Goal: Book appointment/travel/reservation

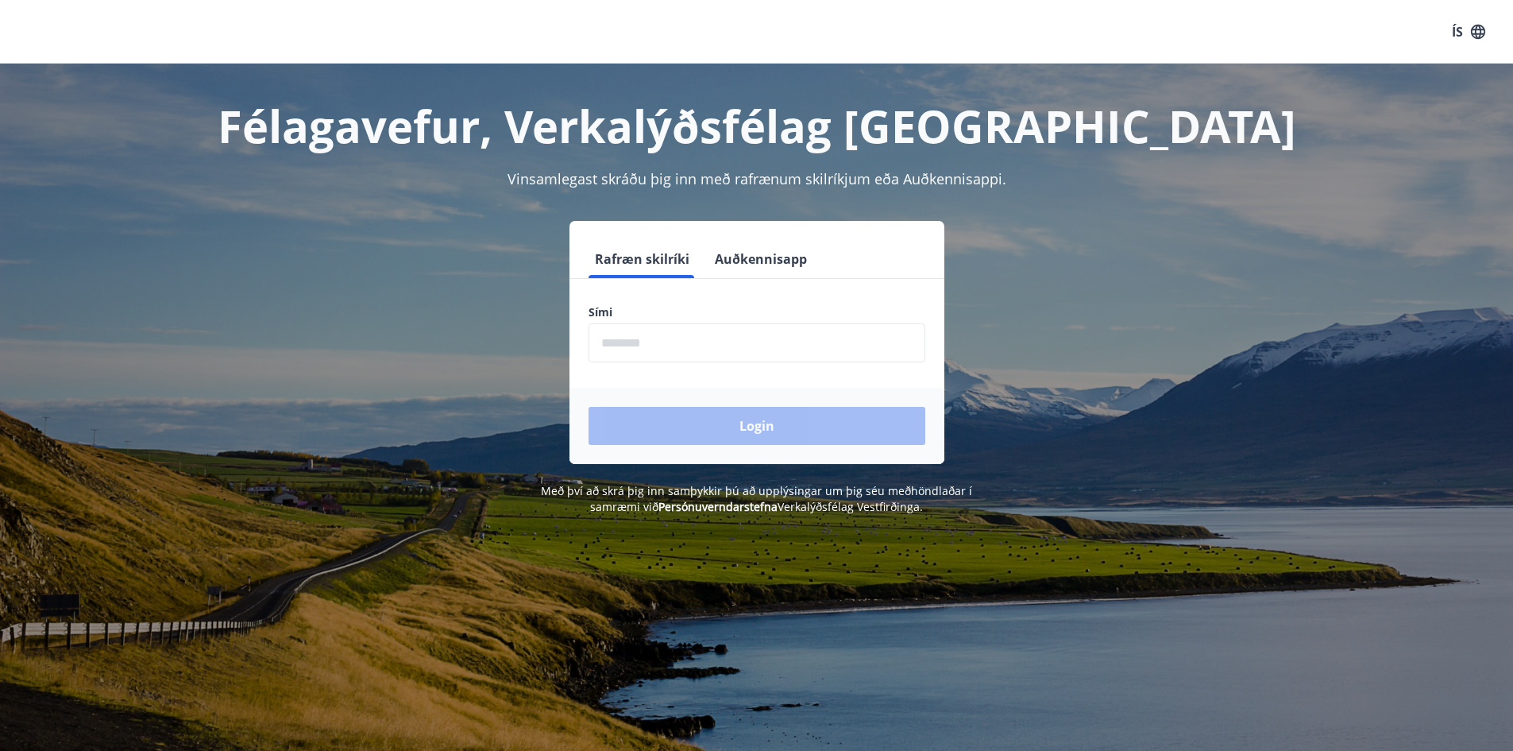
click at [647, 339] on input "phone" at bounding box center [757, 342] width 337 height 39
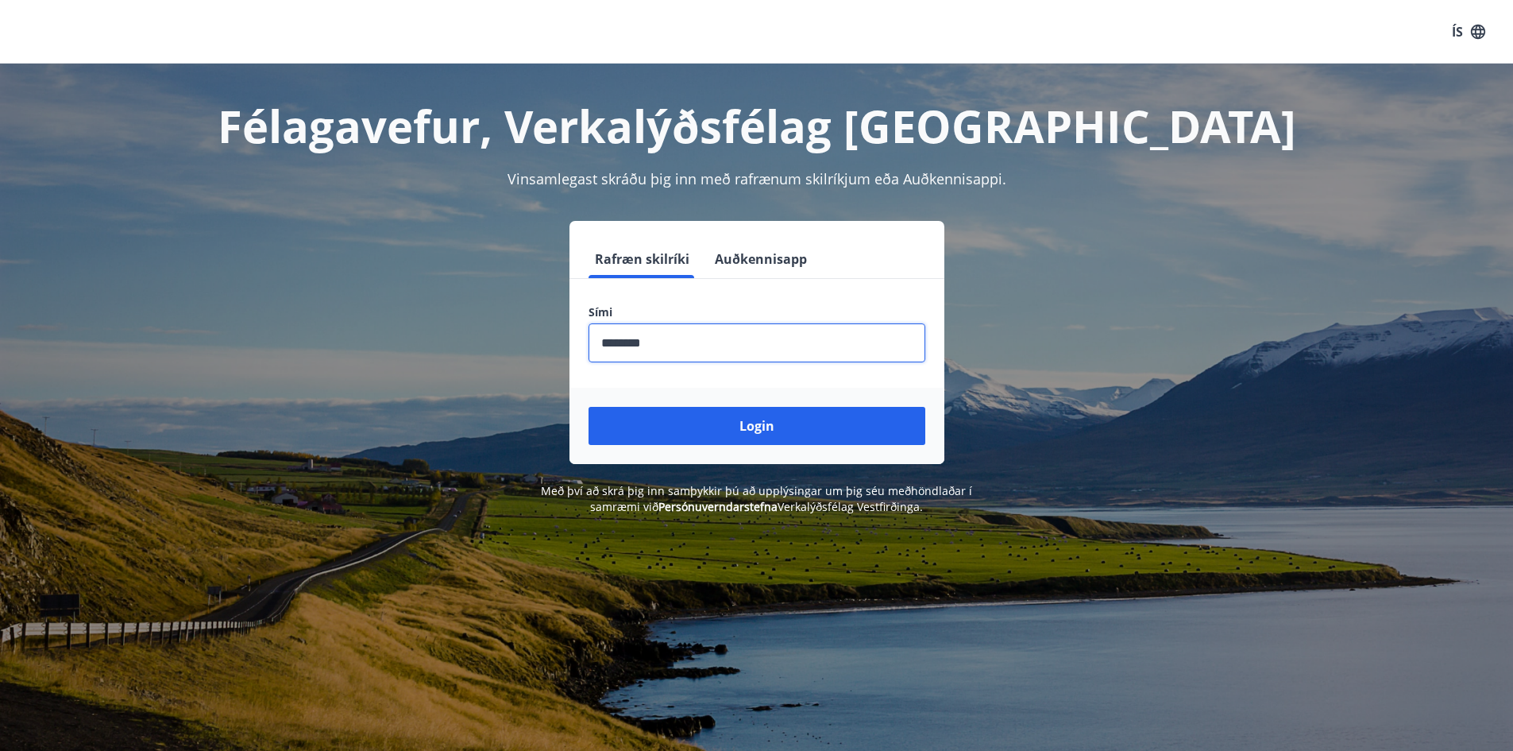
type input "********"
click at [589, 407] on button "Login" at bounding box center [757, 426] width 337 height 38
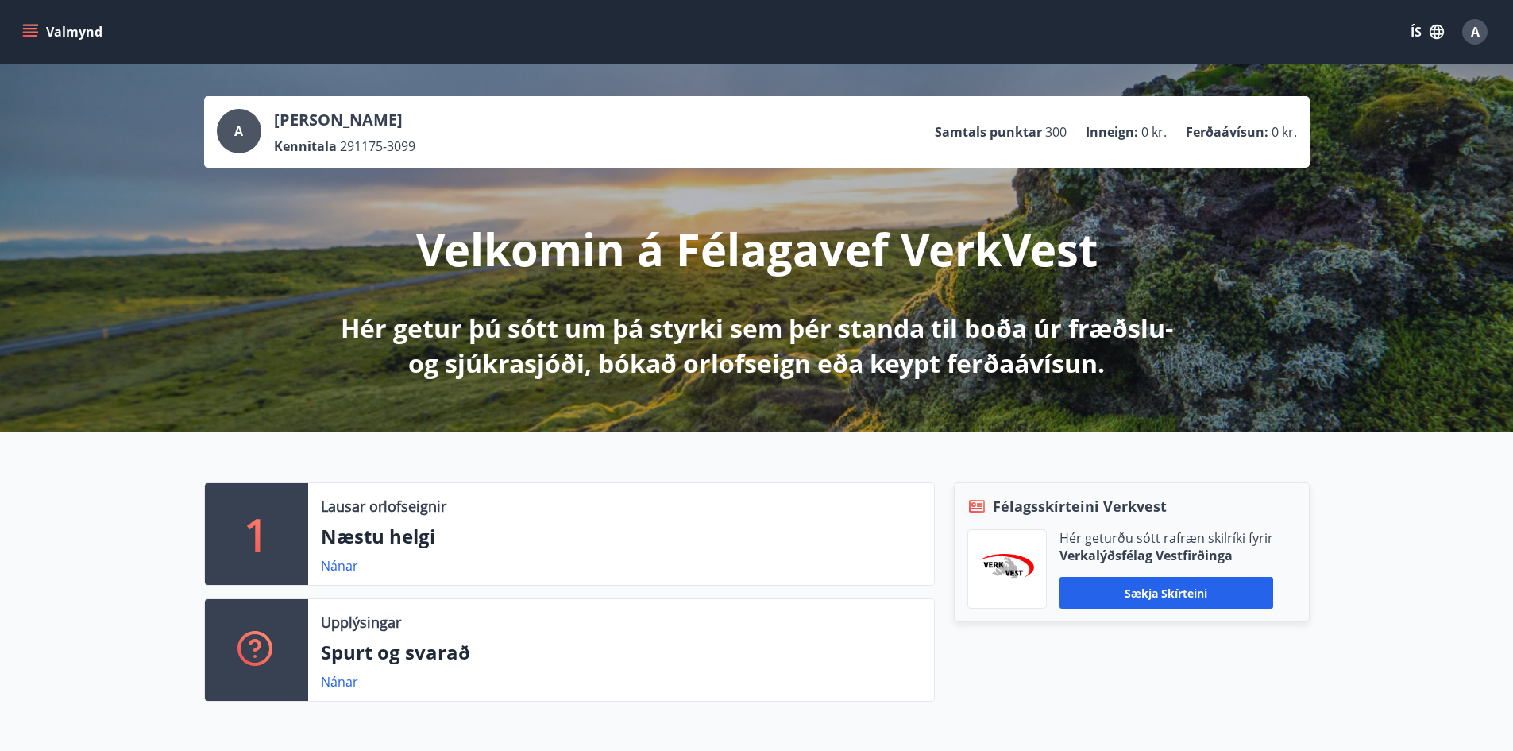
click at [30, 29] on icon "menu" at bounding box center [30, 29] width 14 height 2
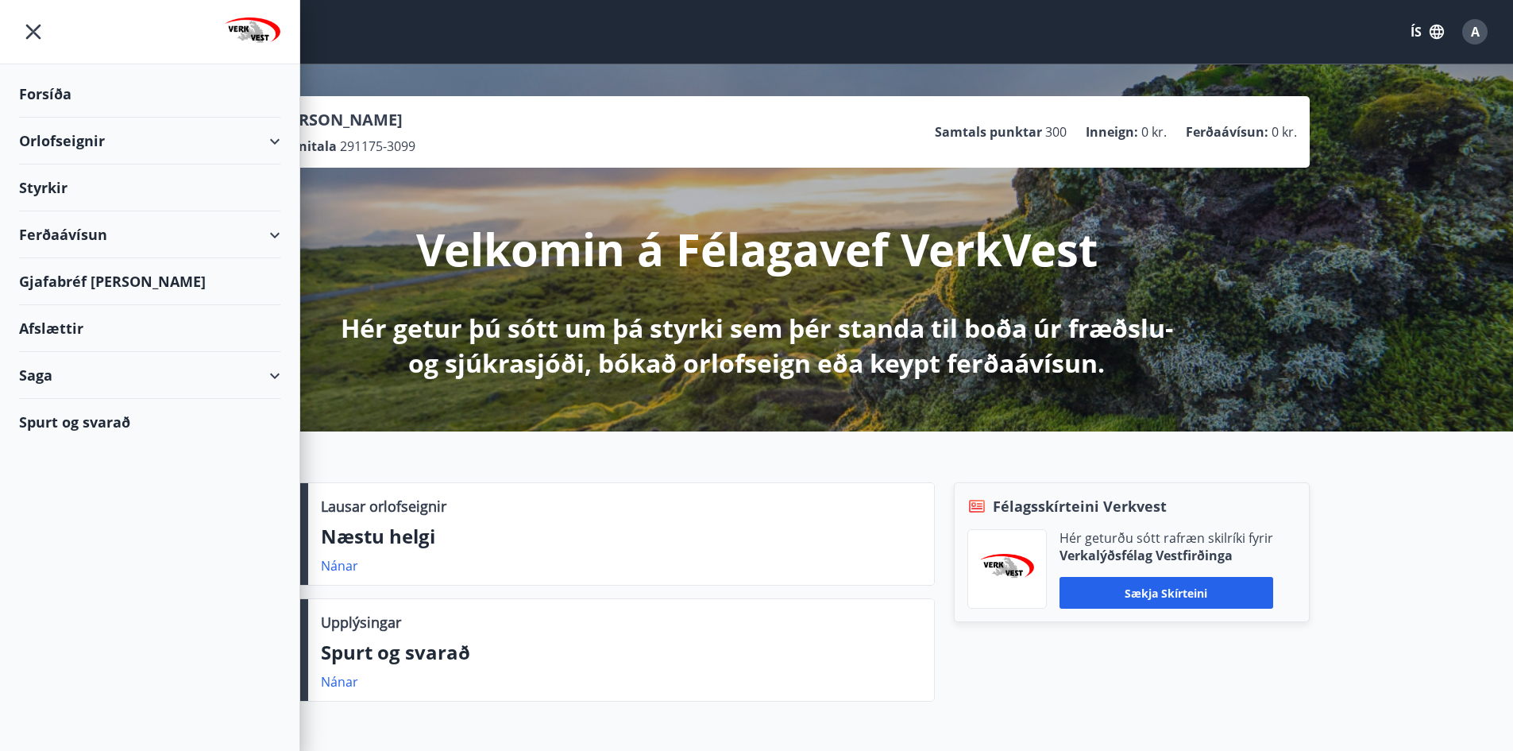
click at [261, 141] on div "Orlofseignir" at bounding box center [149, 141] width 261 height 47
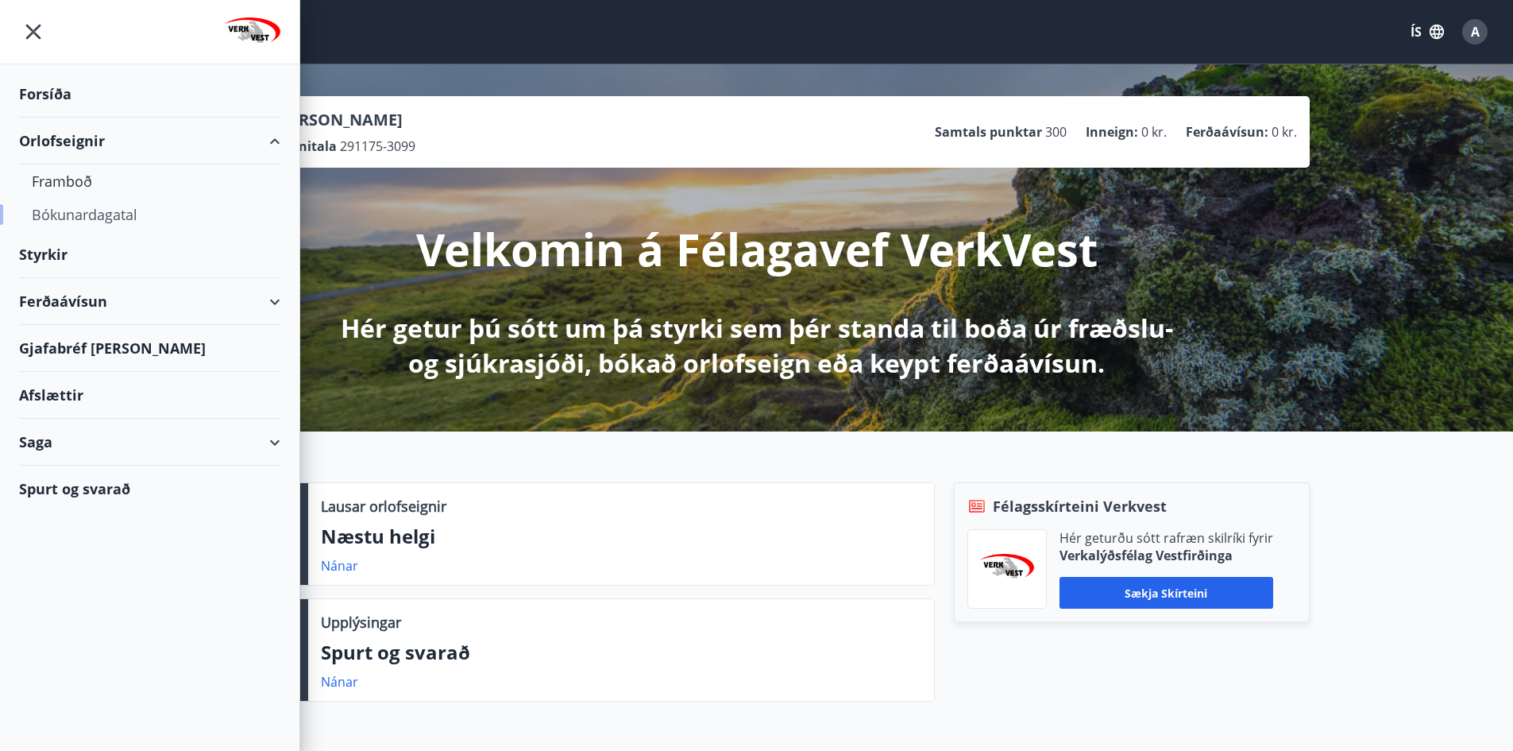
click at [114, 214] on div "Bókunardagatal" at bounding box center [150, 214] width 236 height 33
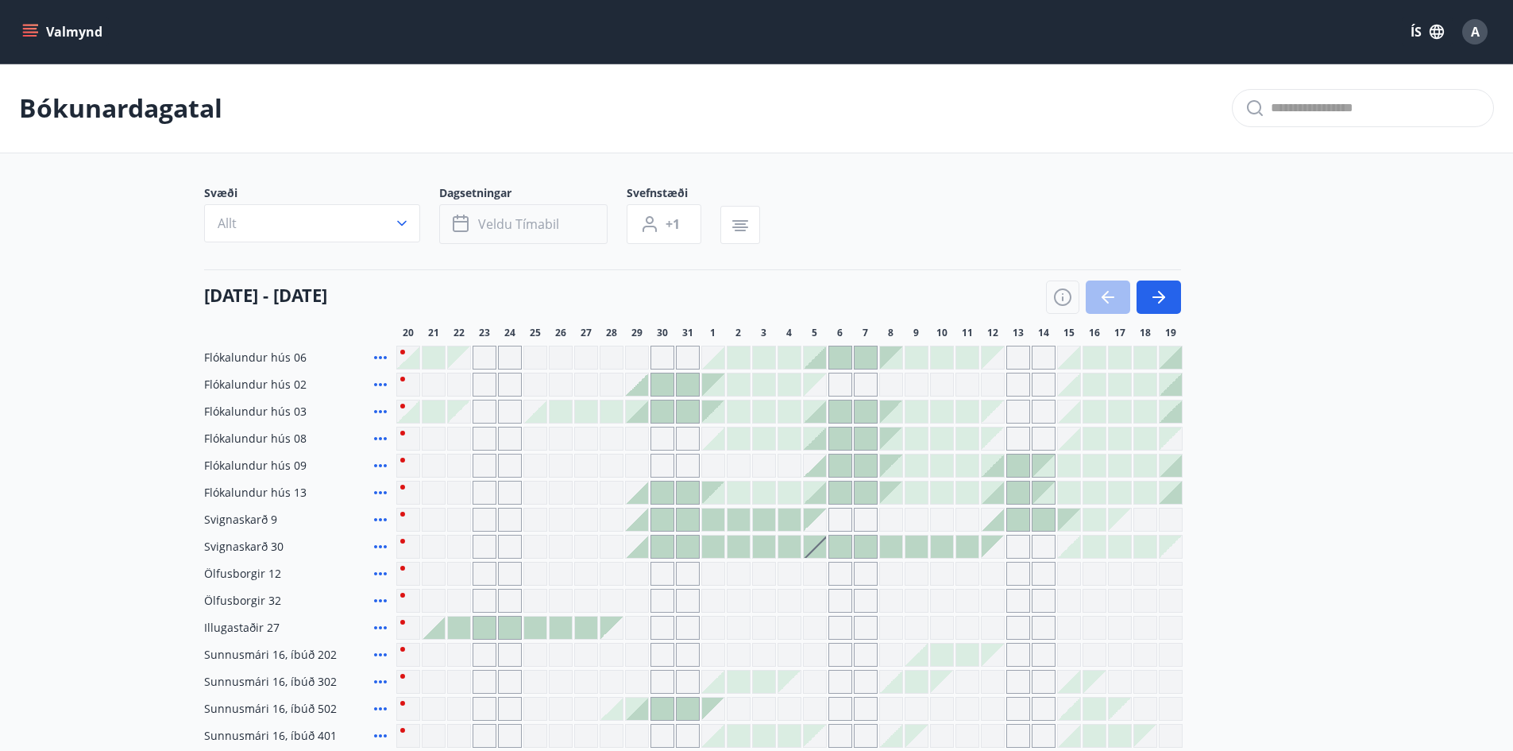
click at [521, 233] on button "Veldu tímabil" at bounding box center [523, 224] width 168 height 40
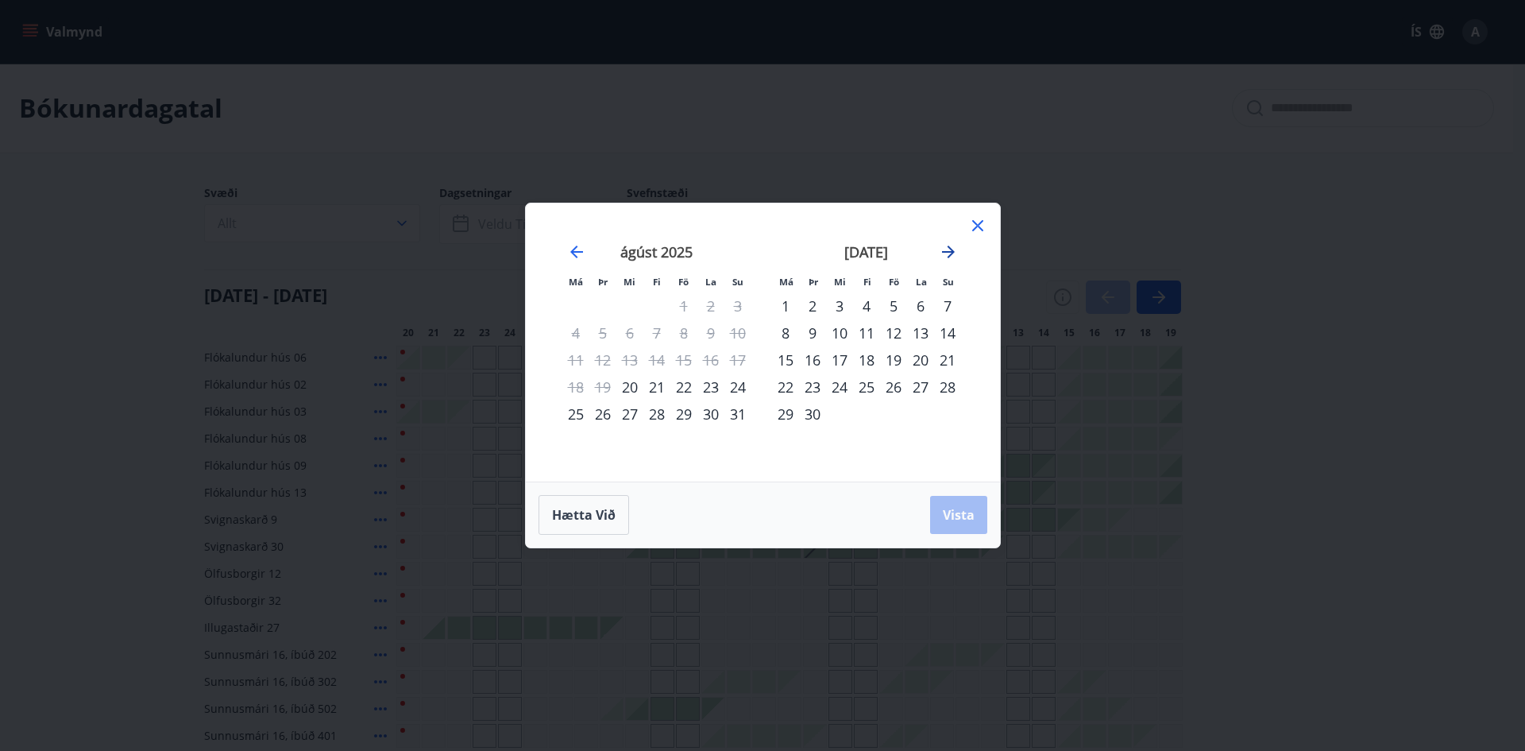
click at [946, 253] on icon "Move forward to switch to the next month." at bounding box center [948, 251] width 13 height 13
click at [813, 332] on div "7" at bounding box center [812, 332] width 27 height 27
click at [863, 357] on div "16" at bounding box center [866, 359] width 27 height 27
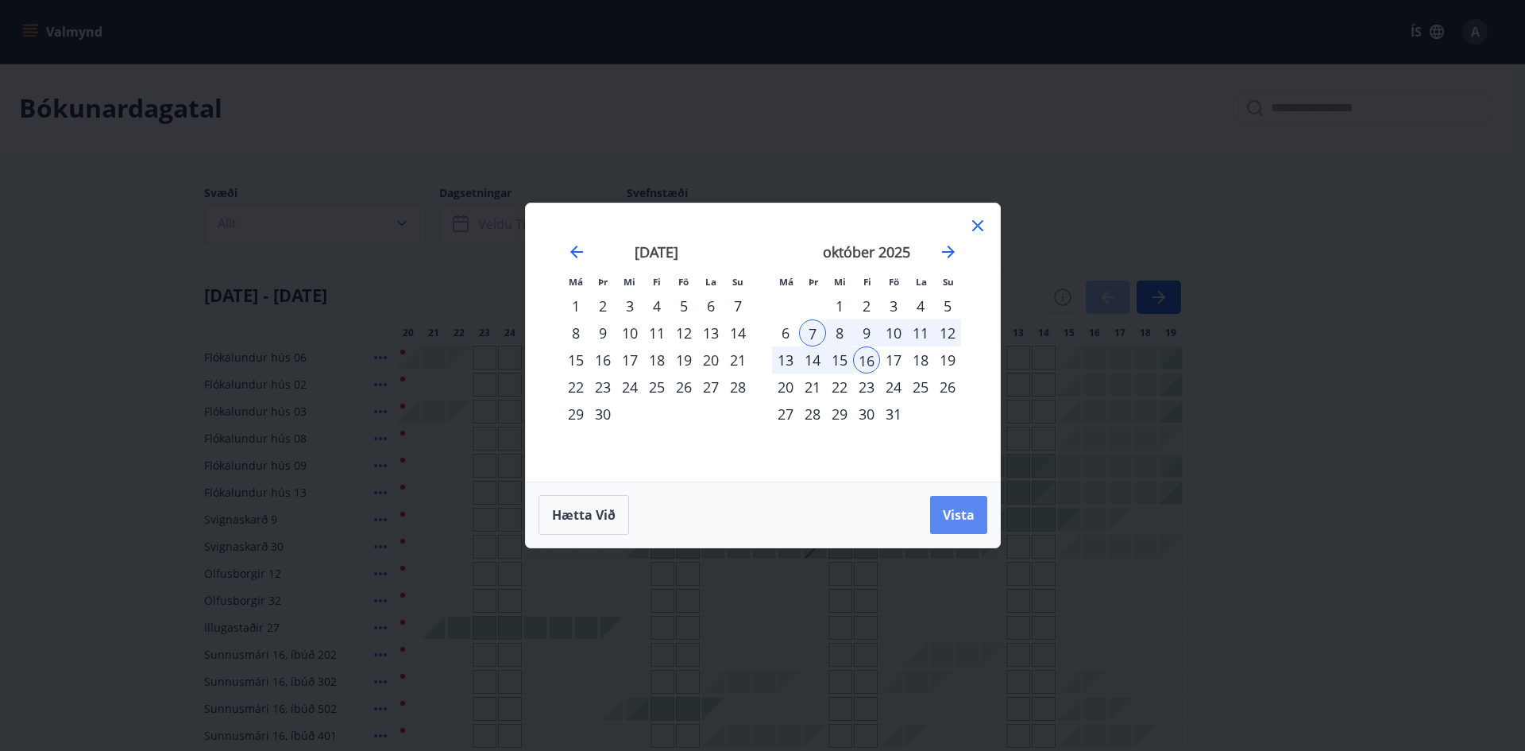
click at [973, 511] on span "Vista" at bounding box center [959, 514] width 32 height 17
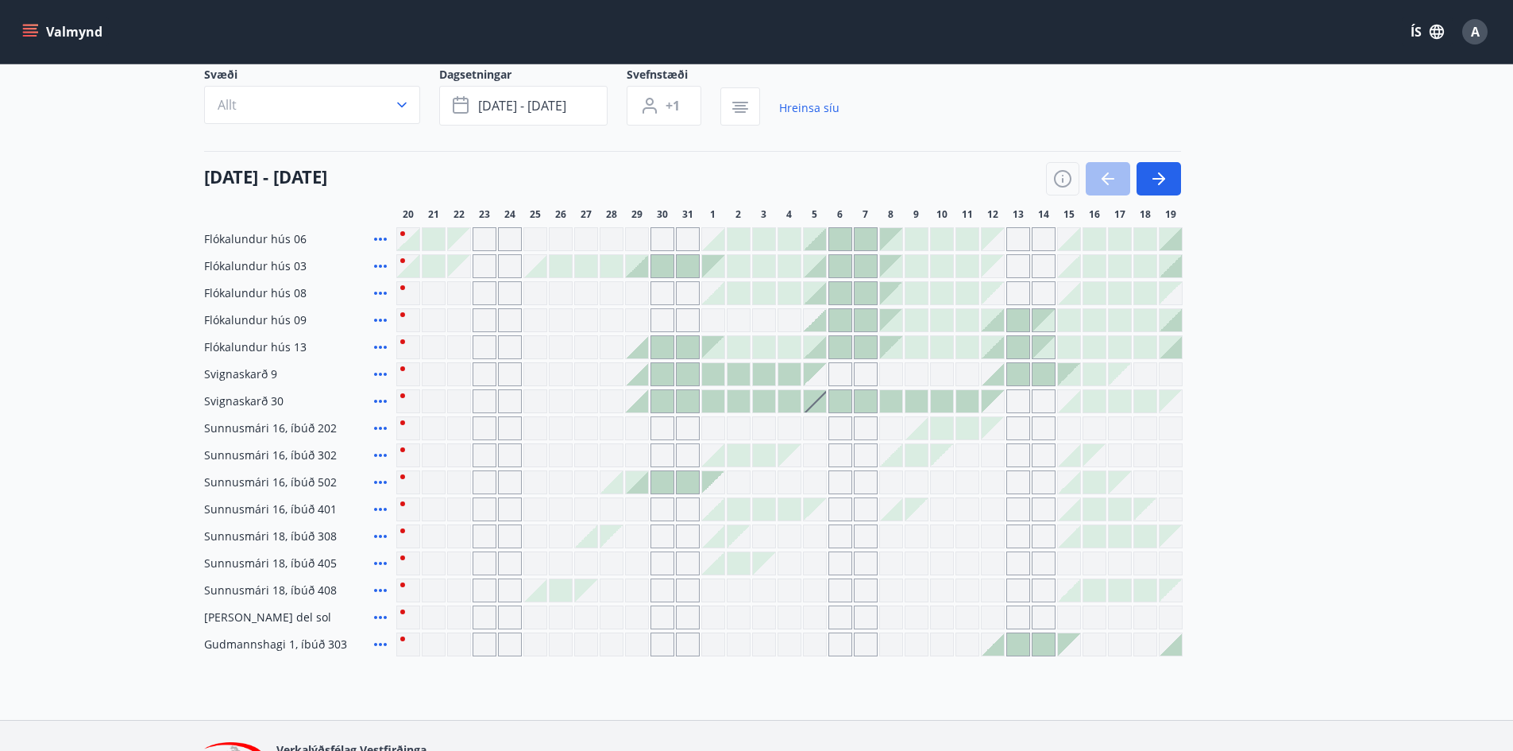
scroll to position [62, 0]
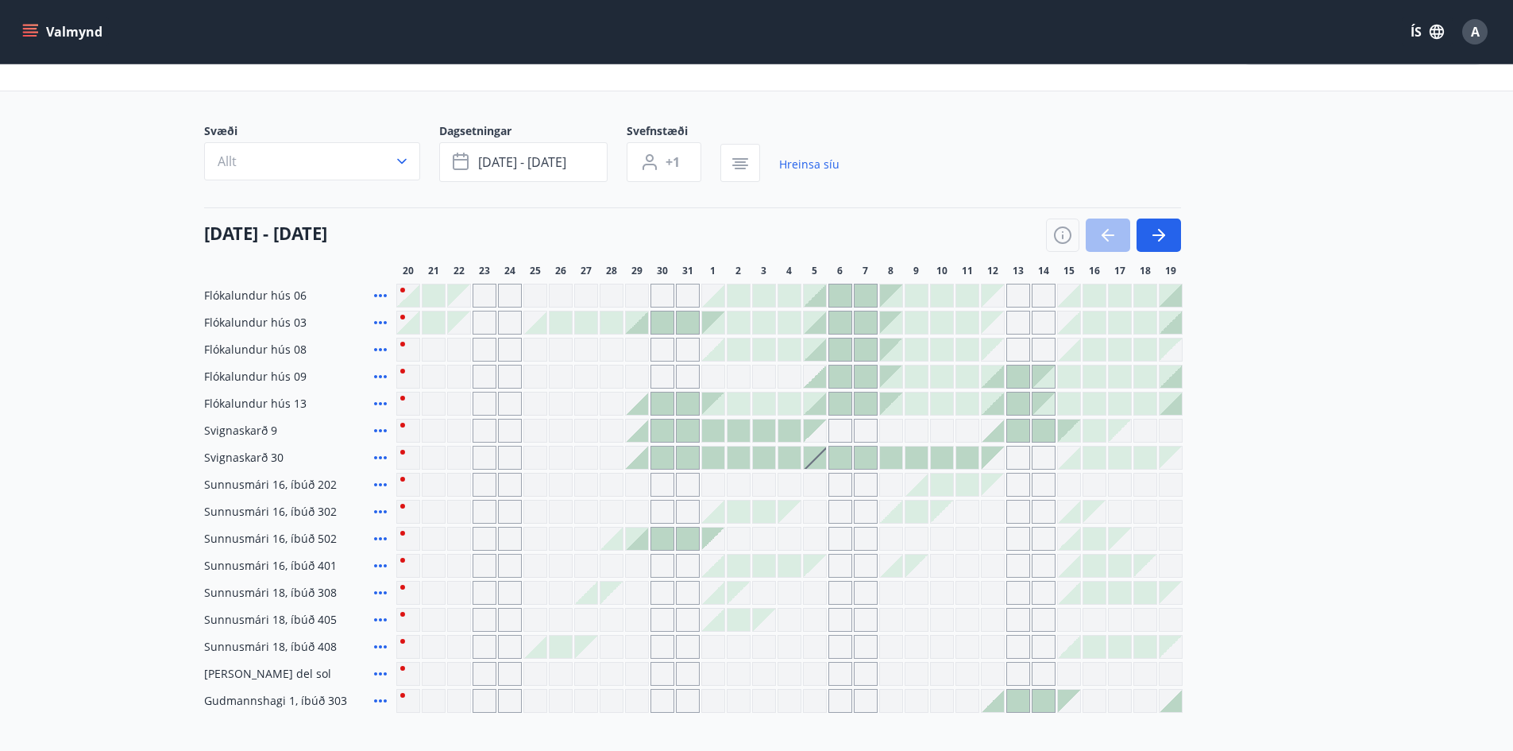
click at [376, 593] on icon at bounding box center [380, 592] width 13 height 3
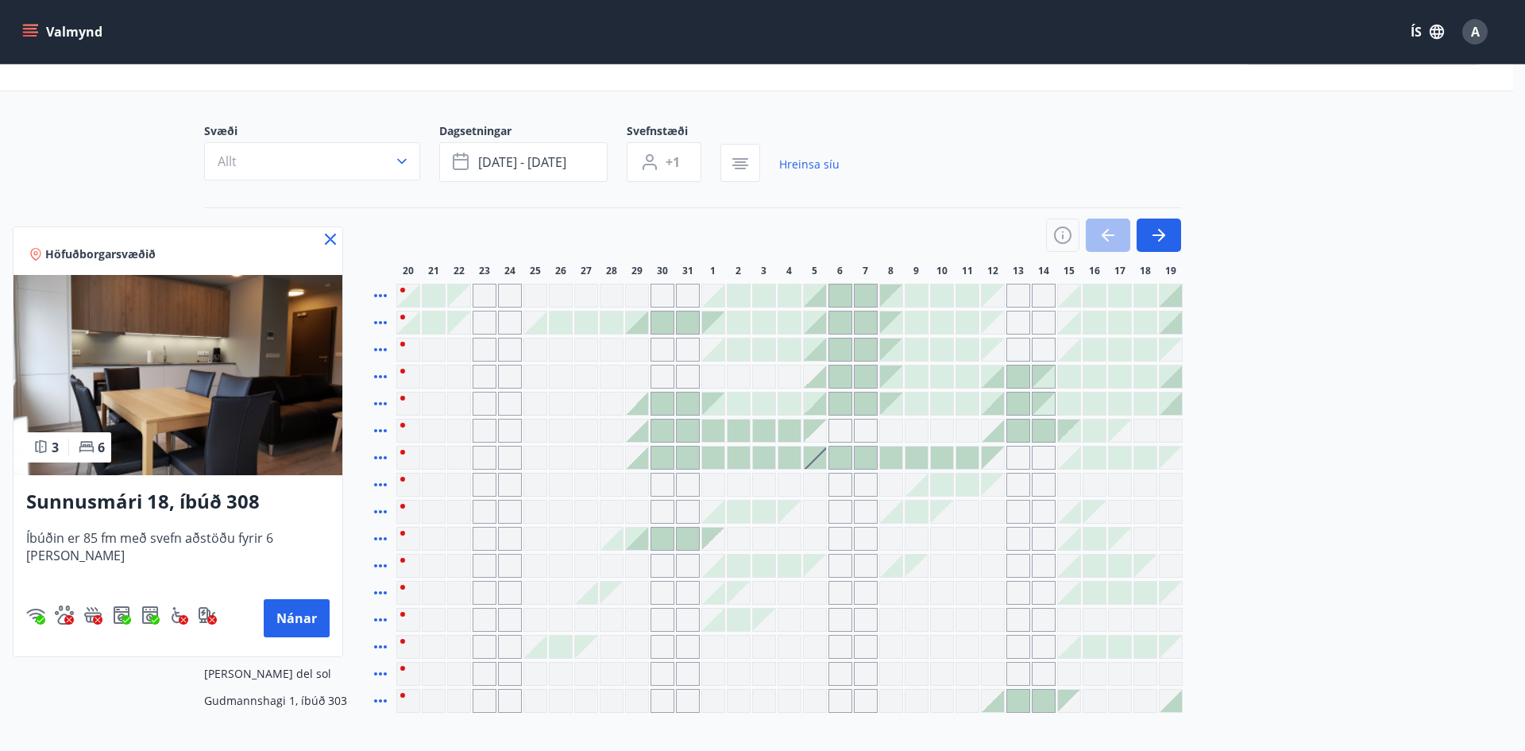
click at [325, 234] on icon at bounding box center [330, 239] width 11 height 11
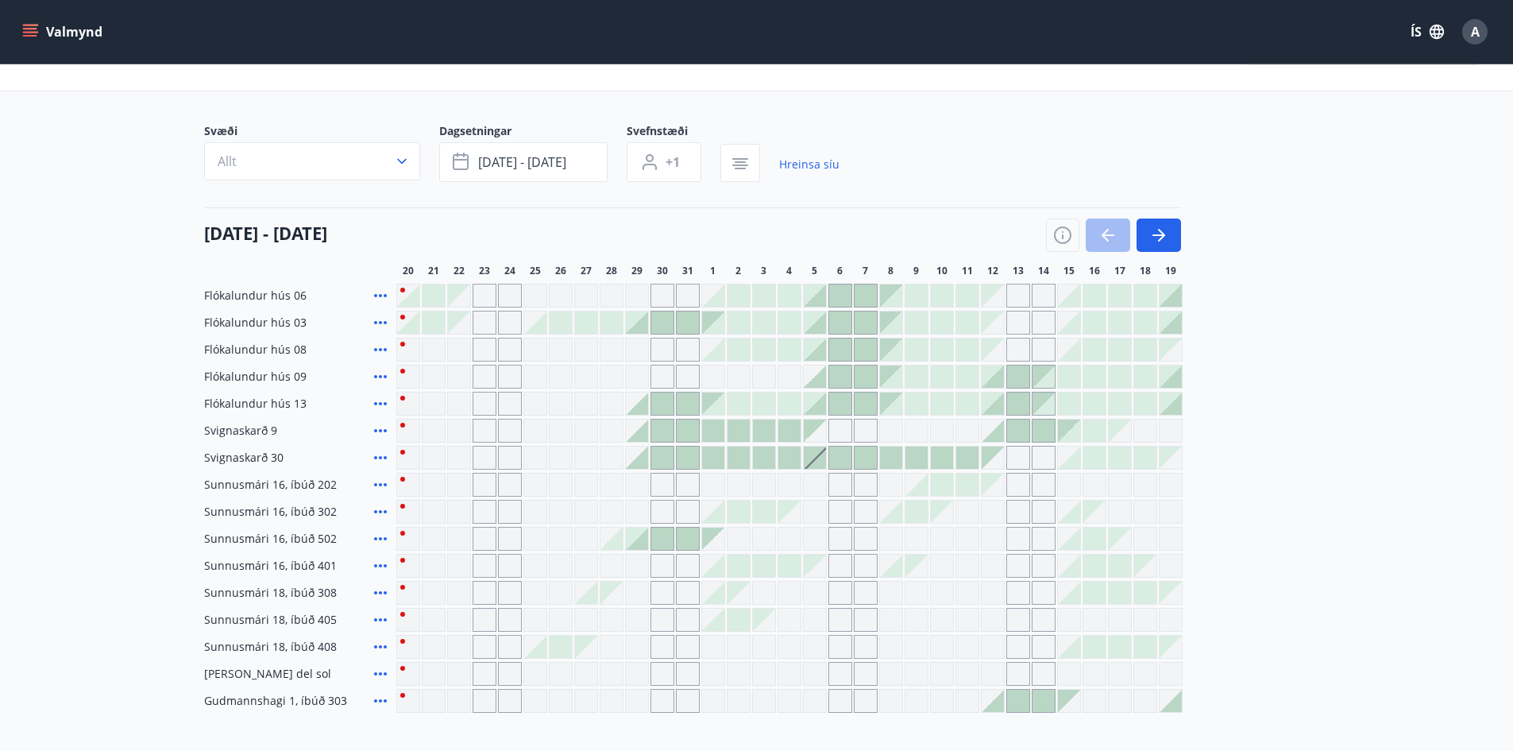
click at [383, 648] on icon at bounding box center [380, 646] width 19 height 19
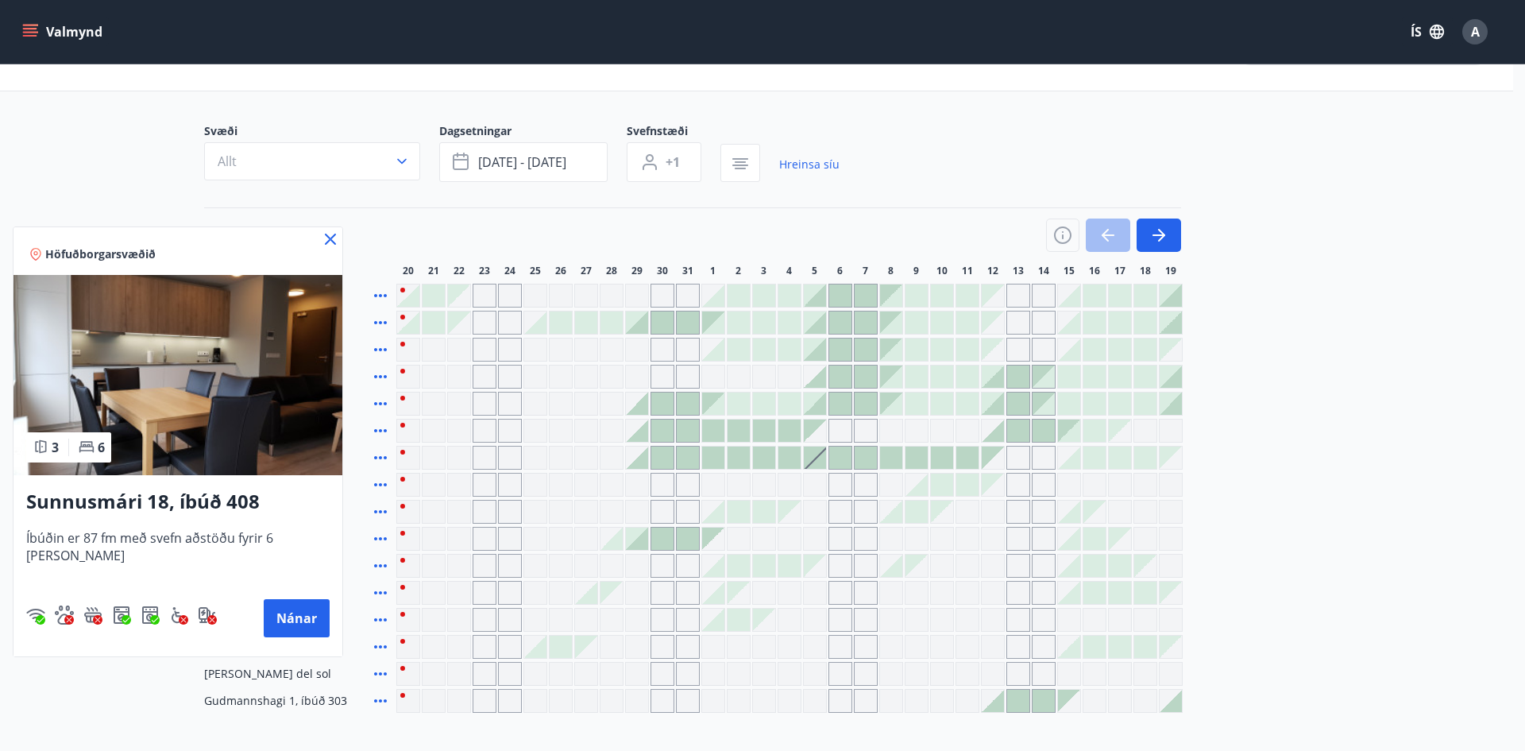
click at [325, 241] on icon at bounding box center [330, 239] width 11 height 11
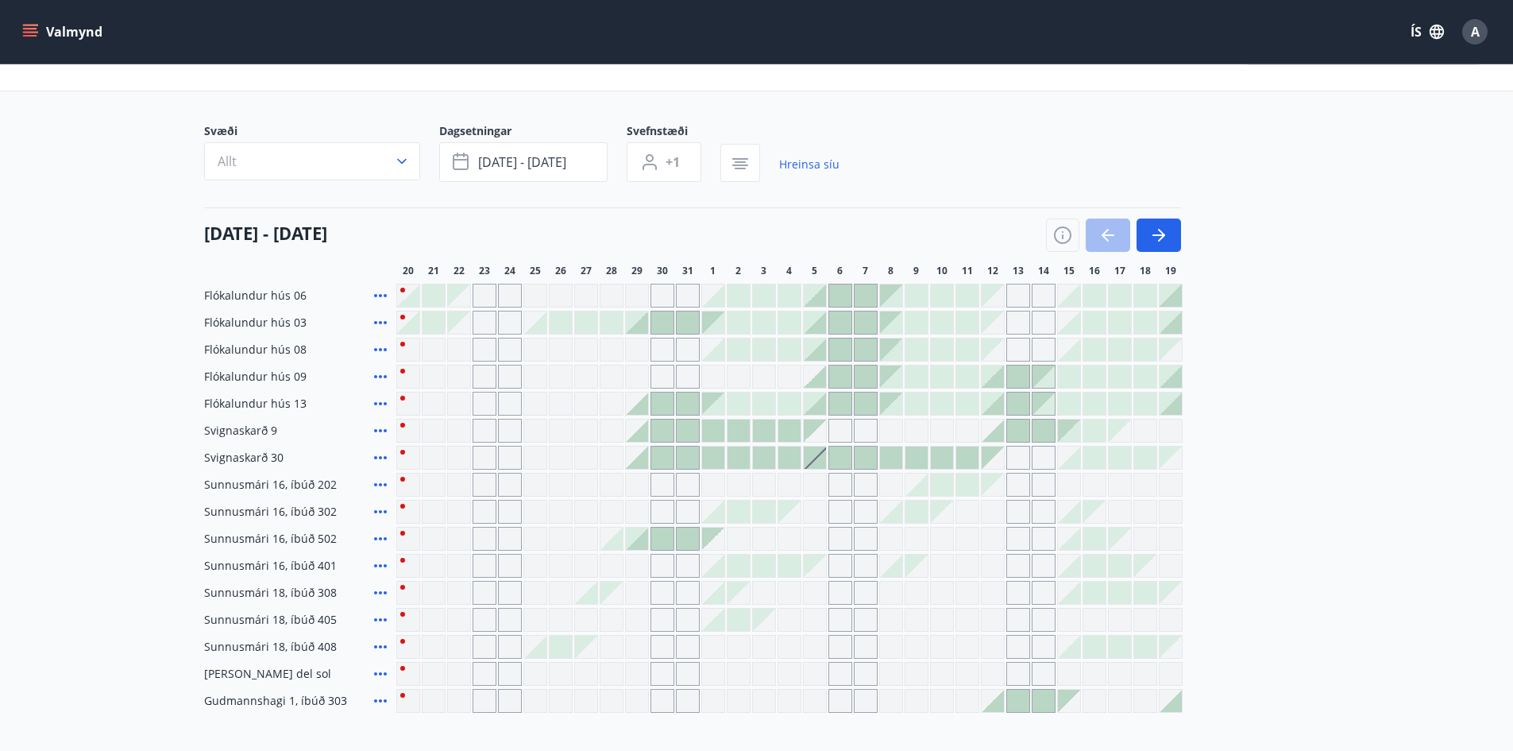
click at [381, 622] on icon at bounding box center [380, 619] width 19 height 19
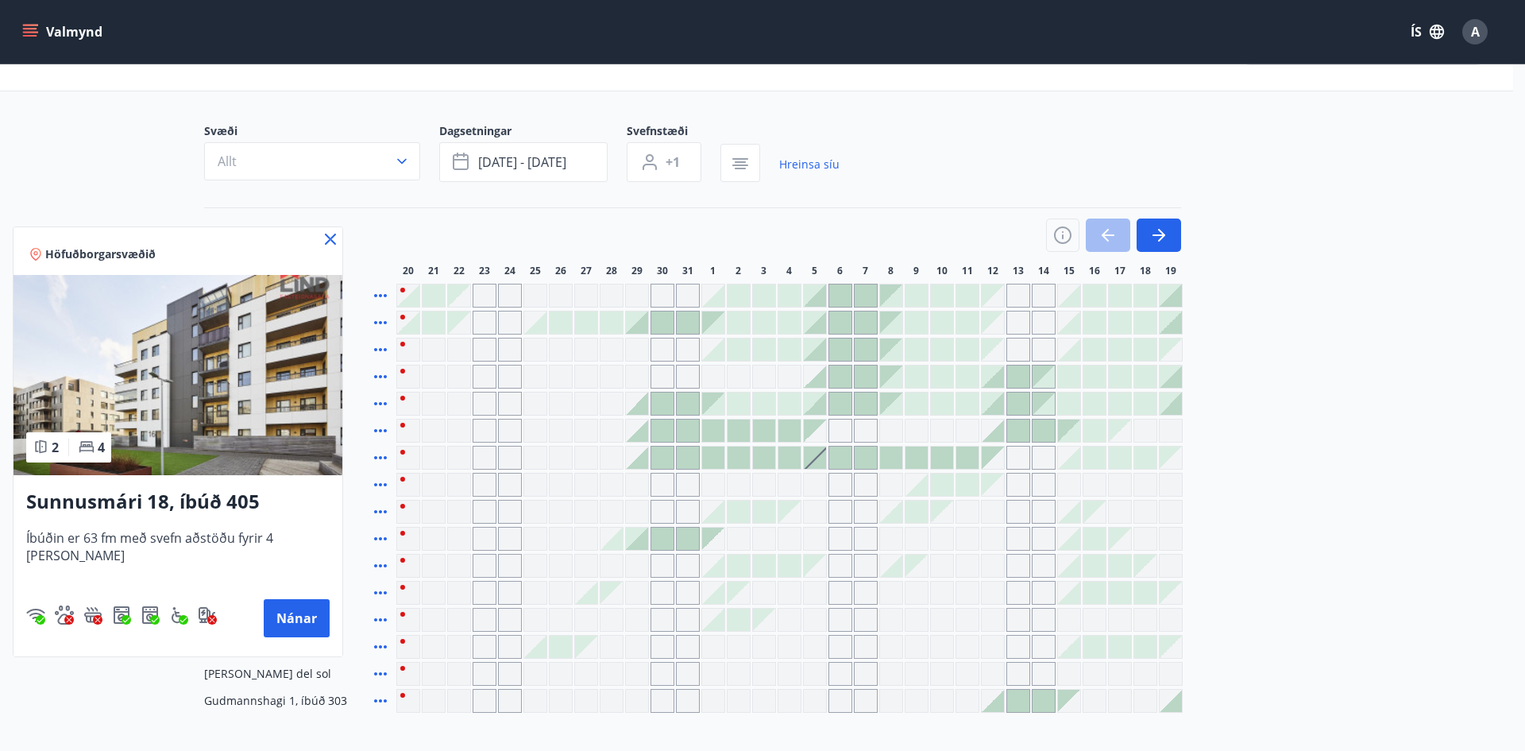
click at [321, 244] on icon at bounding box center [330, 239] width 19 height 19
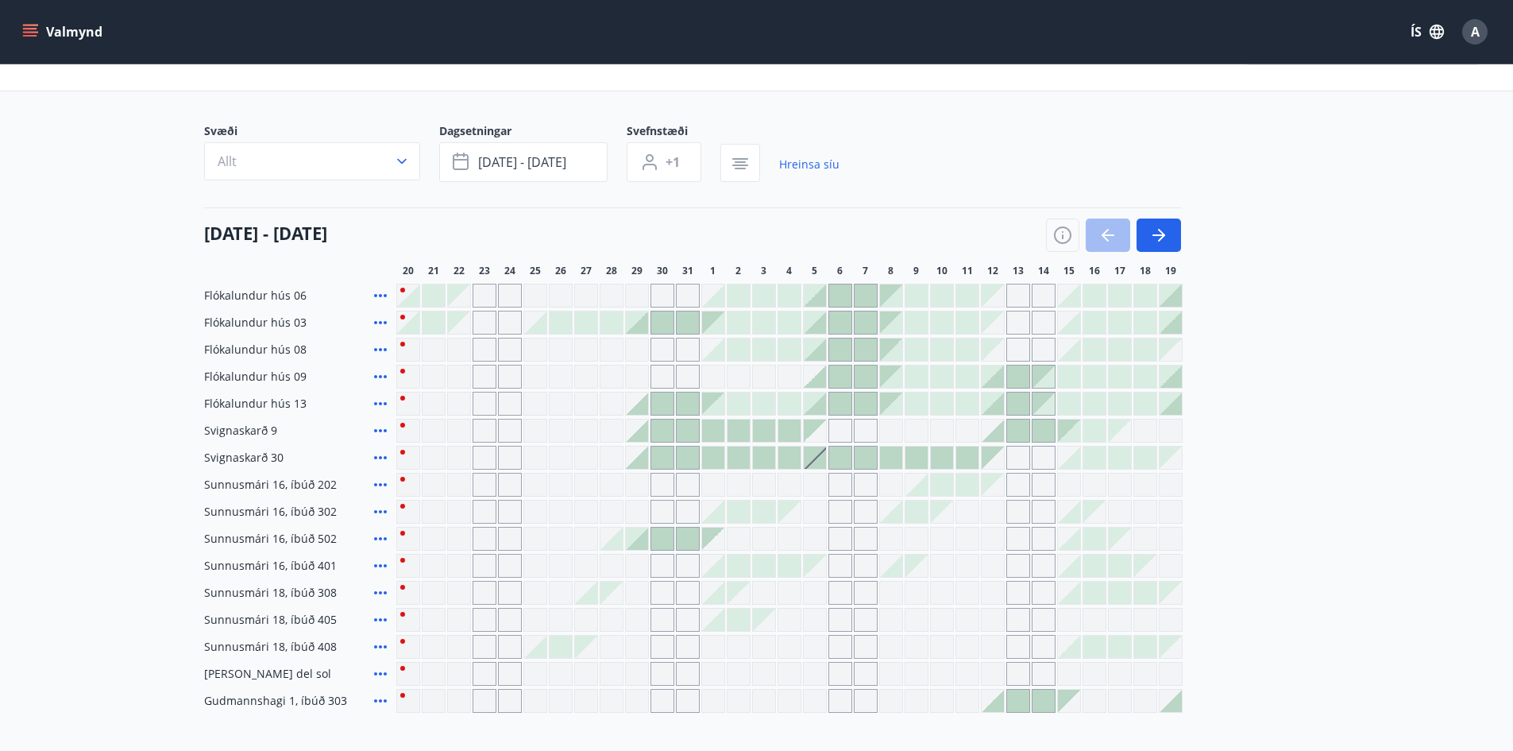
click at [383, 568] on icon at bounding box center [380, 565] width 19 height 19
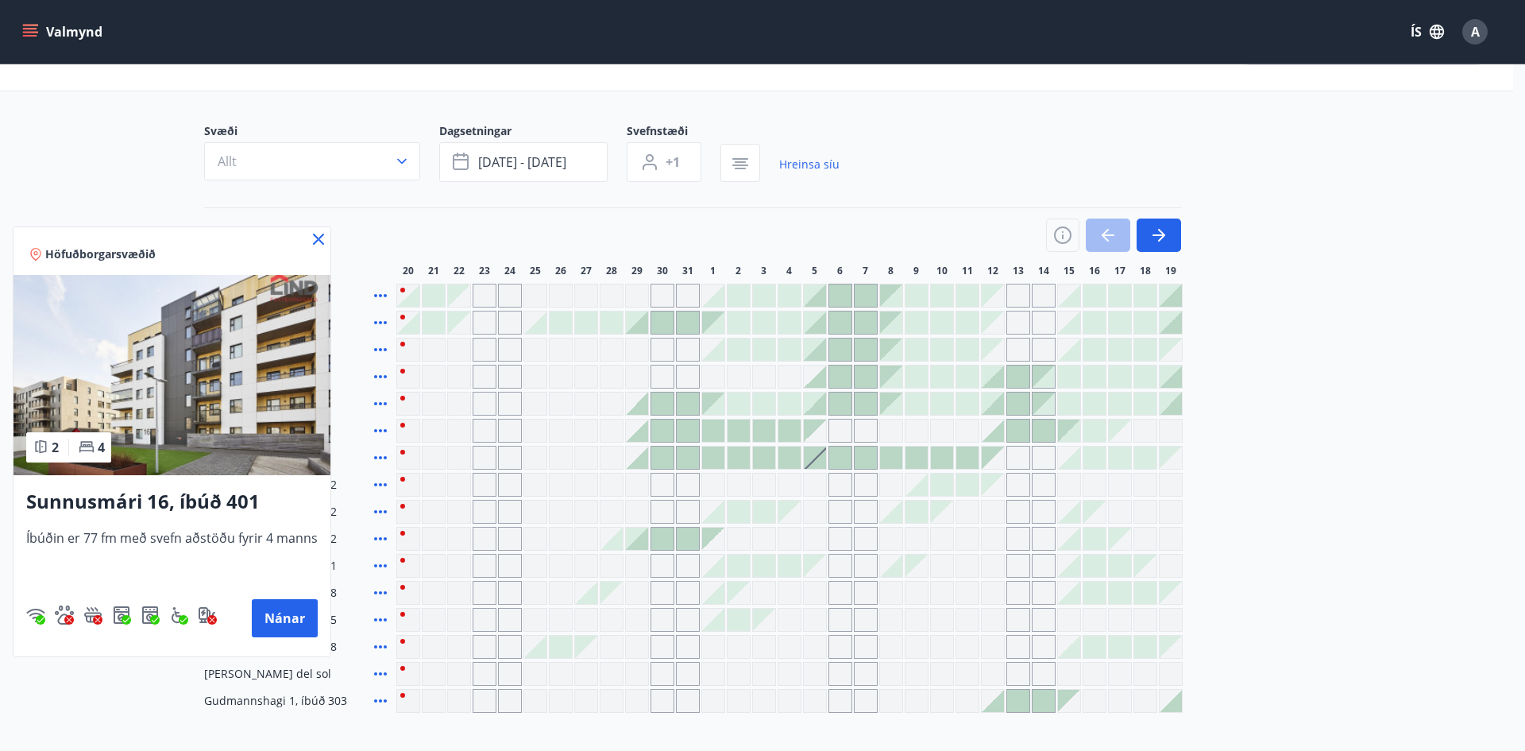
click at [356, 645] on div at bounding box center [762, 375] width 1525 height 751
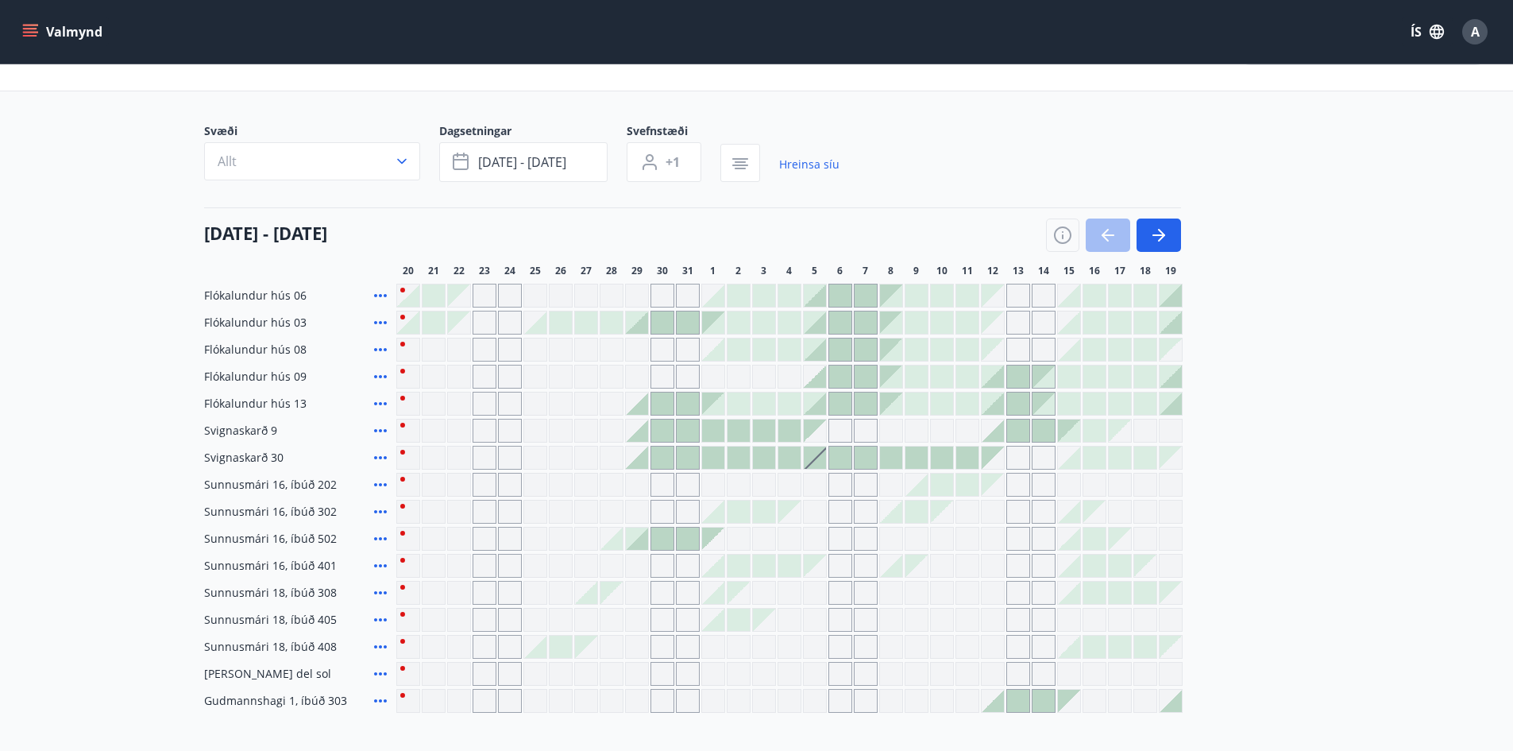
click at [352, 625] on div "Sunnusmári 18, íbúð 405" at bounding box center [297, 620] width 186 height 24
click at [379, 645] on icon at bounding box center [380, 646] width 19 height 19
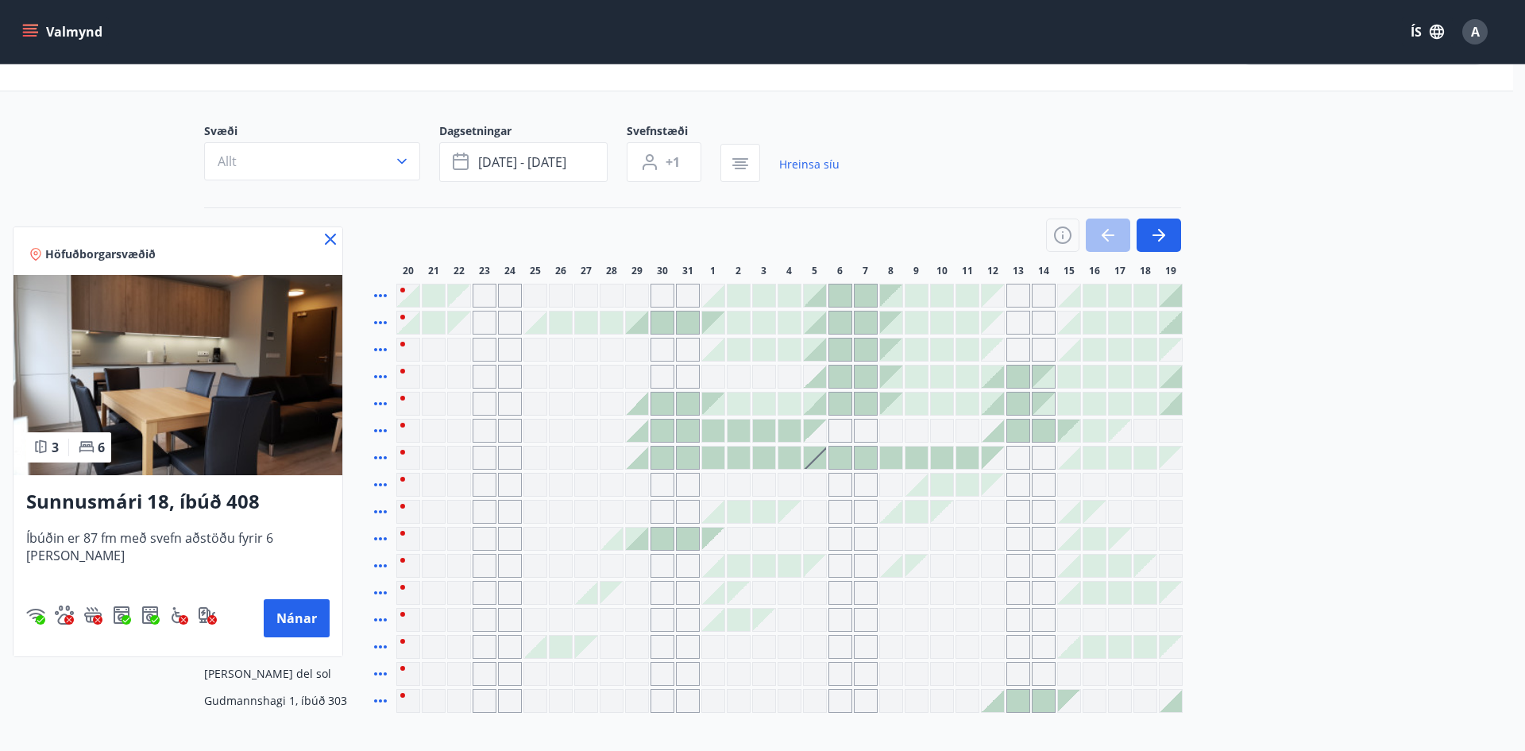
click at [834, 223] on div at bounding box center [762, 375] width 1525 height 751
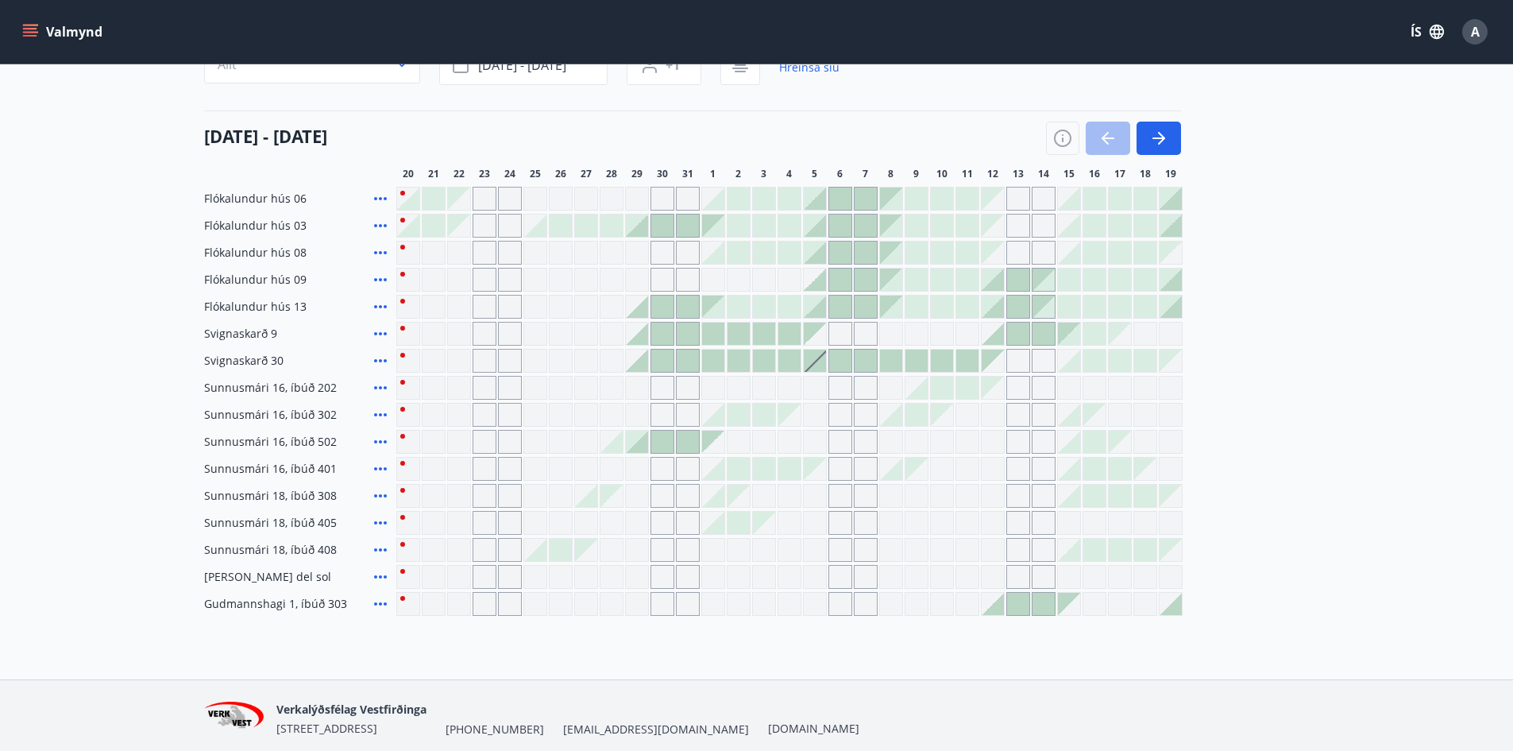
scroll to position [0, 0]
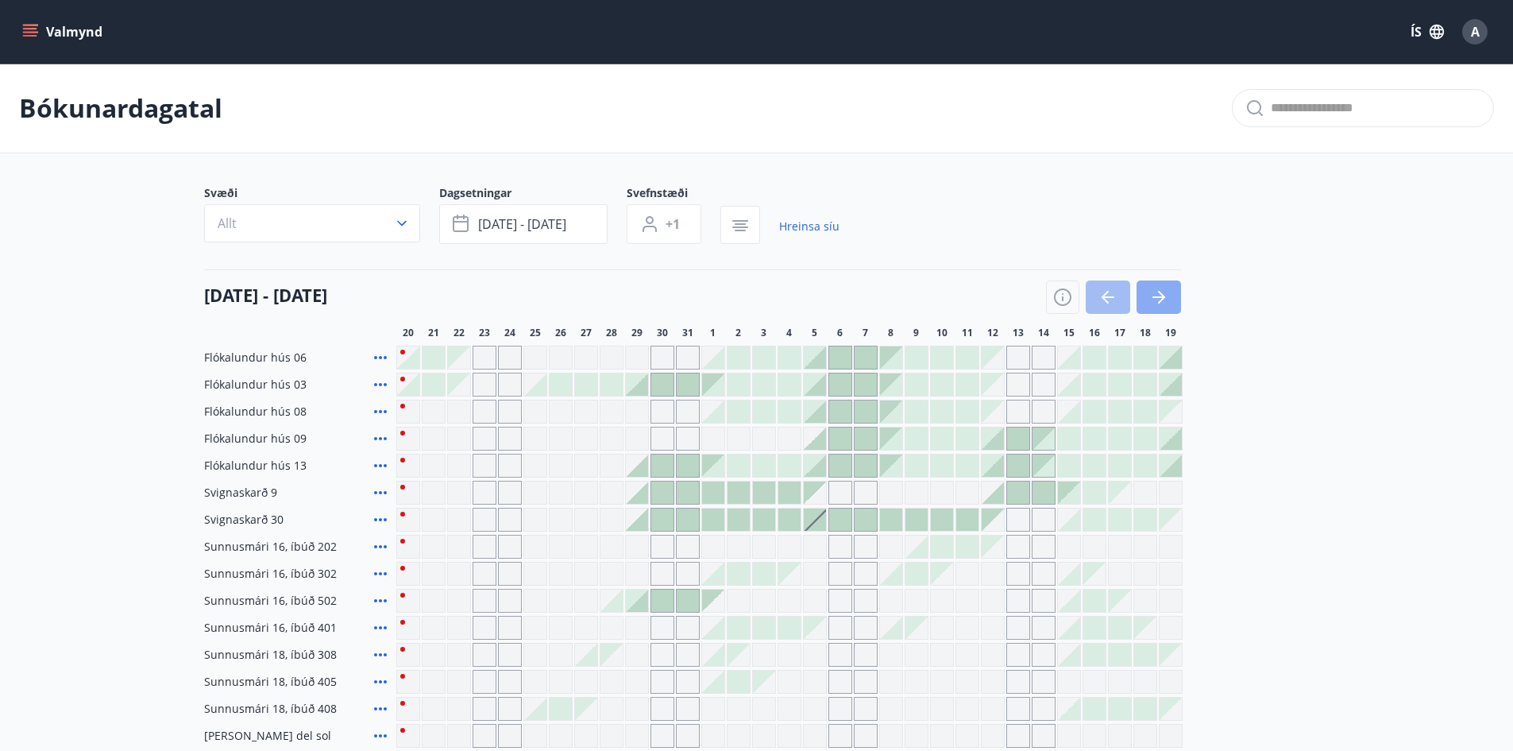
click at [1153, 299] on icon "button" at bounding box center [1158, 297] width 19 height 19
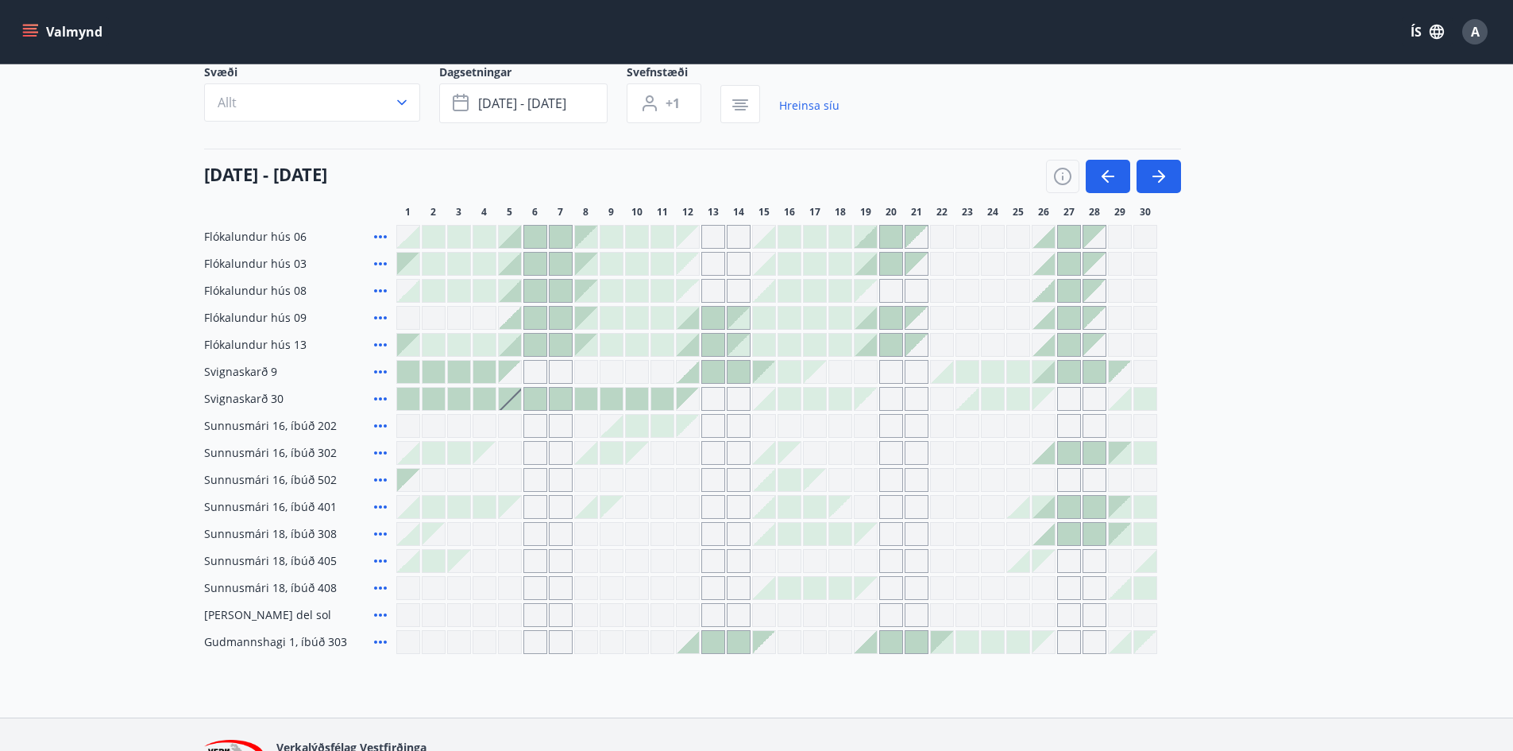
scroll to position [159, 0]
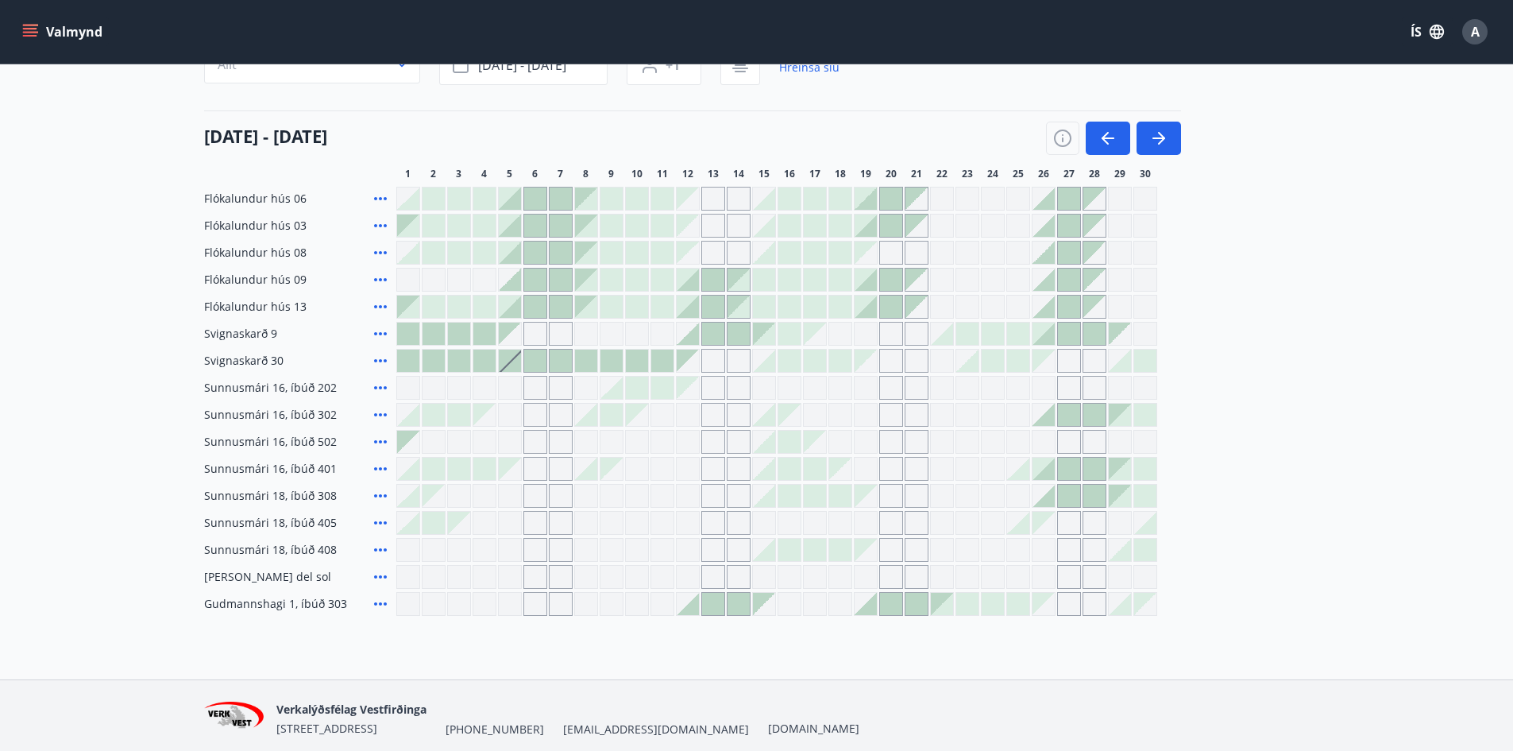
click at [381, 469] on icon at bounding box center [380, 468] width 13 height 3
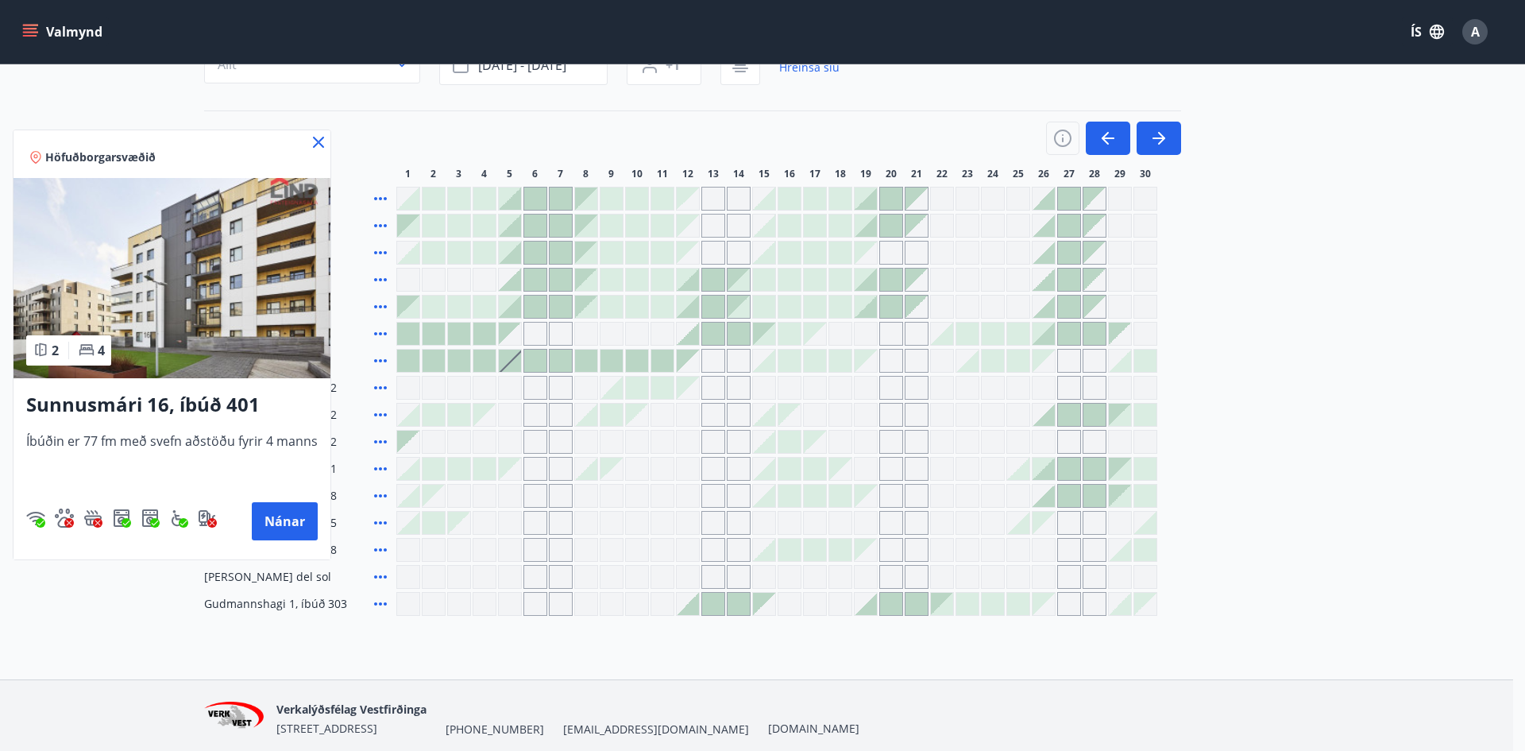
click at [381, 444] on div at bounding box center [762, 375] width 1525 height 751
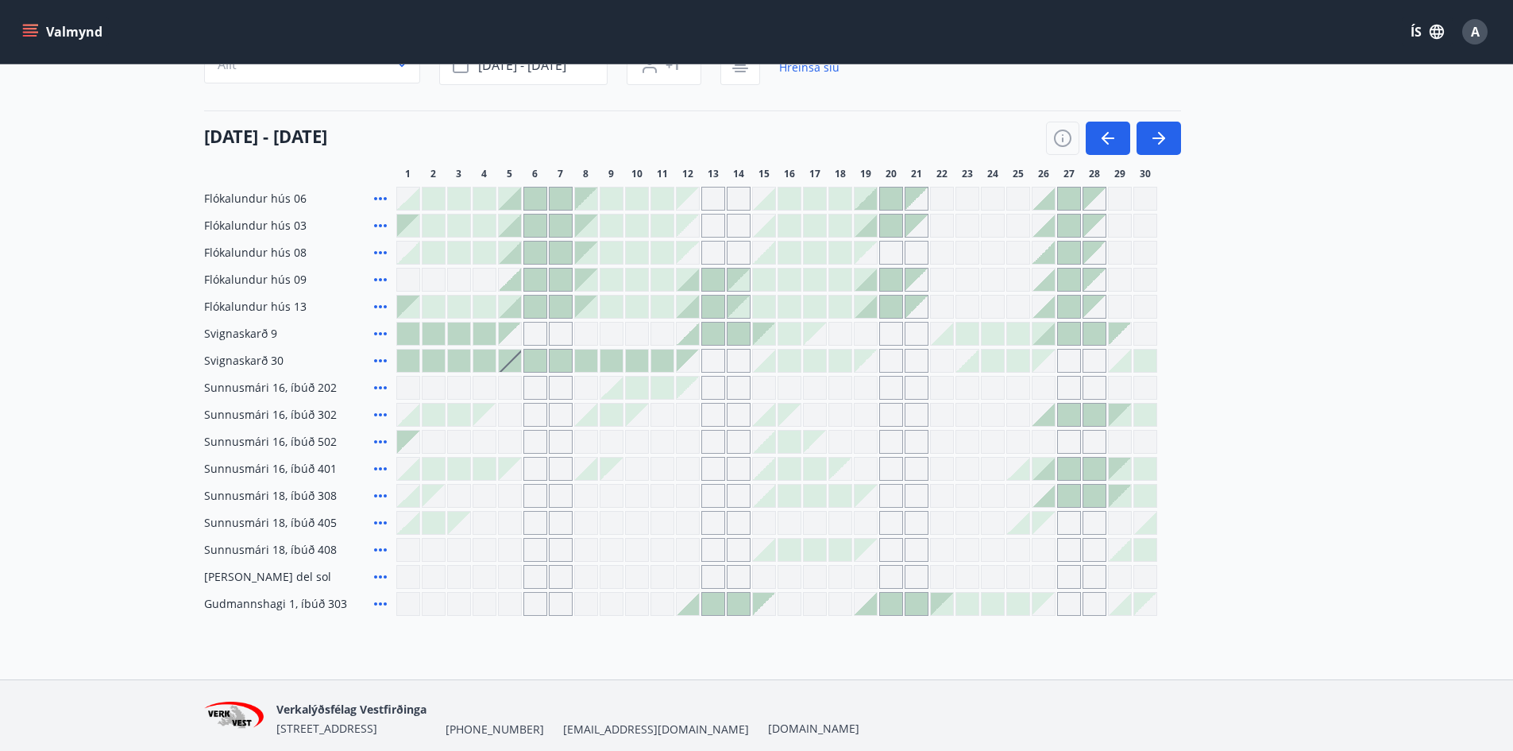
click at [382, 440] on icon at bounding box center [380, 441] width 19 height 19
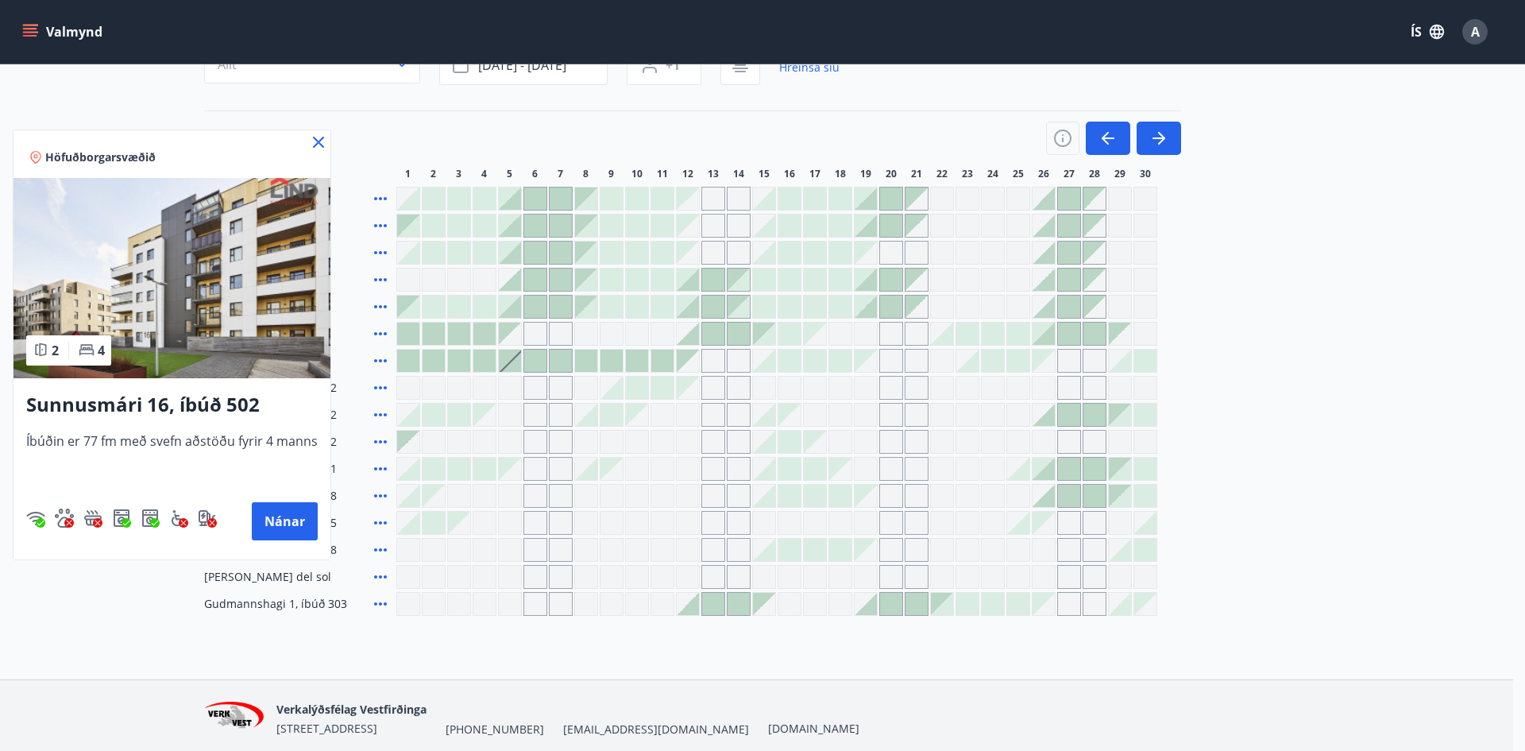
click at [380, 416] on div at bounding box center [762, 375] width 1525 height 751
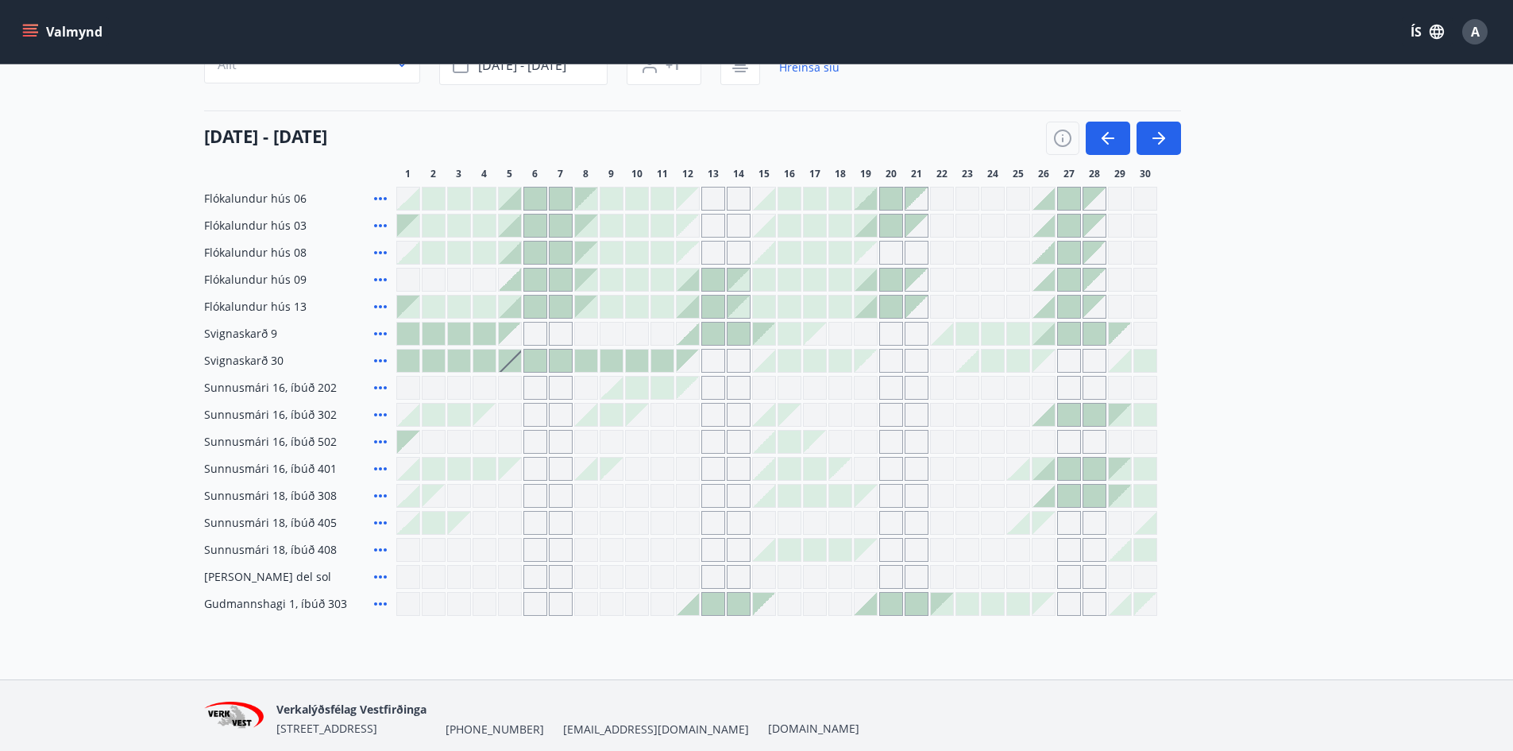
click at [380, 416] on icon at bounding box center [380, 414] width 19 height 19
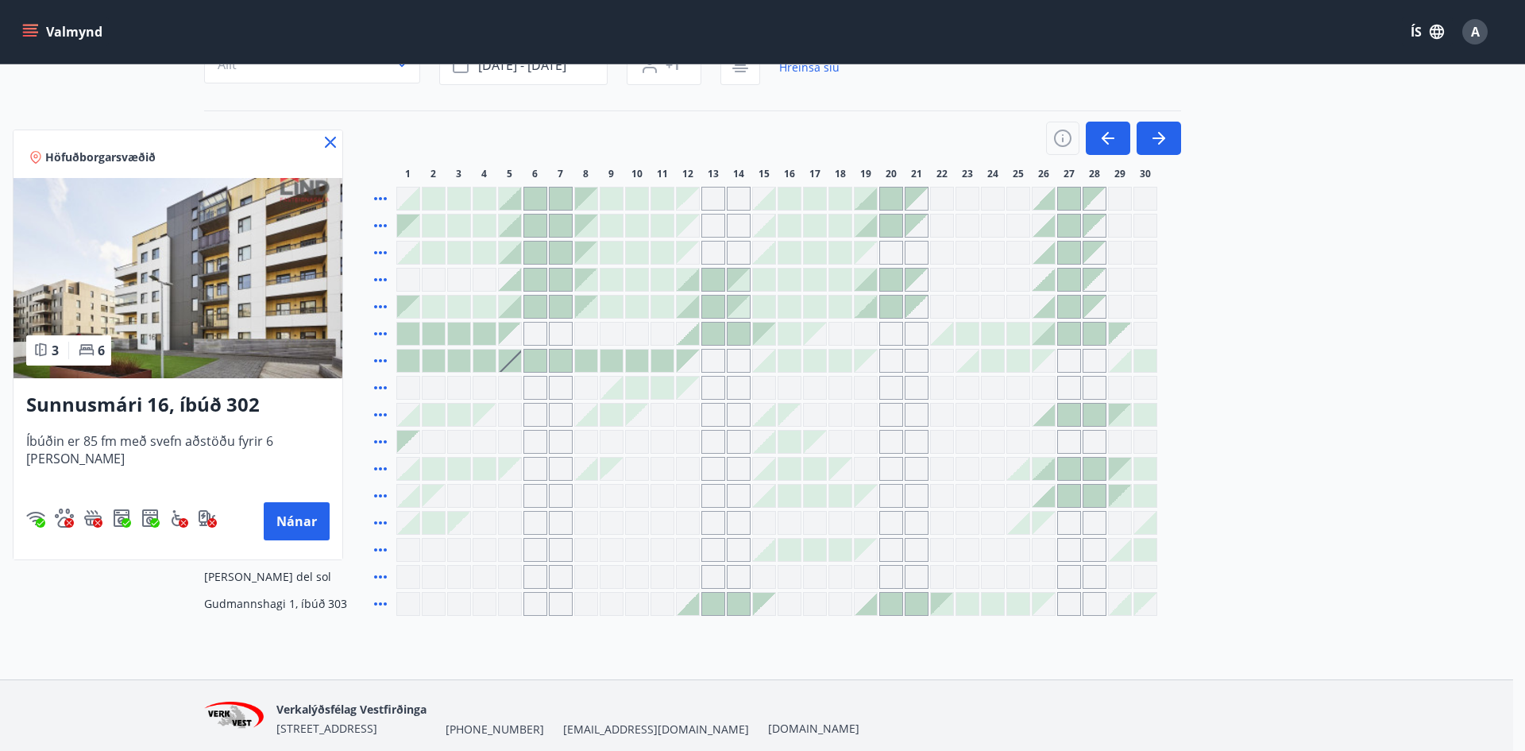
drag, startPoint x: 377, startPoint y: 380, endPoint x: 375, endPoint y: 388, distance: 8.3
click at [377, 381] on div at bounding box center [762, 375] width 1525 height 751
click at [375, 388] on icon at bounding box center [380, 387] width 13 height 3
click at [1164, 143] on div at bounding box center [762, 375] width 1525 height 751
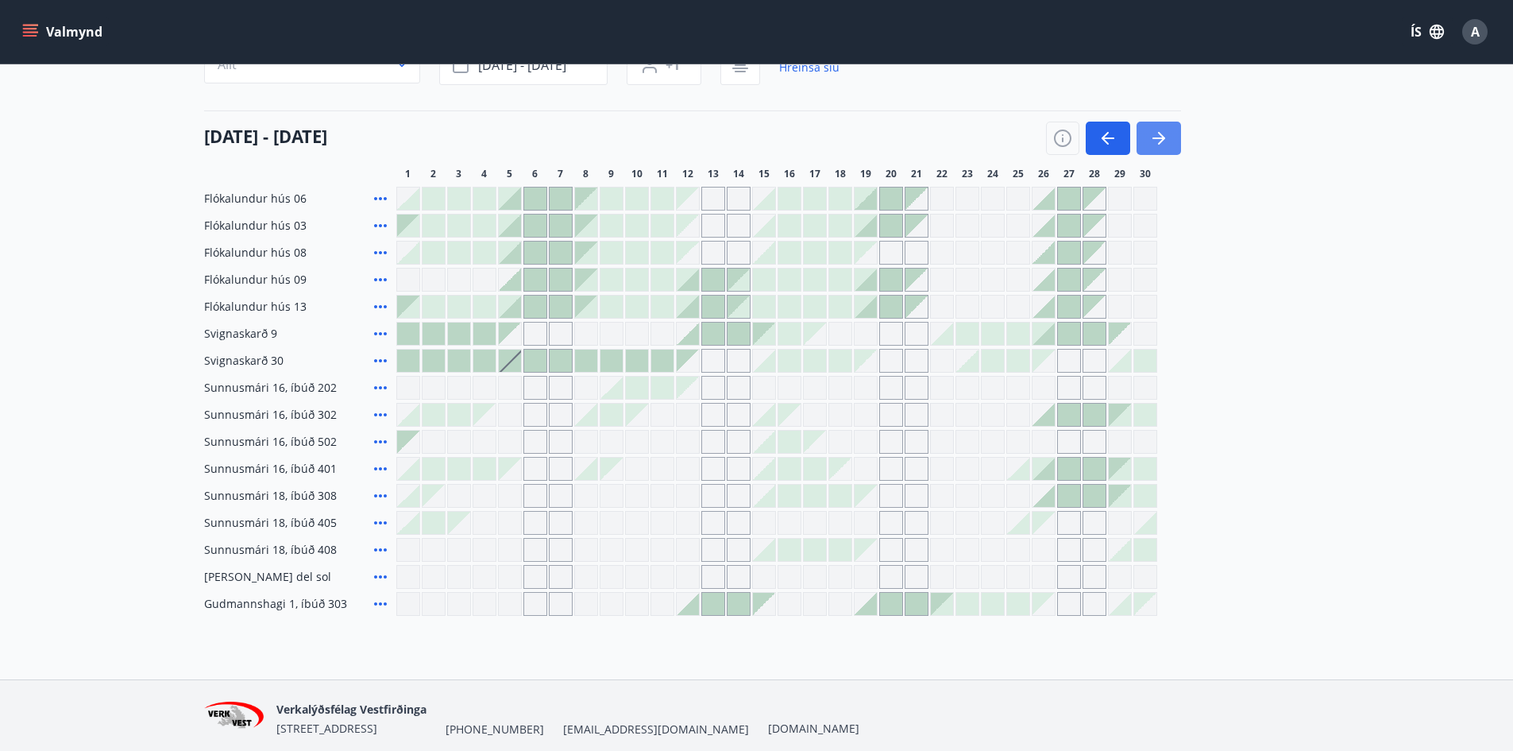
click at [1159, 141] on icon "button" at bounding box center [1158, 138] width 19 height 19
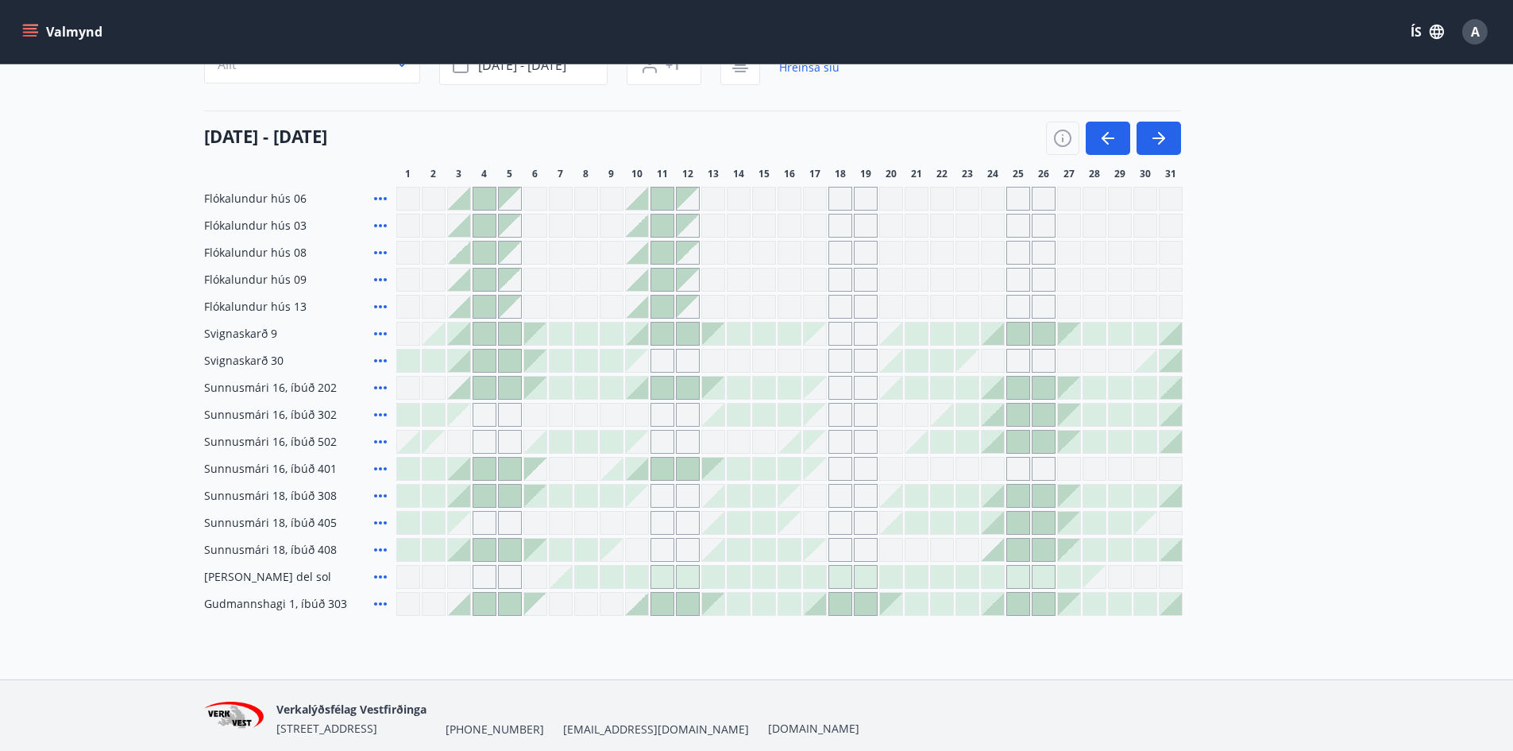
click at [538, 394] on div at bounding box center [535, 388] width 22 height 22
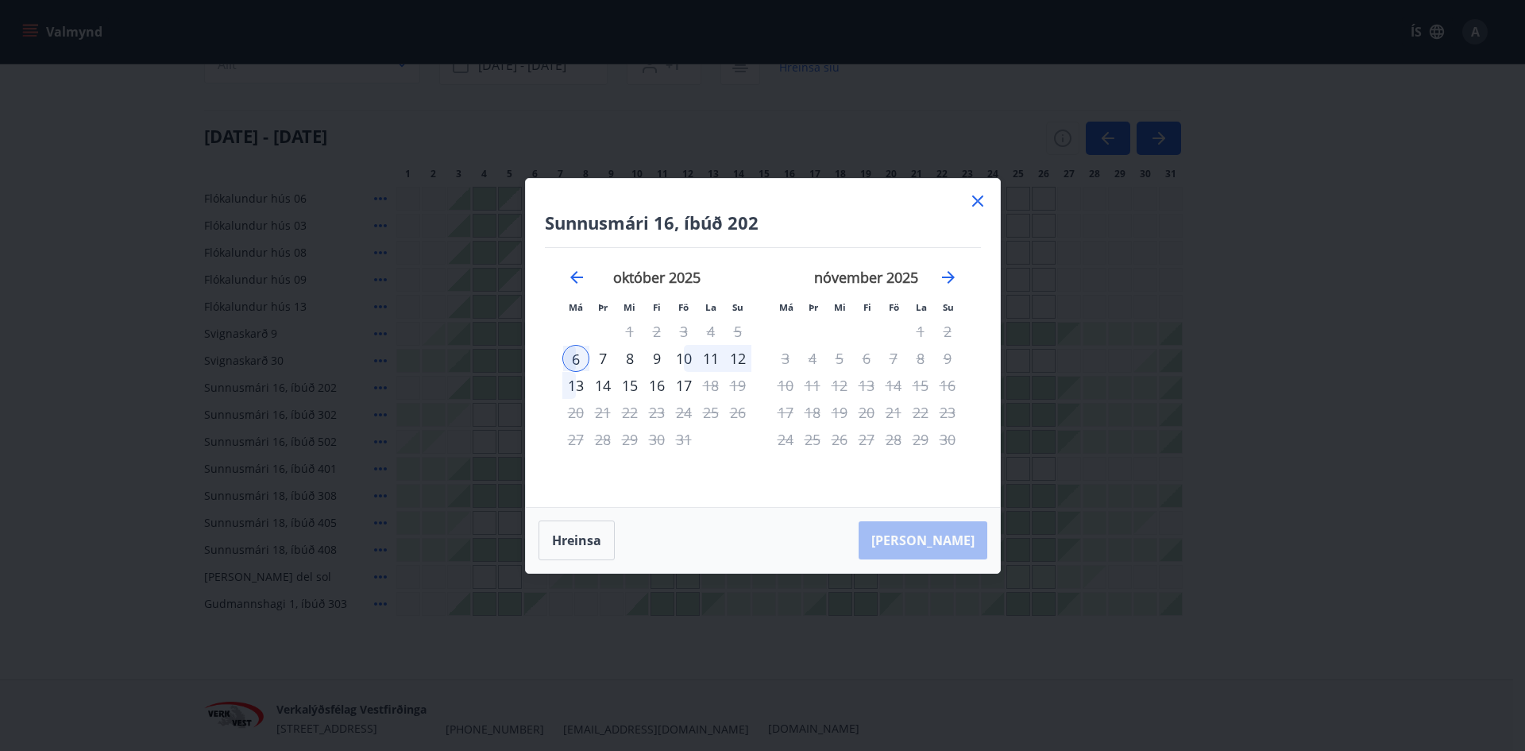
click at [979, 204] on icon at bounding box center [977, 200] width 19 height 19
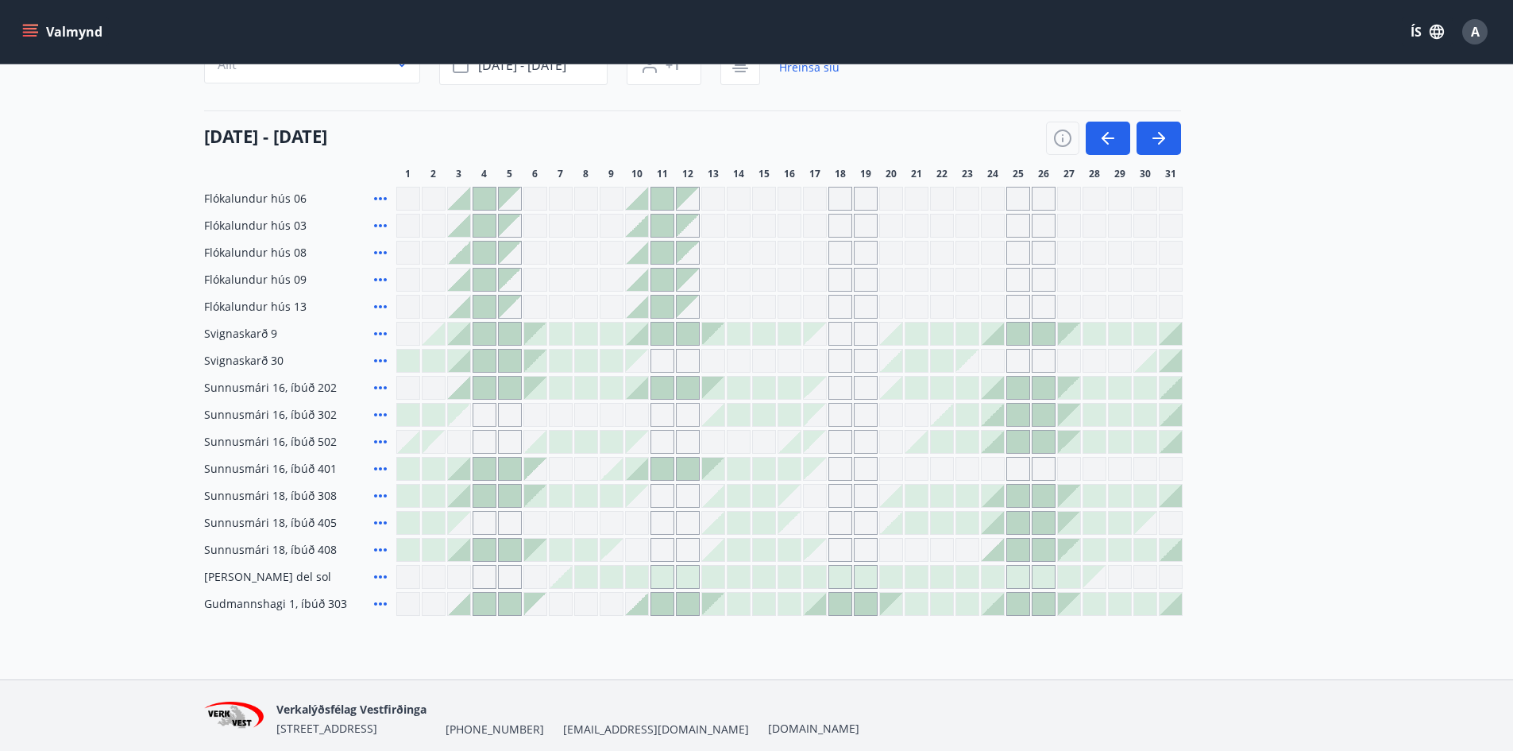
click at [543, 556] on div at bounding box center [535, 550] width 22 height 22
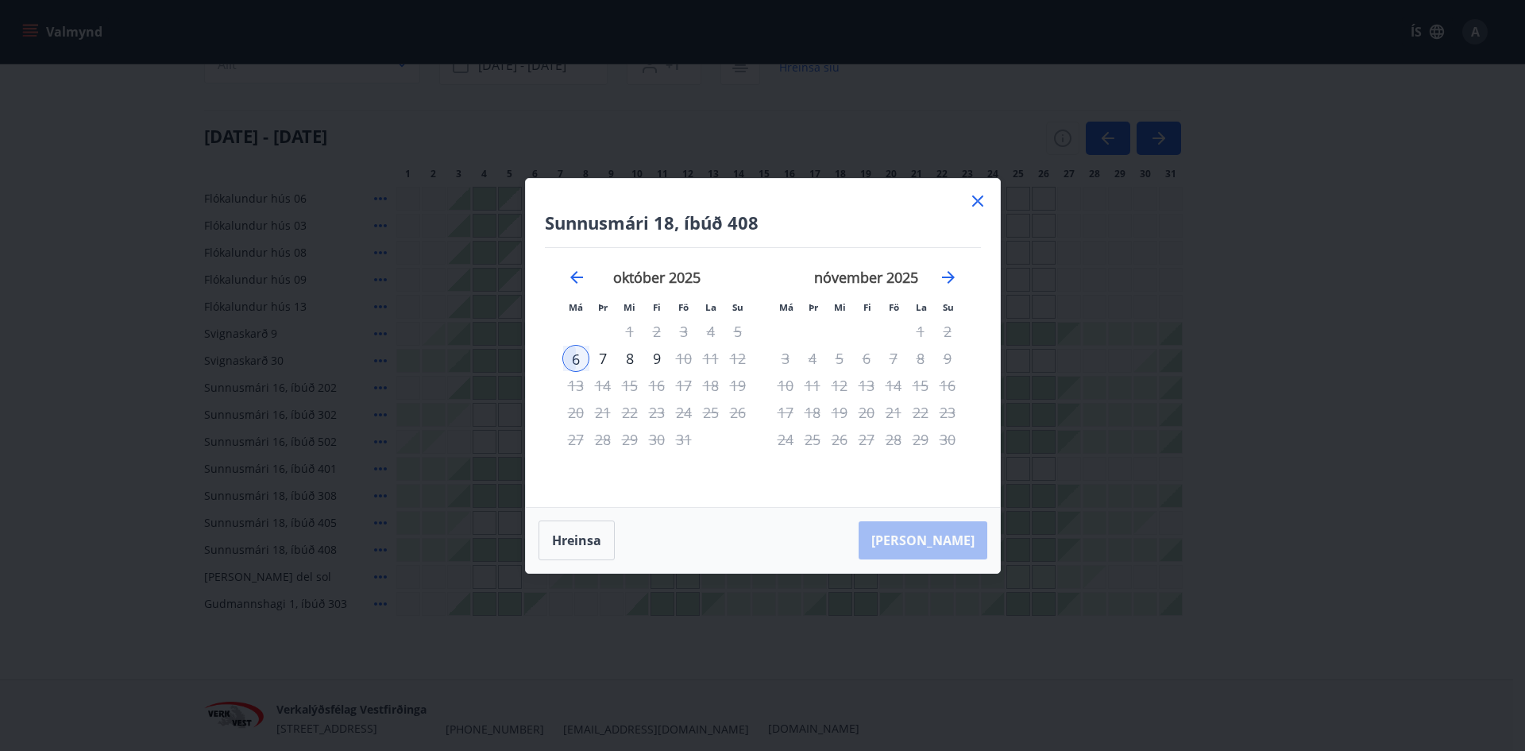
click at [979, 199] on icon at bounding box center [977, 200] width 11 height 11
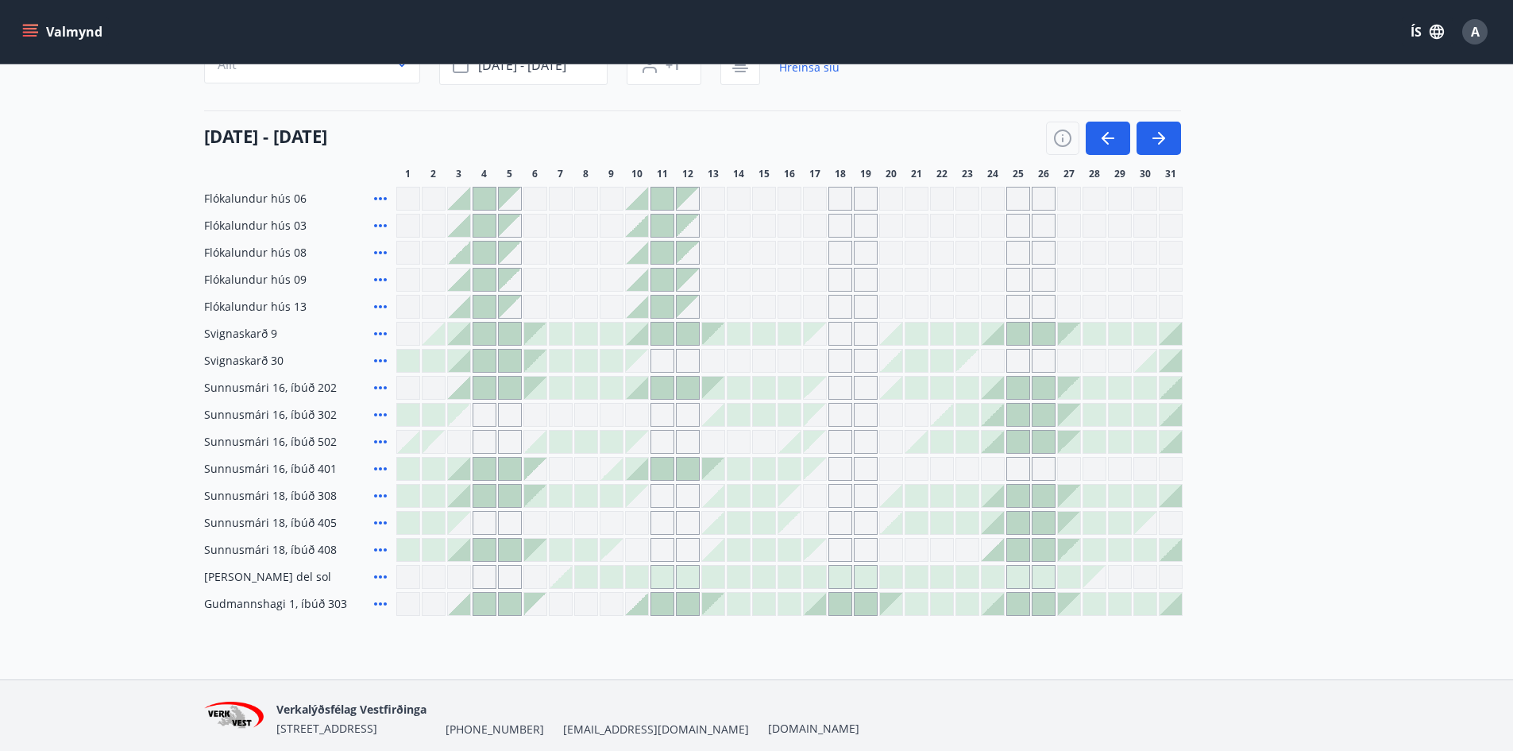
click at [377, 518] on icon at bounding box center [380, 522] width 19 height 19
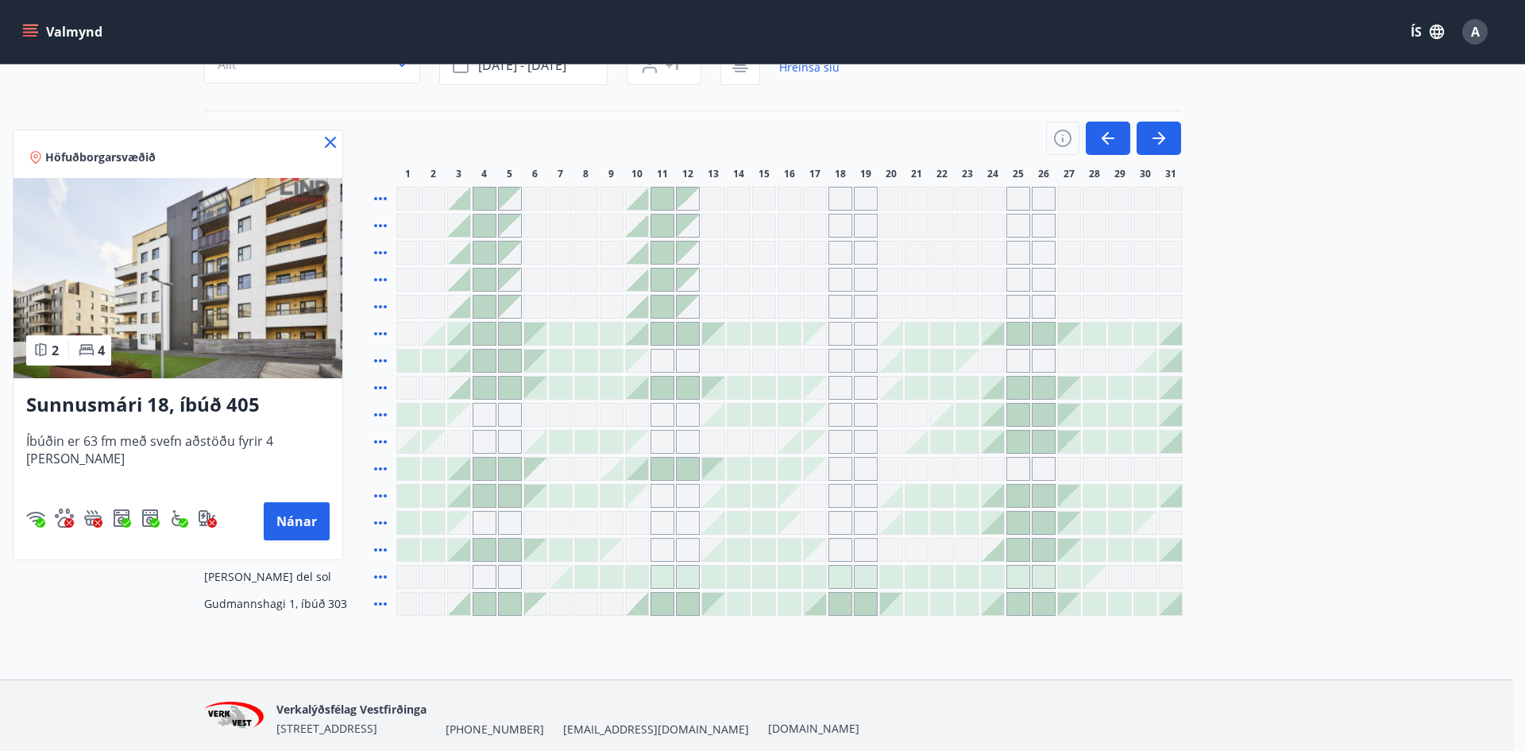
click at [325, 141] on icon at bounding box center [330, 142] width 11 height 11
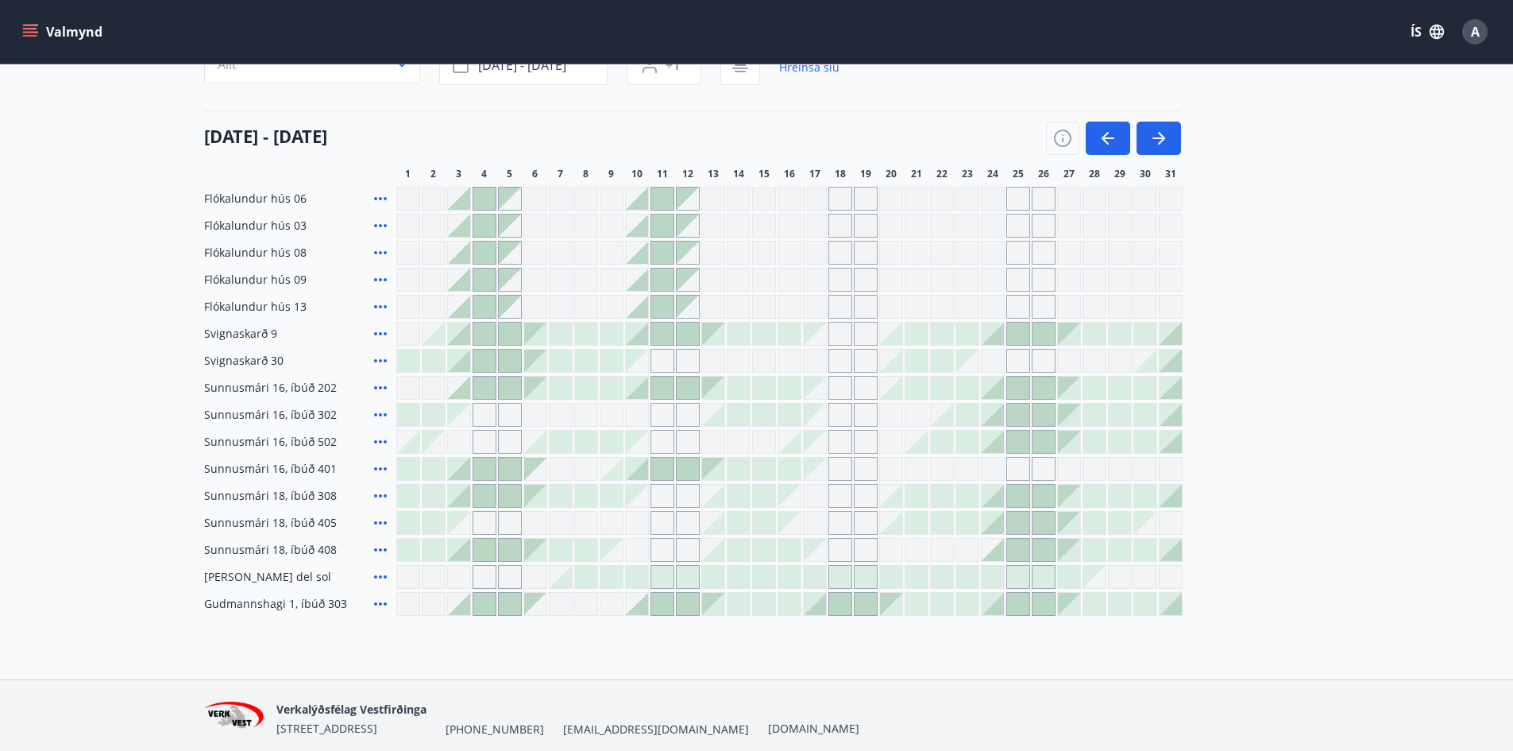
click at [379, 499] on icon at bounding box center [380, 495] width 19 height 19
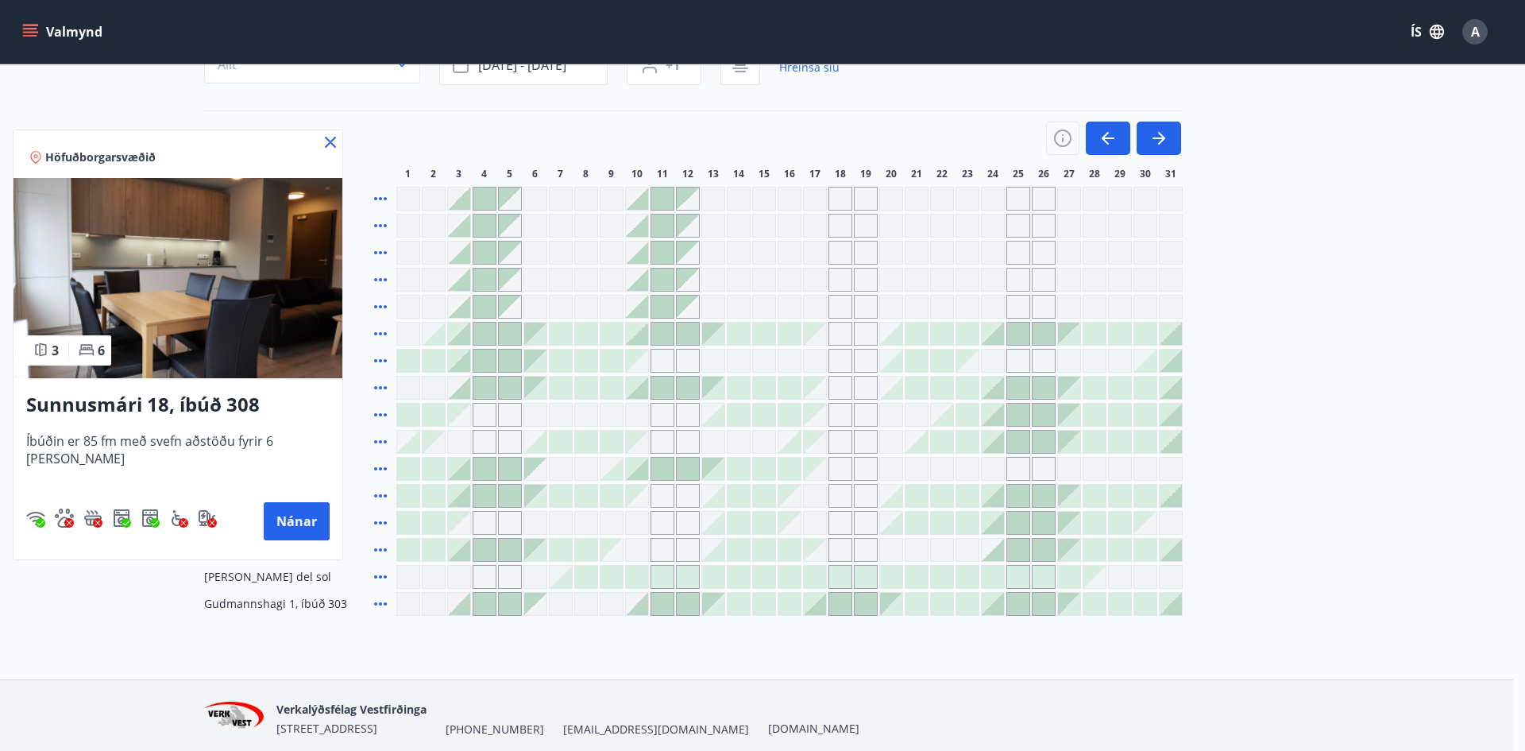
click at [538, 504] on div at bounding box center [762, 375] width 1525 height 751
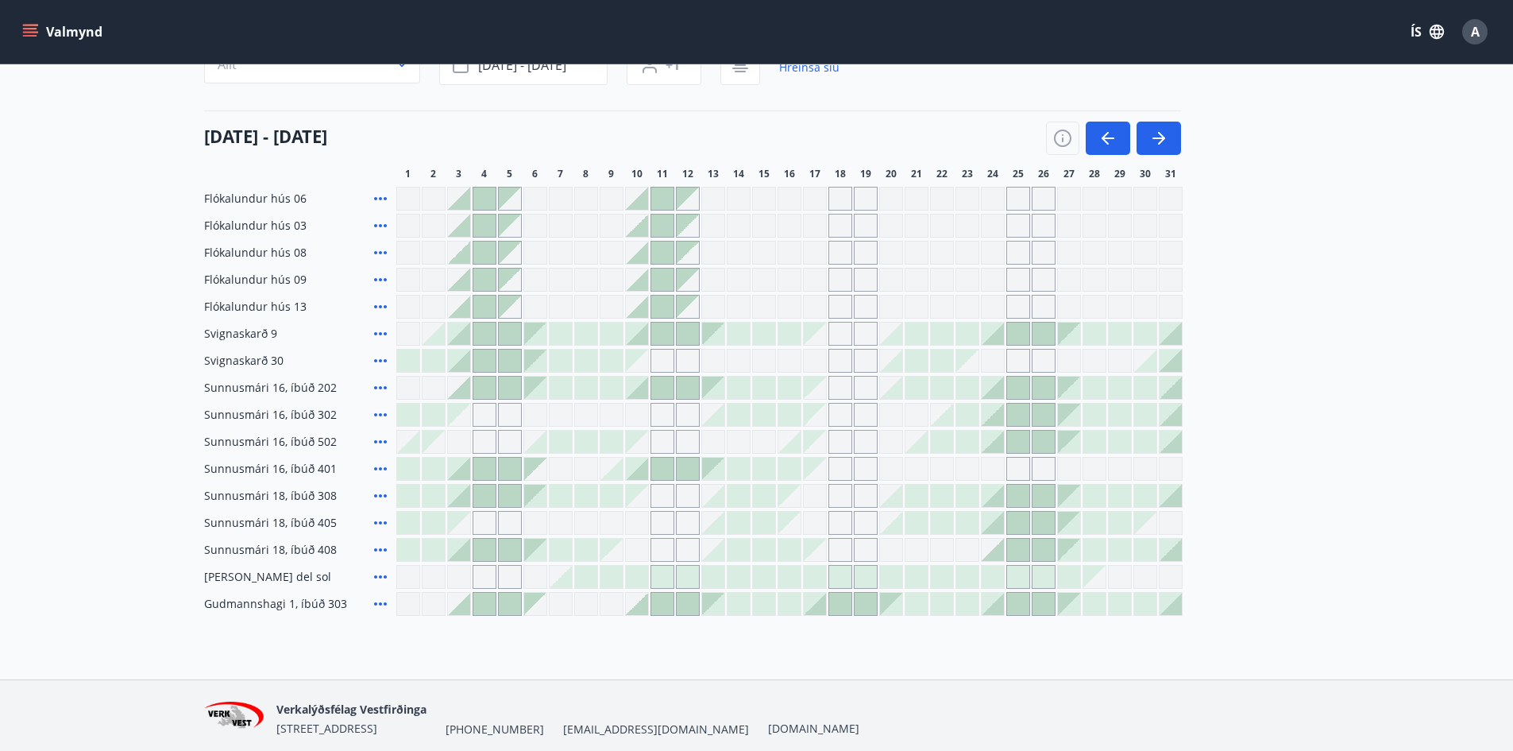
click at [538, 504] on div at bounding box center [535, 496] width 22 height 22
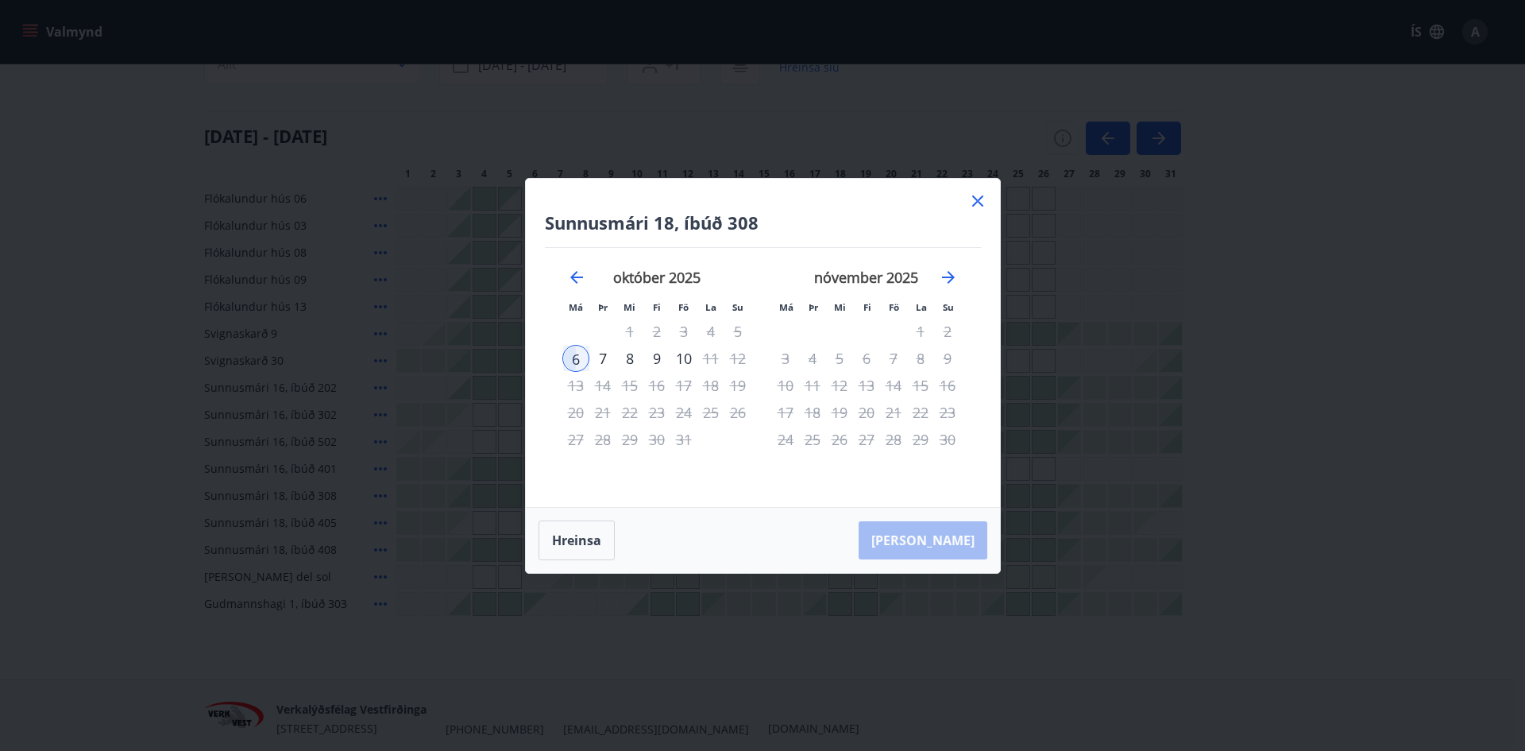
click at [975, 203] on icon at bounding box center [977, 200] width 11 height 11
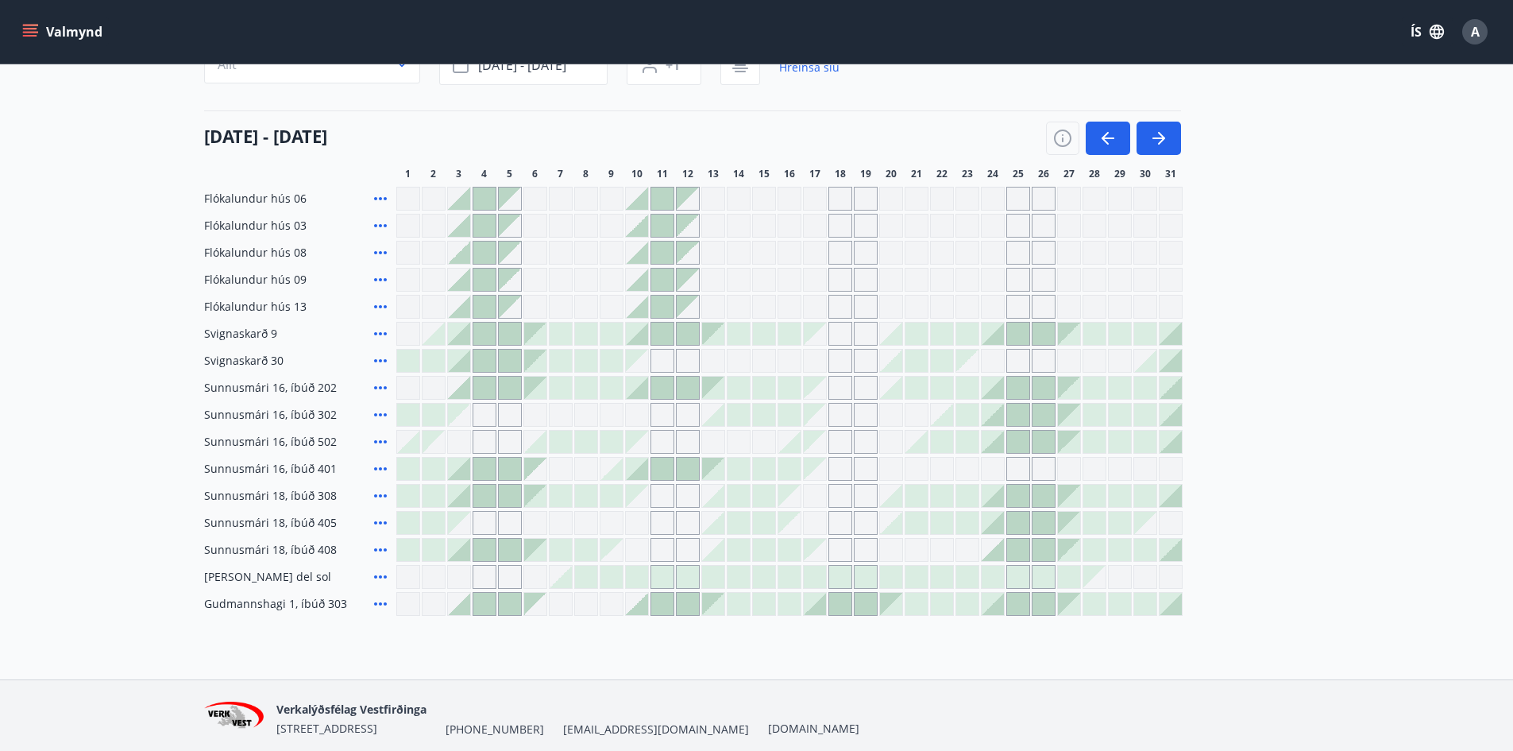
click at [382, 494] on icon at bounding box center [380, 495] width 19 height 19
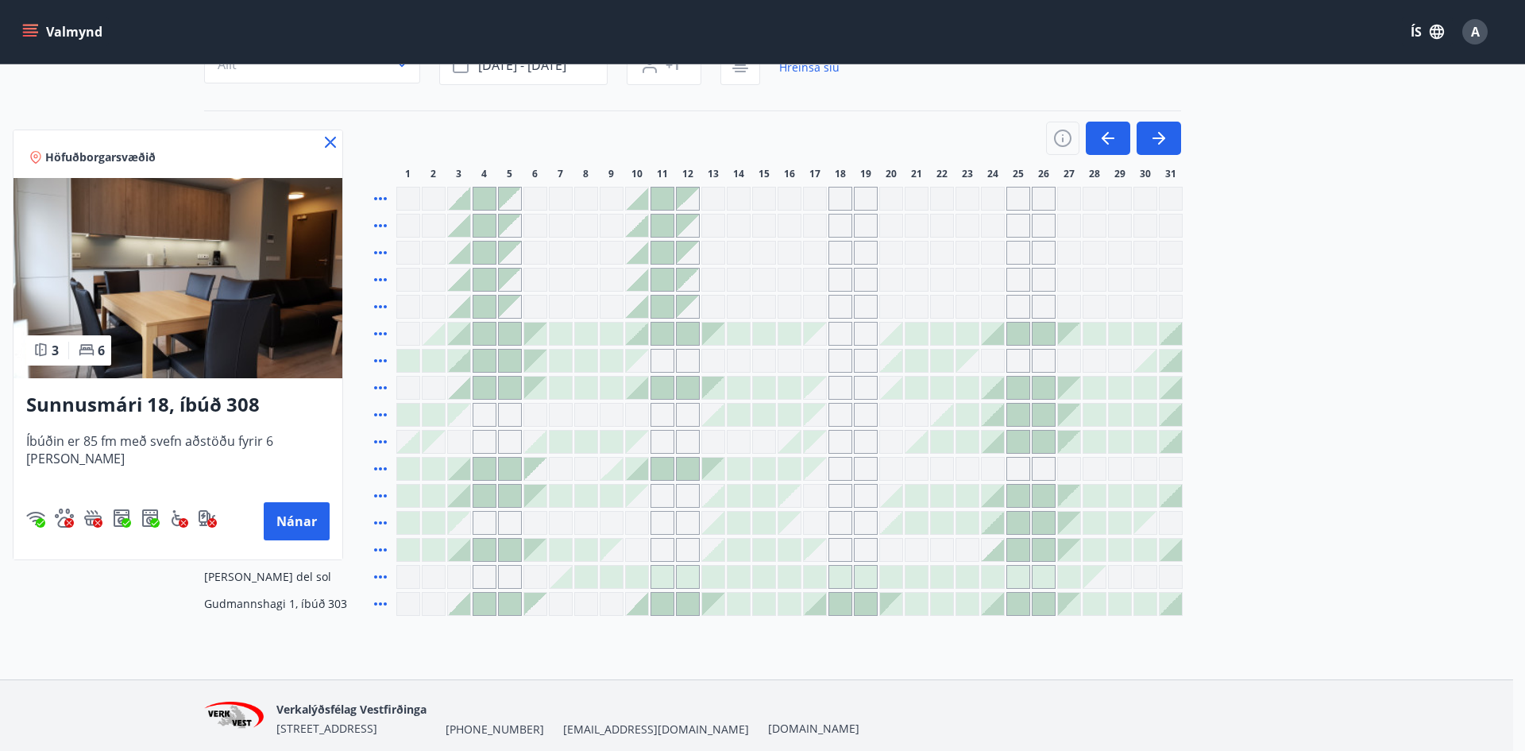
click at [379, 467] on div at bounding box center [762, 375] width 1525 height 751
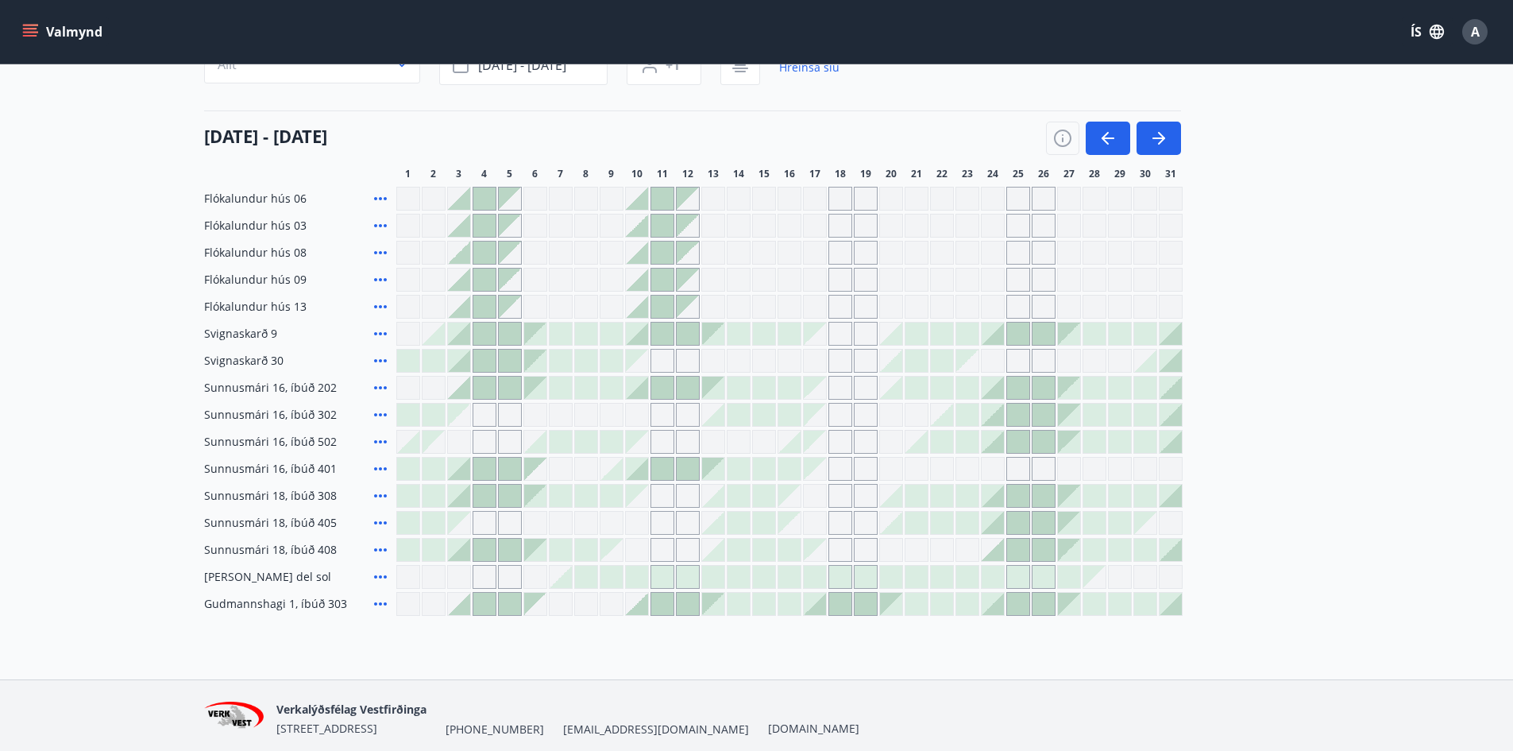
click at [379, 467] on icon at bounding box center [380, 468] width 19 height 19
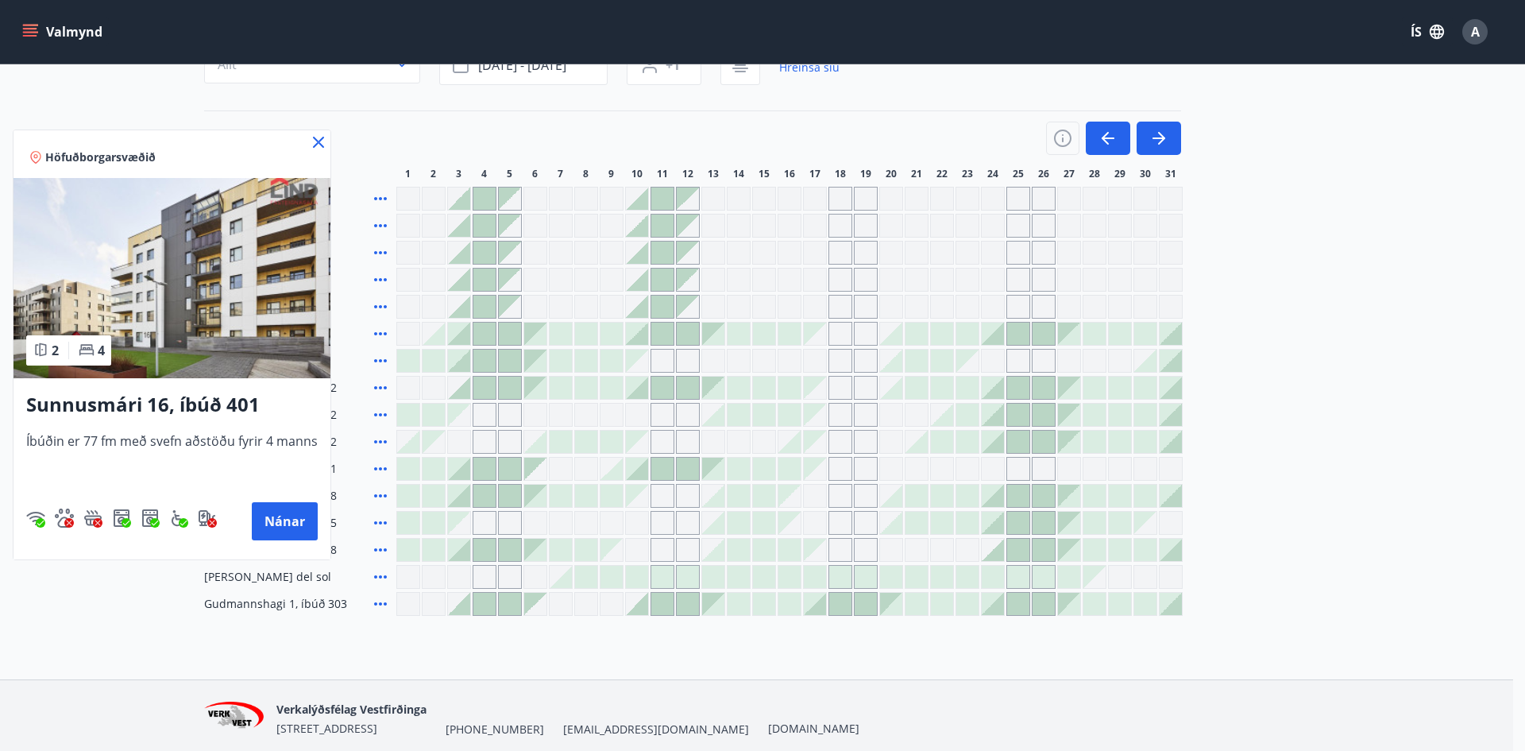
click at [384, 442] on div at bounding box center [762, 375] width 1525 height 751
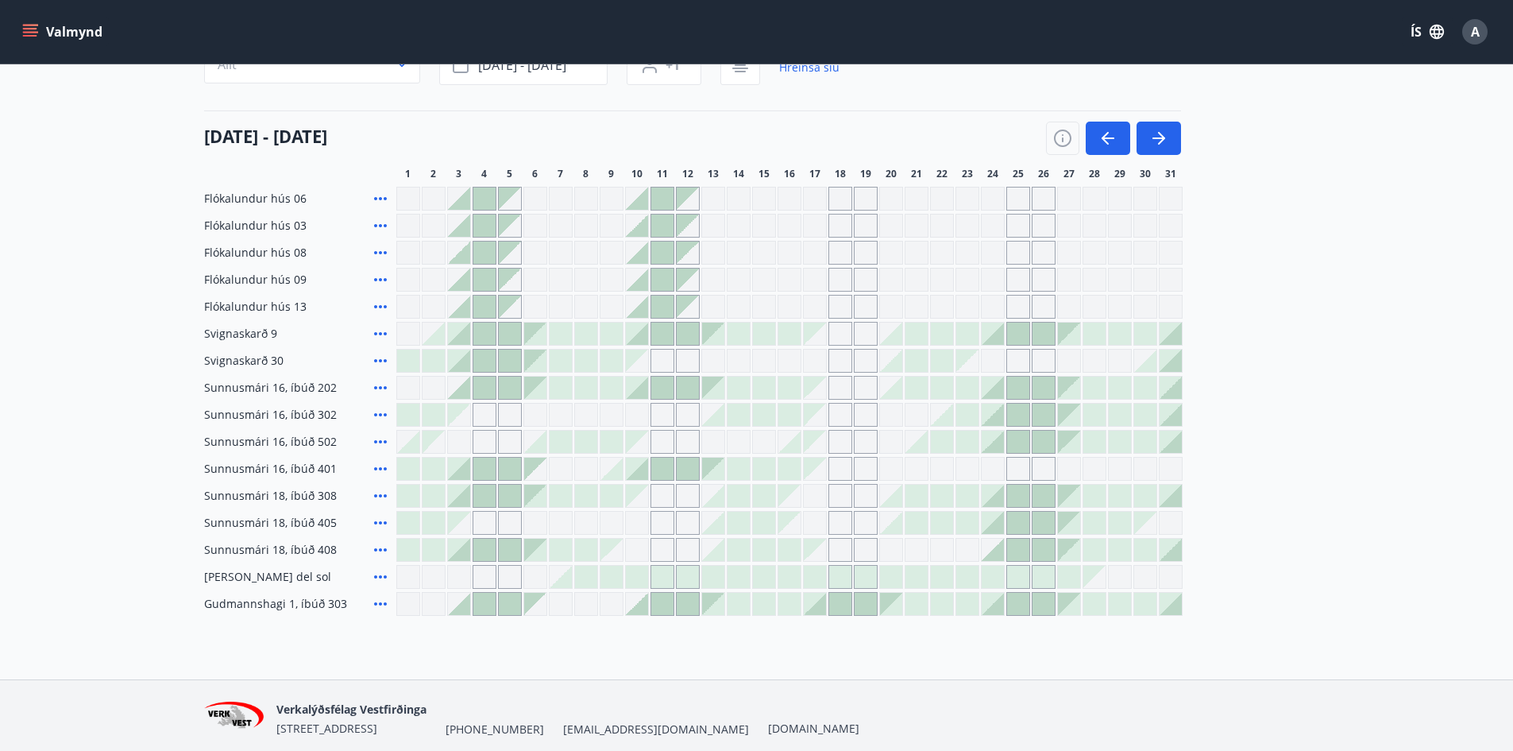
click at [382, 443] on icon at bounding box center [380, 441] width 19 height 19
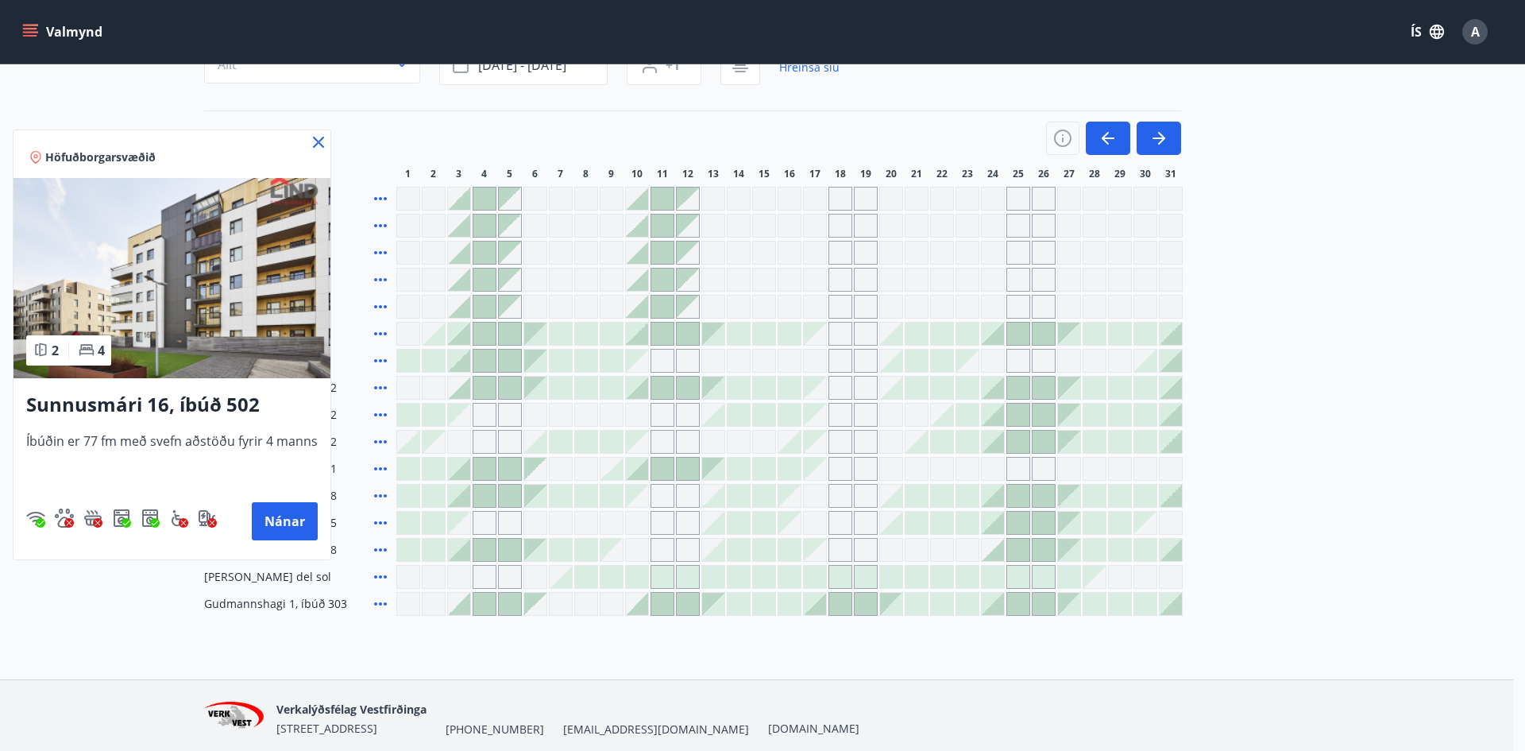
click at [382, 415] on div at bounding box center [762, 375] width 1525 height 751
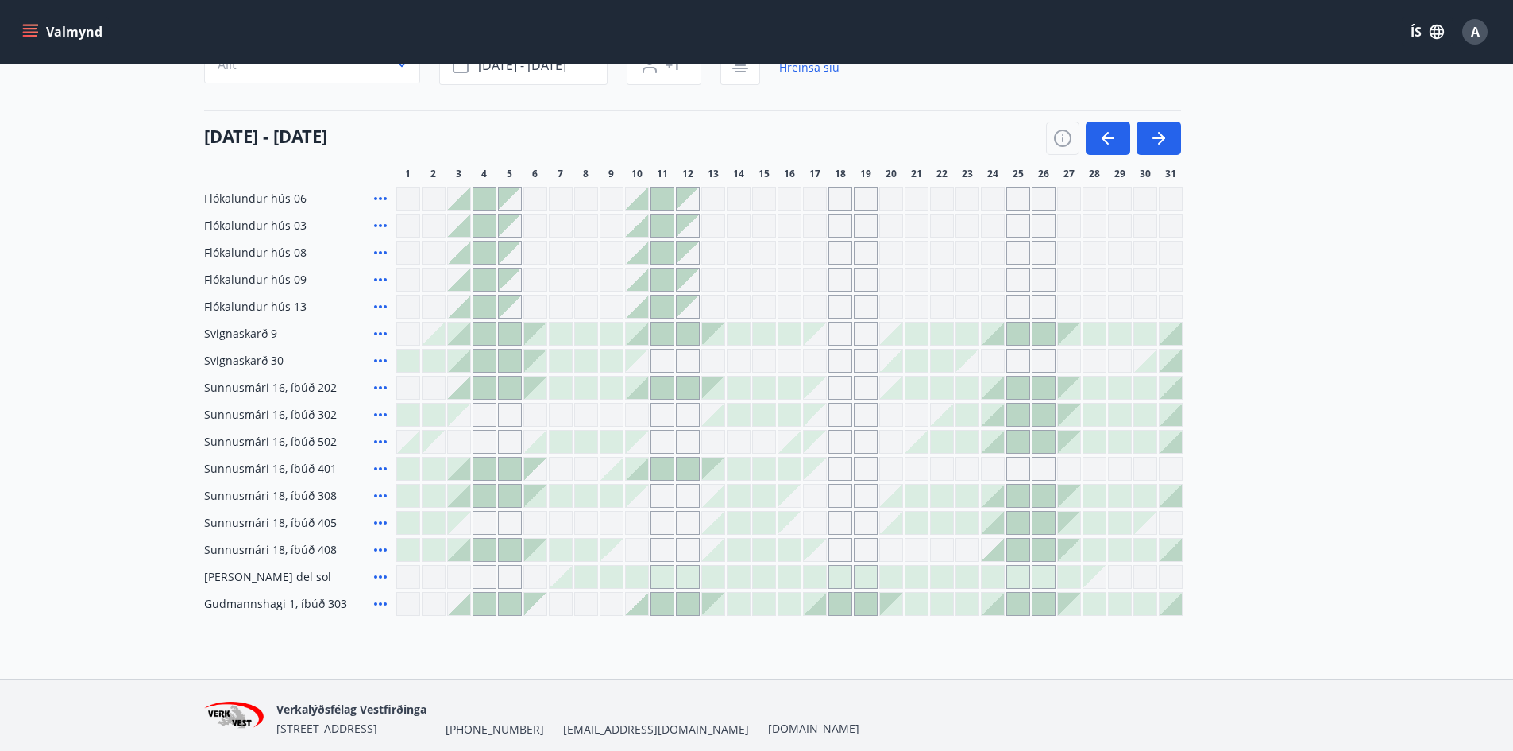
click at [382, 415] on icon at bounding box center [380, 414] width 19 height 19
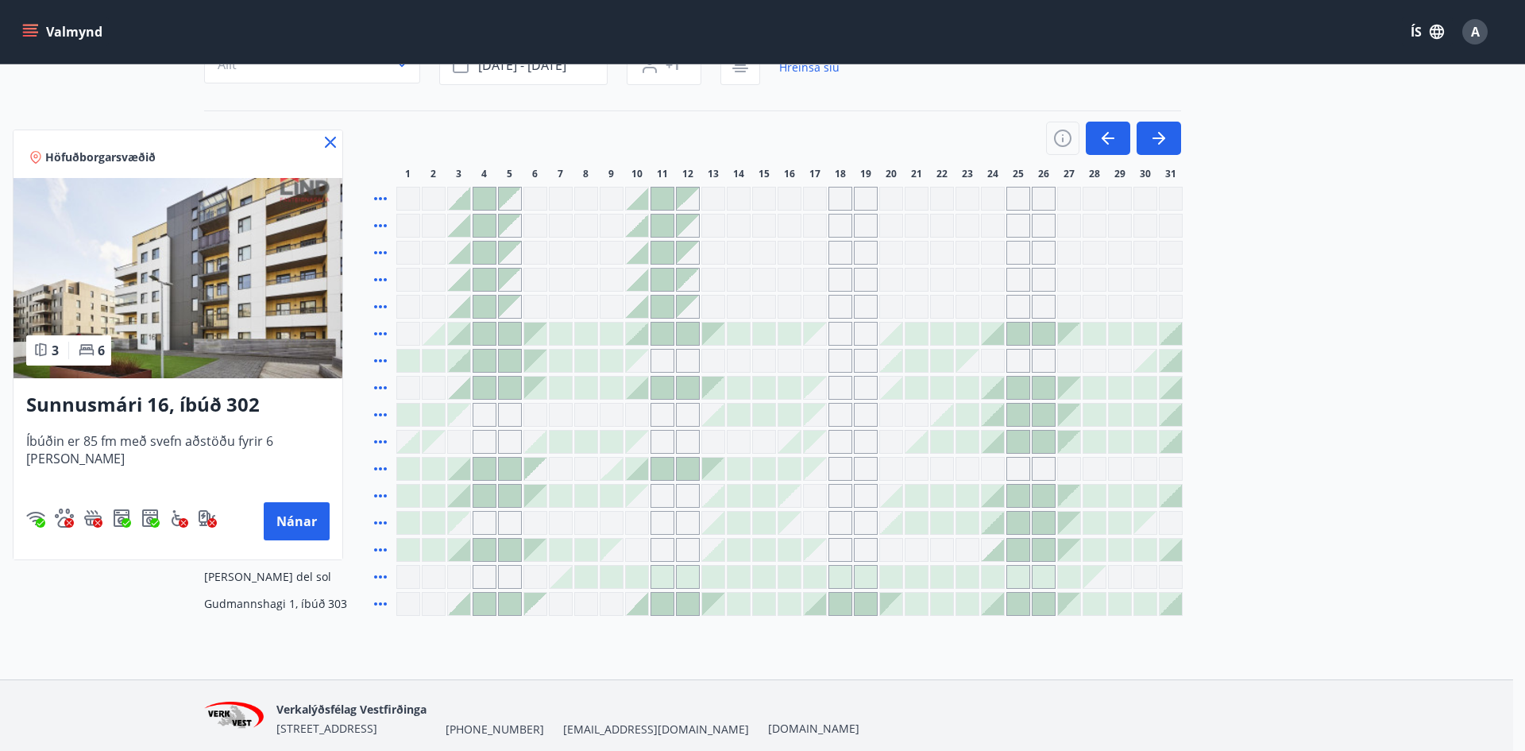
click at [535, 418] on div at bounding box center [762, 375] width 1525 height 751
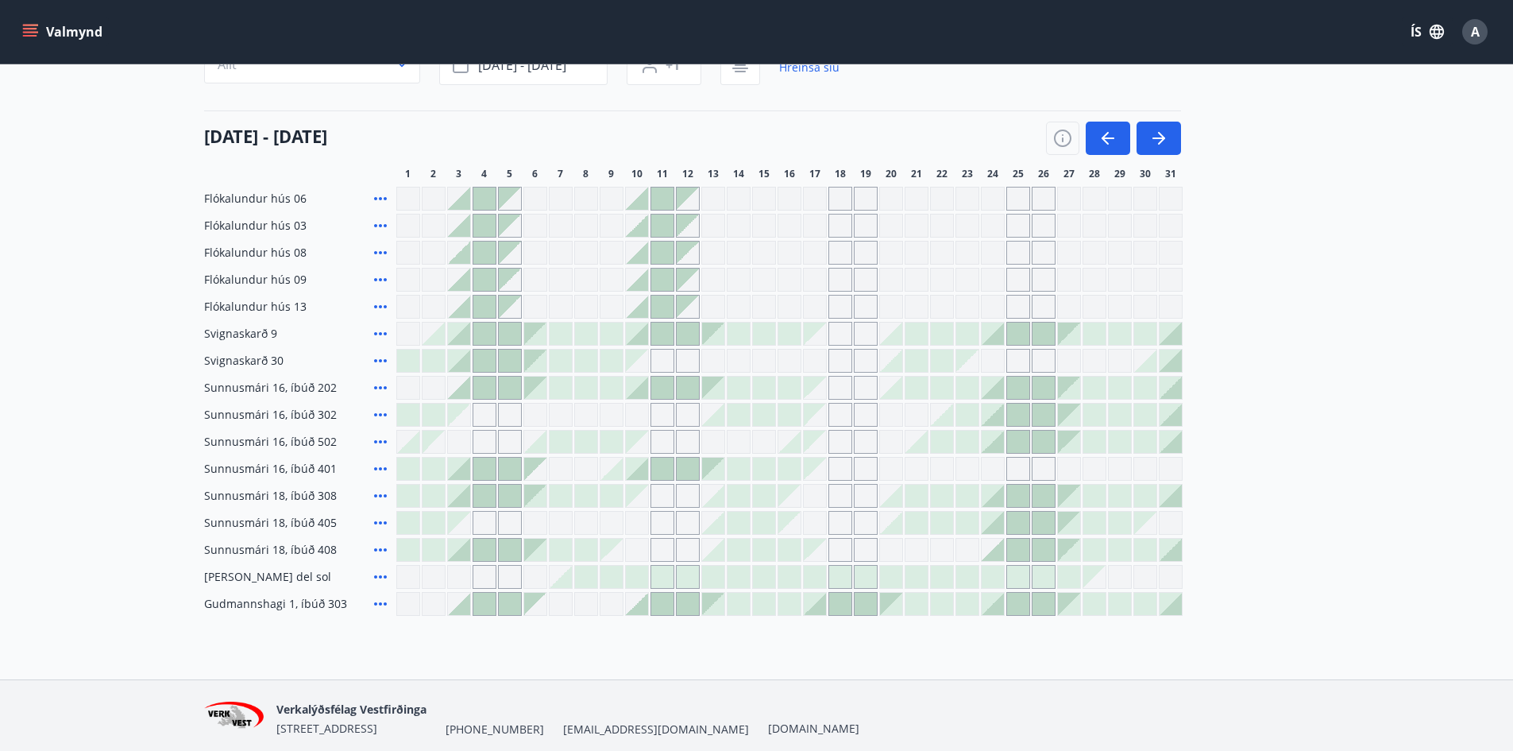
click at [535, 418] on div "Gráir dagar eru ekki bókanlegir" at bounding box center [535, 415] width 24 height 24
click at [379, 388] on icon at bounding box center [380, 387] width 13 height 3
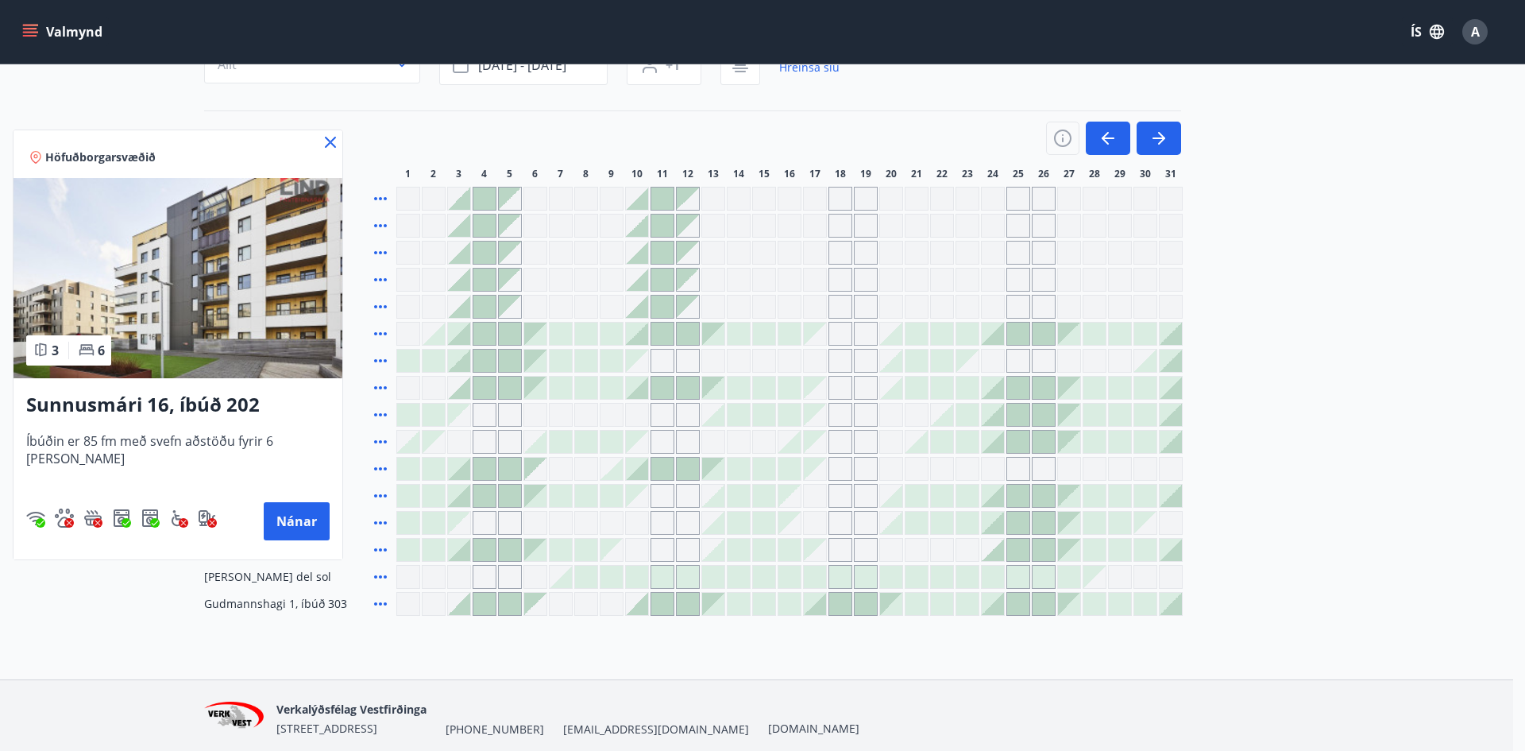
click at [540, 366] on div at bounding box center [762, 375] width 1525 height 751
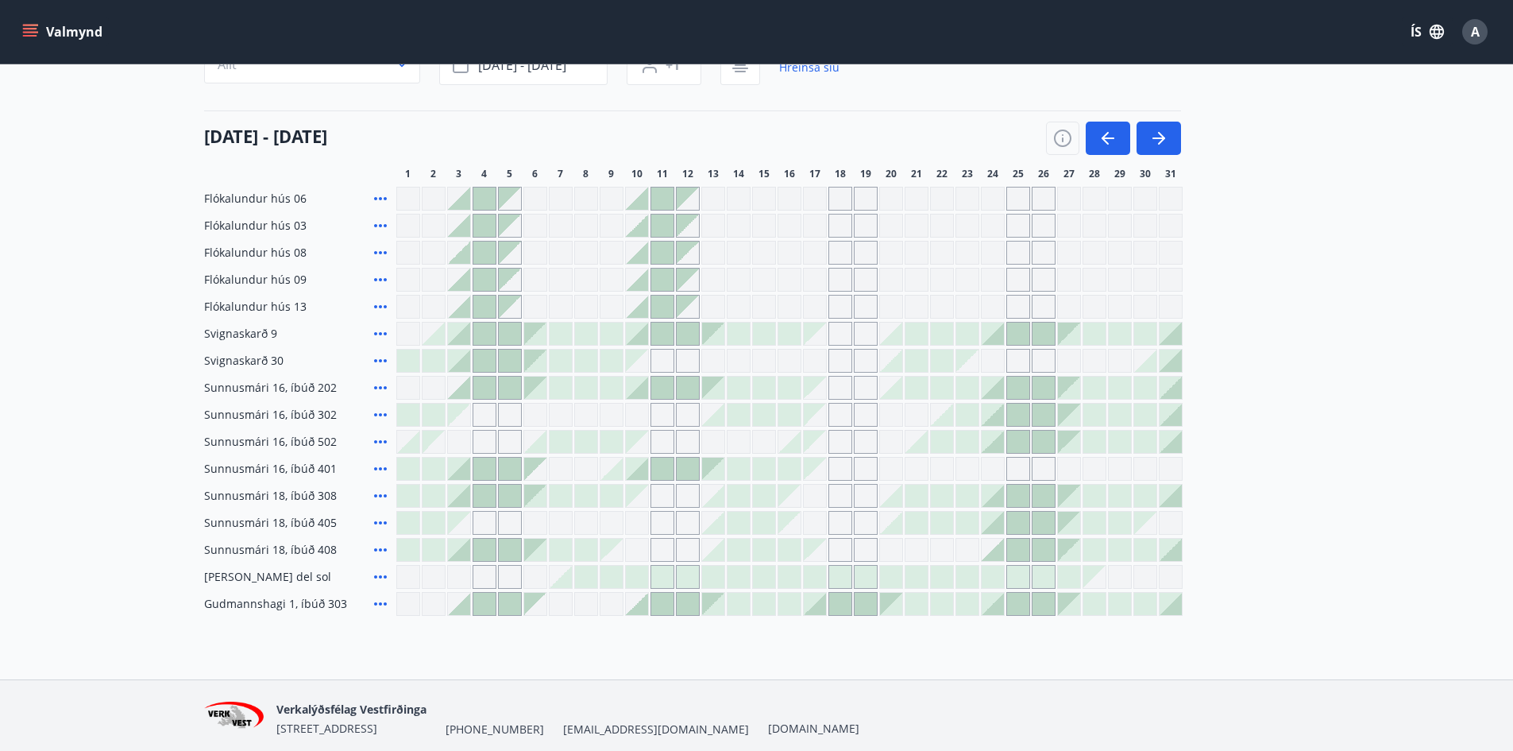
click at [540, 366] on div at bounding box center [535, 361] width 22 height 22
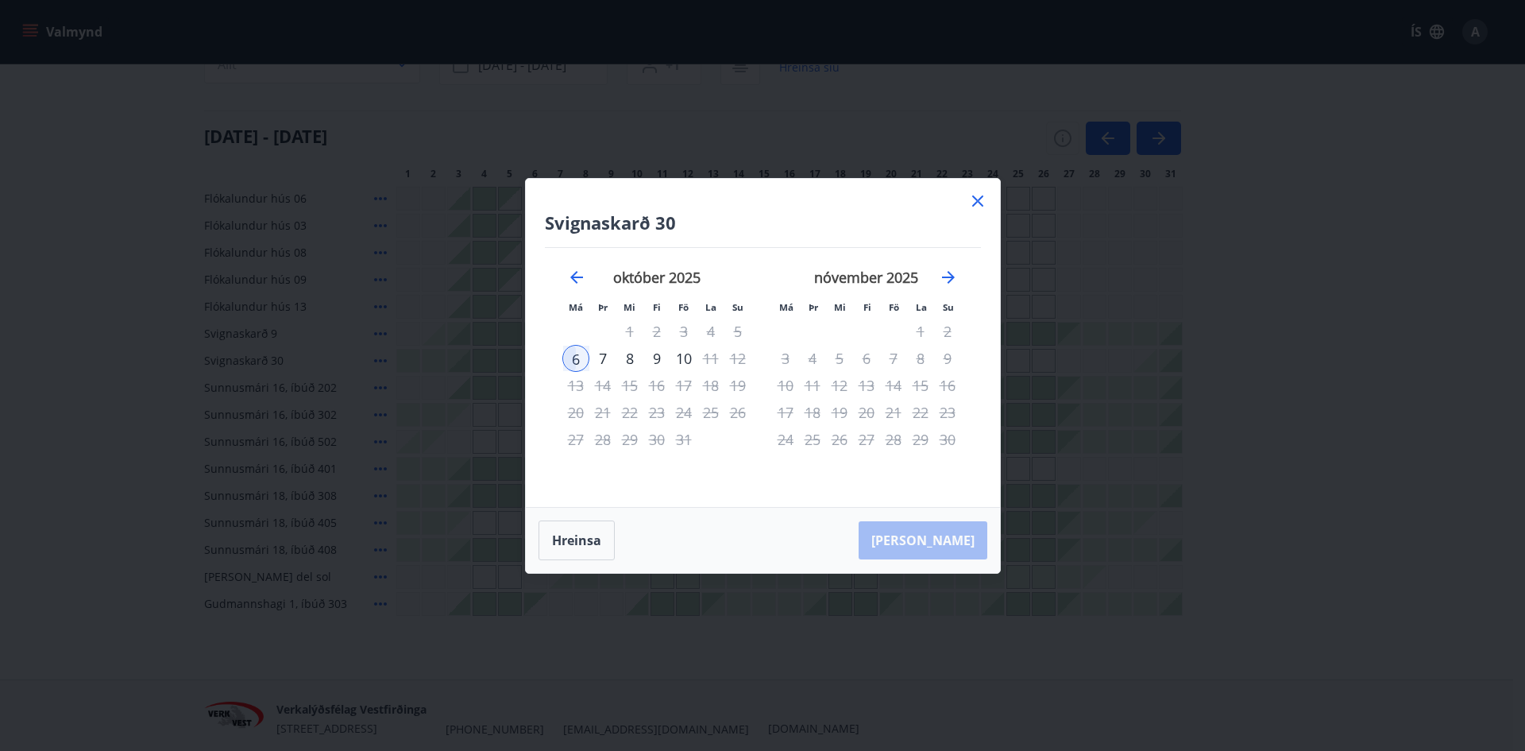
click at [978, 200] on icon at bounding box center [977, 200] width 2 height 2
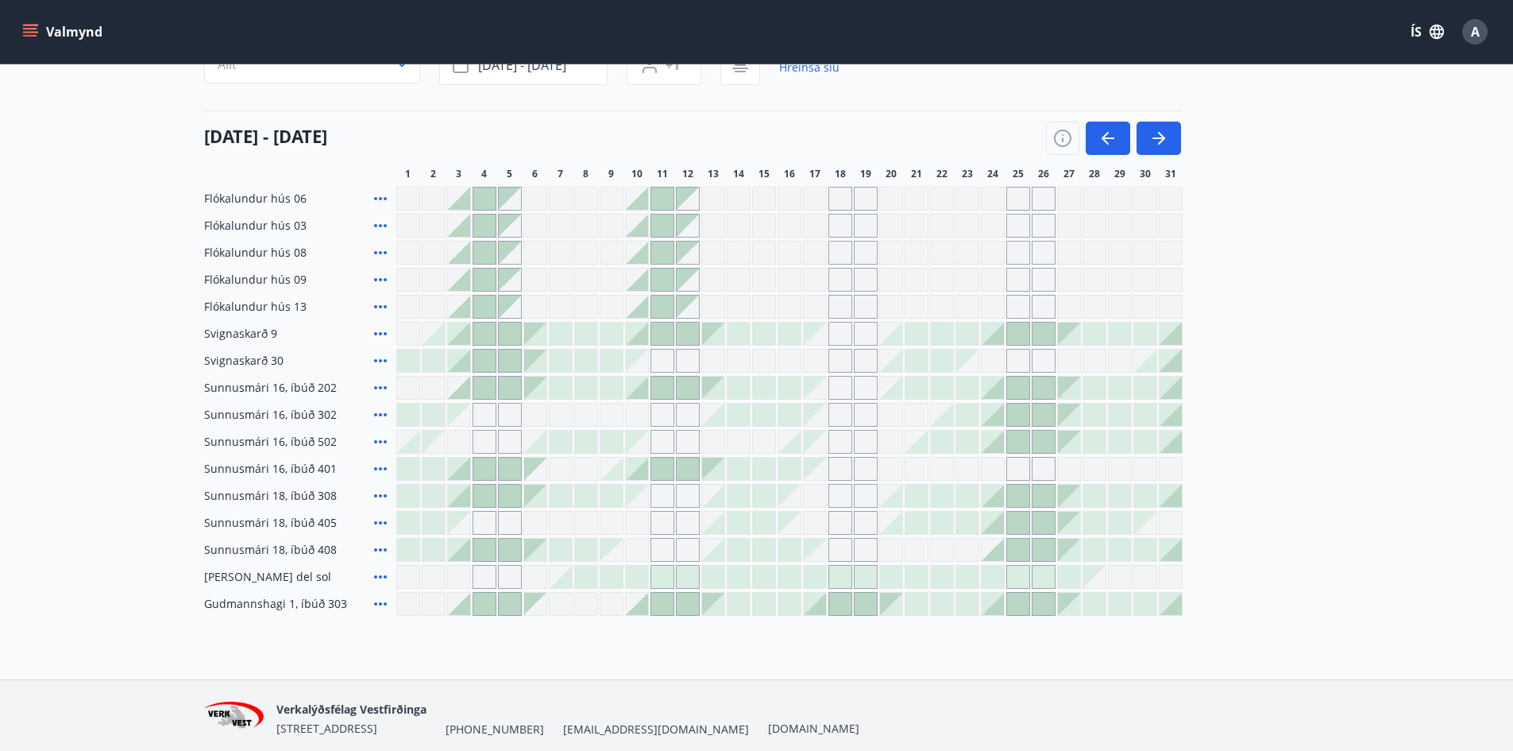
click at [541, 393] on div at bounding box center [535, 388] width 22 height 22
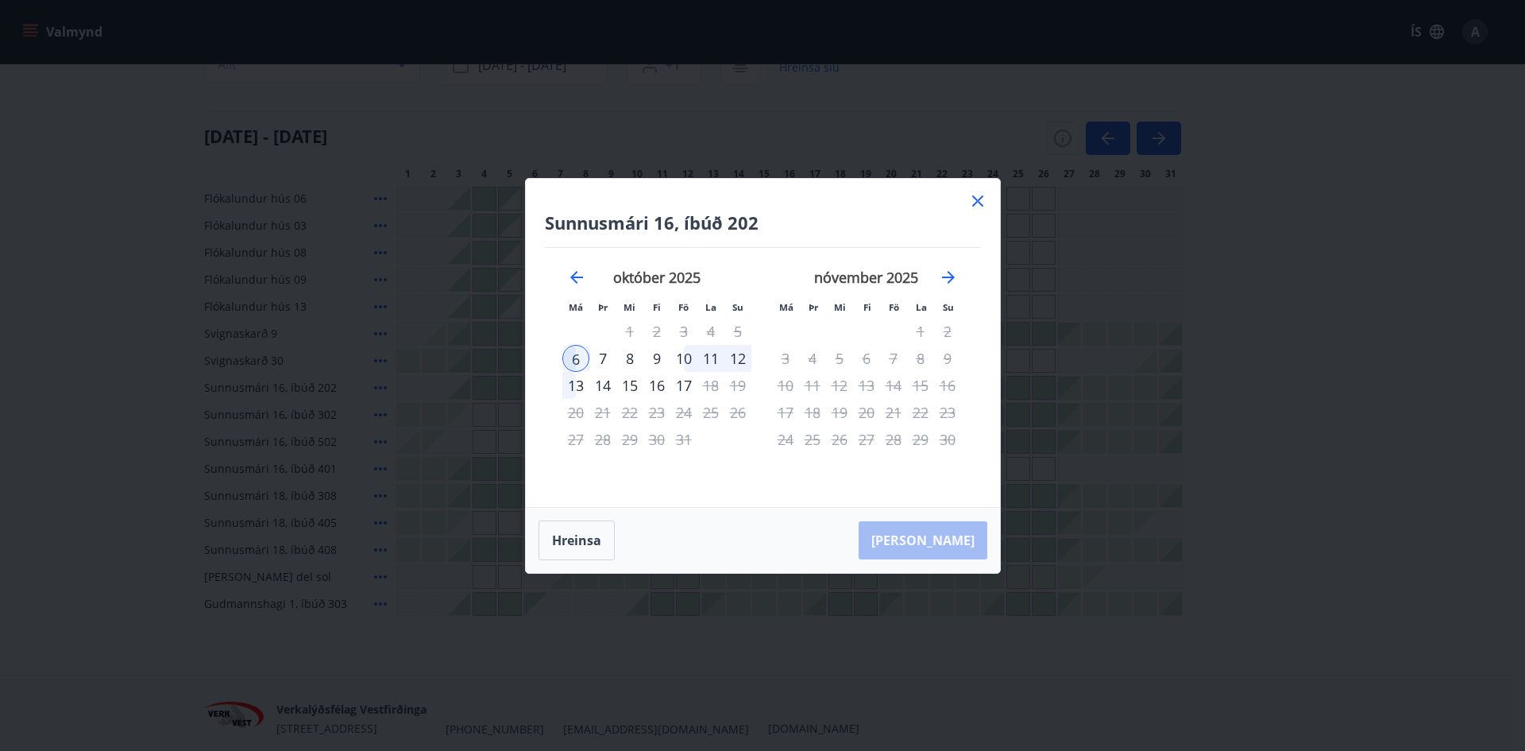
click at [976, 202] on icon at bounding box center [977, 200] width 11 height 11
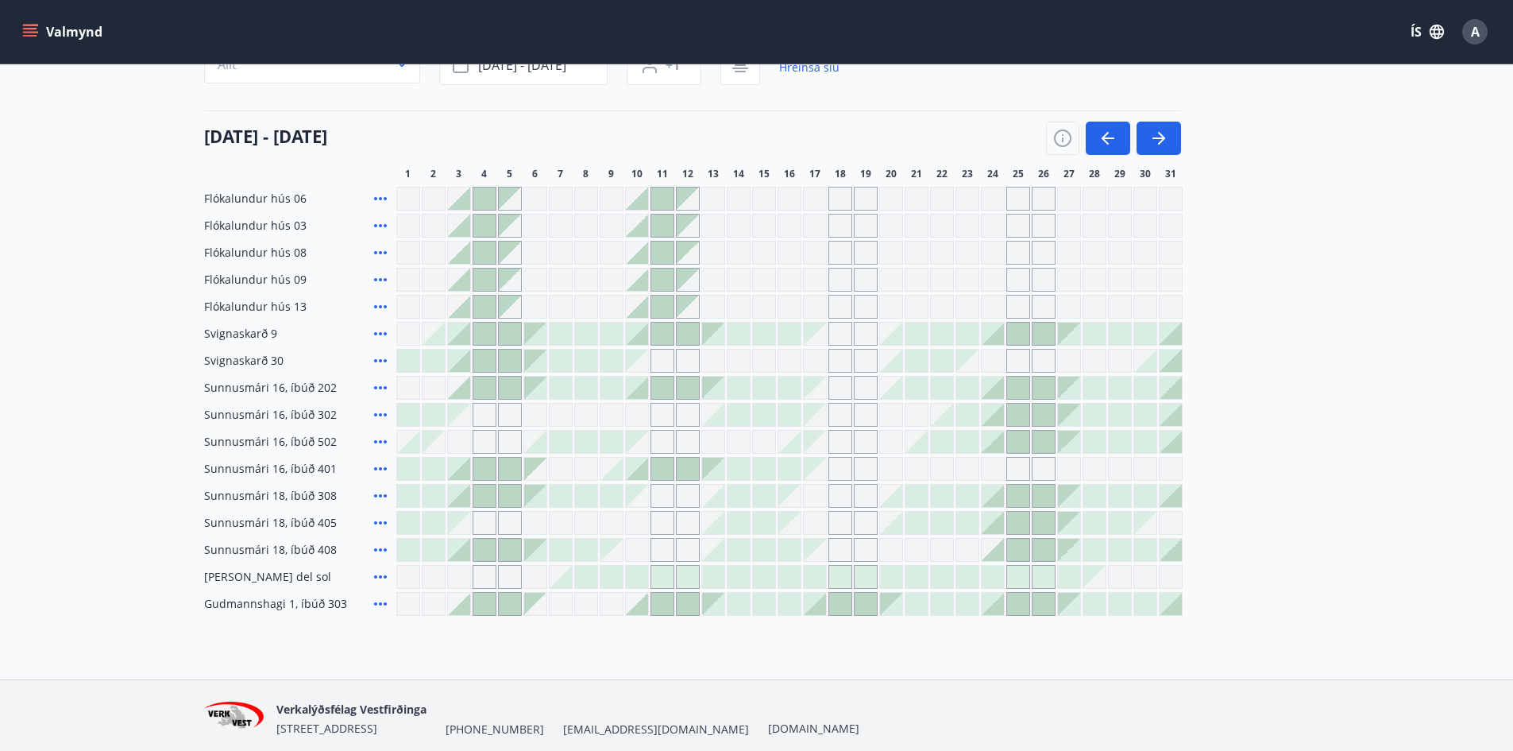
click at [538, 450] on div at bounding box center [535, 442] width 22 height 22
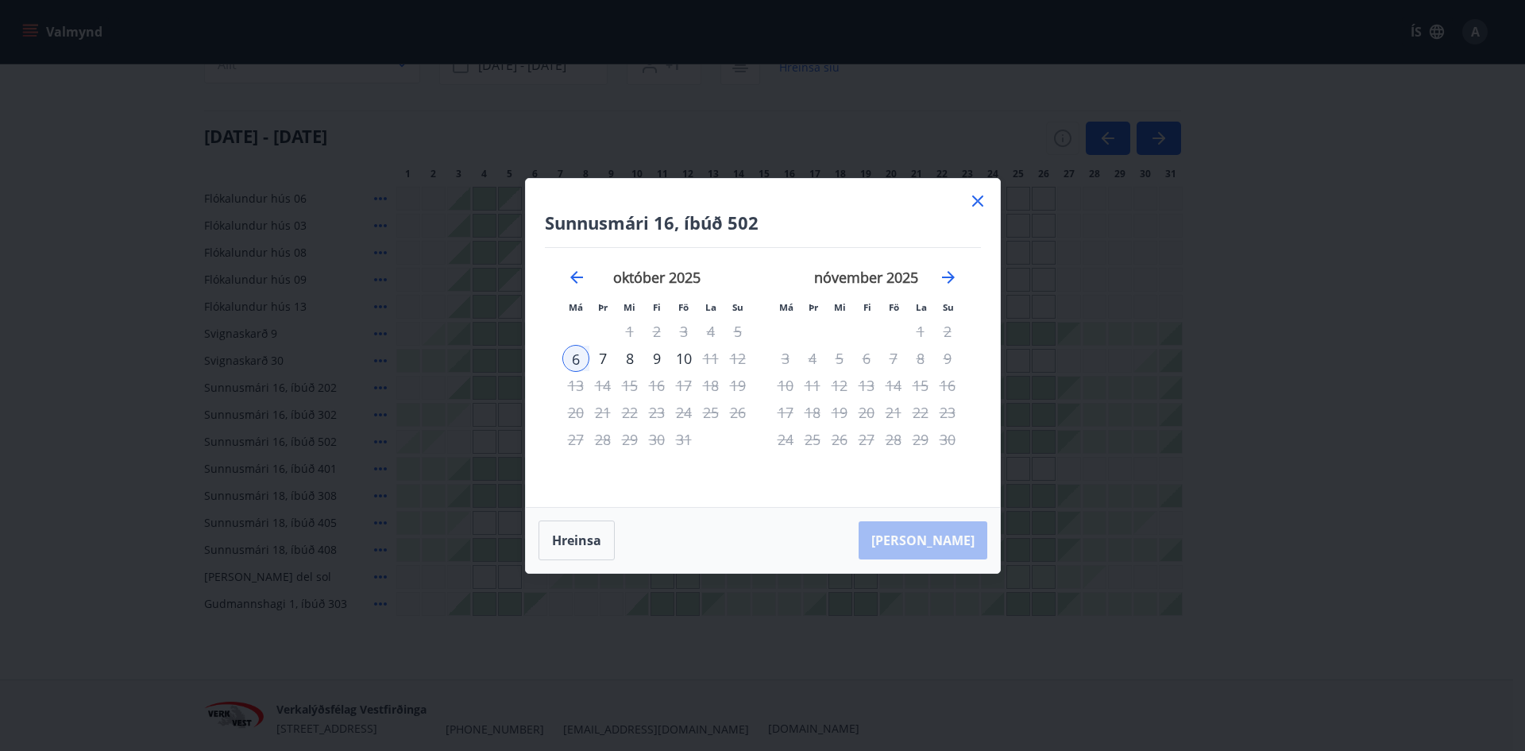
click at [974, 199] on icon at bounding box center [977, 200] width 19 height 19
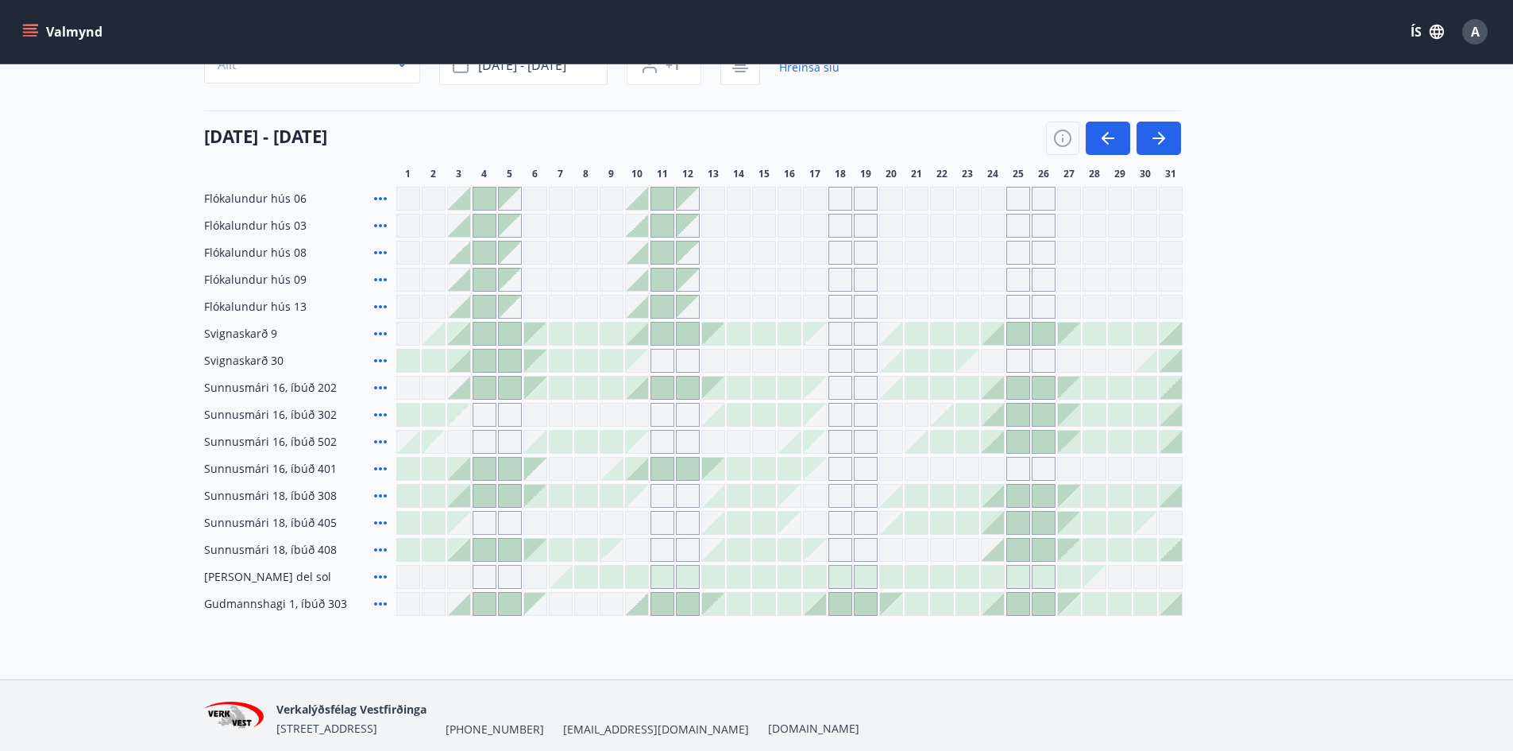
click at [542, 449] on div at bounding box center [535, 442] width 22 height 22
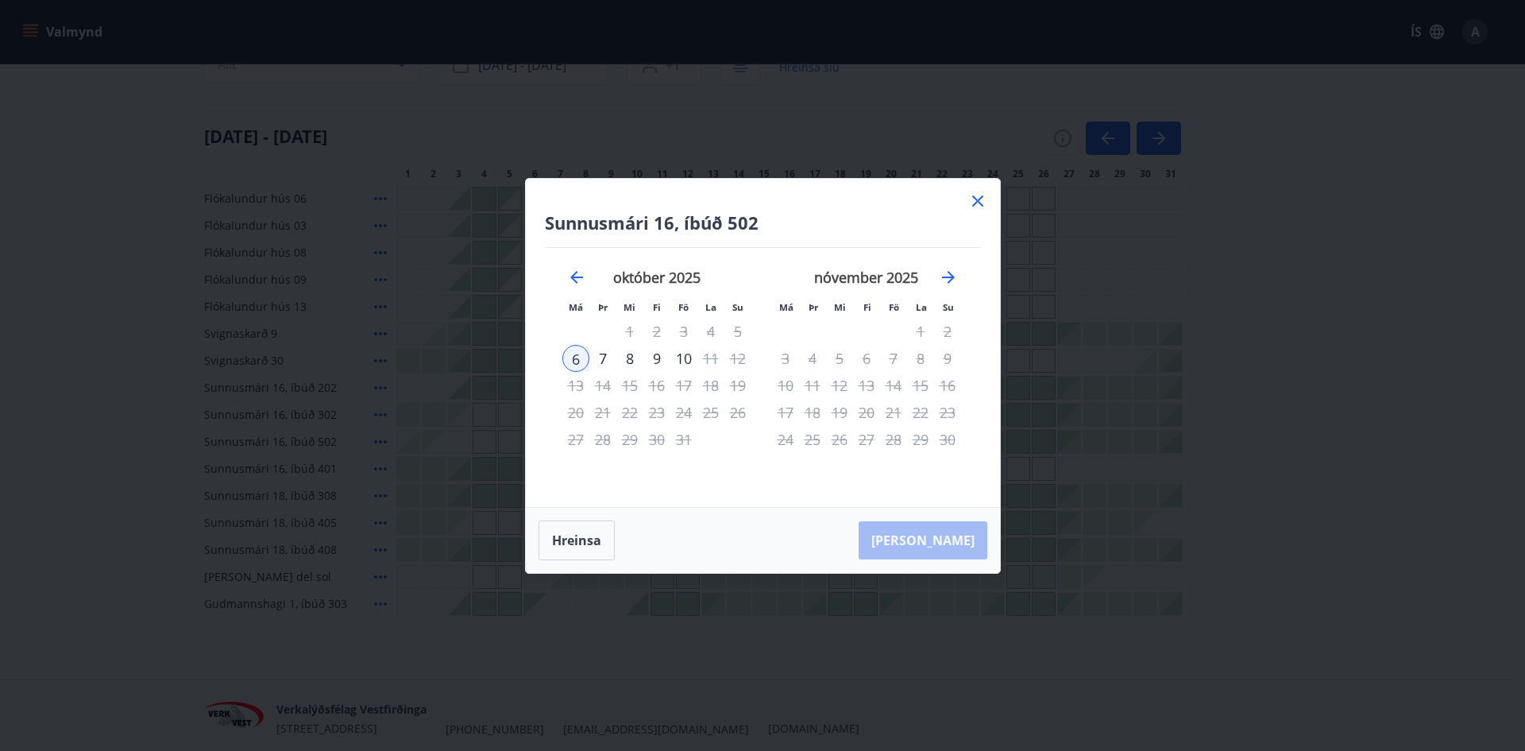
click at [976, 203] on icon at bounding box center [977, 200] width 19 height 19
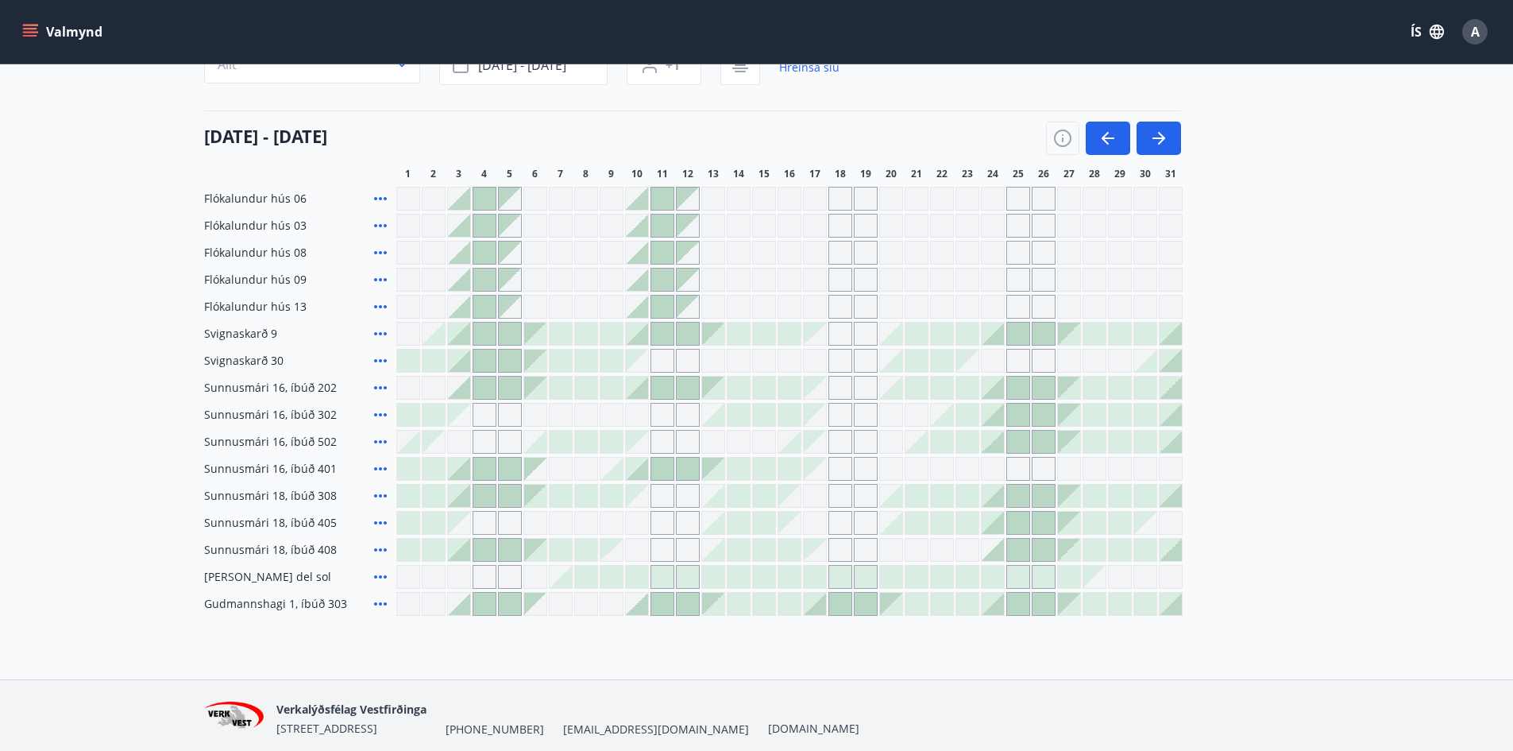
click at [537, 477] on div "Gráir dagar eru ekki bókanlegir" at bounding box center [535, 469] width 22 height 22
click at [539, 505] on div at bounding box center [535, 496] width 22 height 22
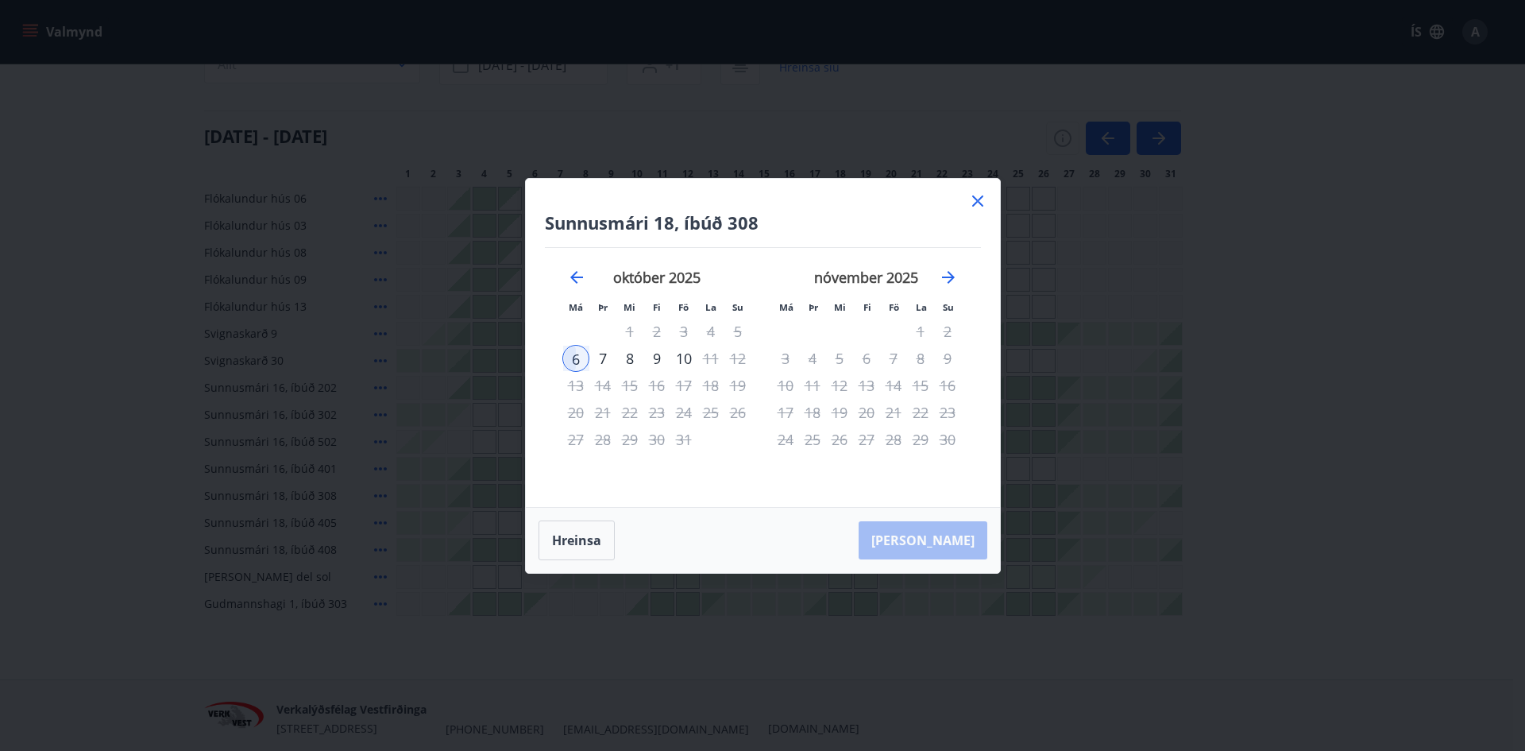
click at [978, 202] on icon at bounding box center [977, 200] width 11 height 11
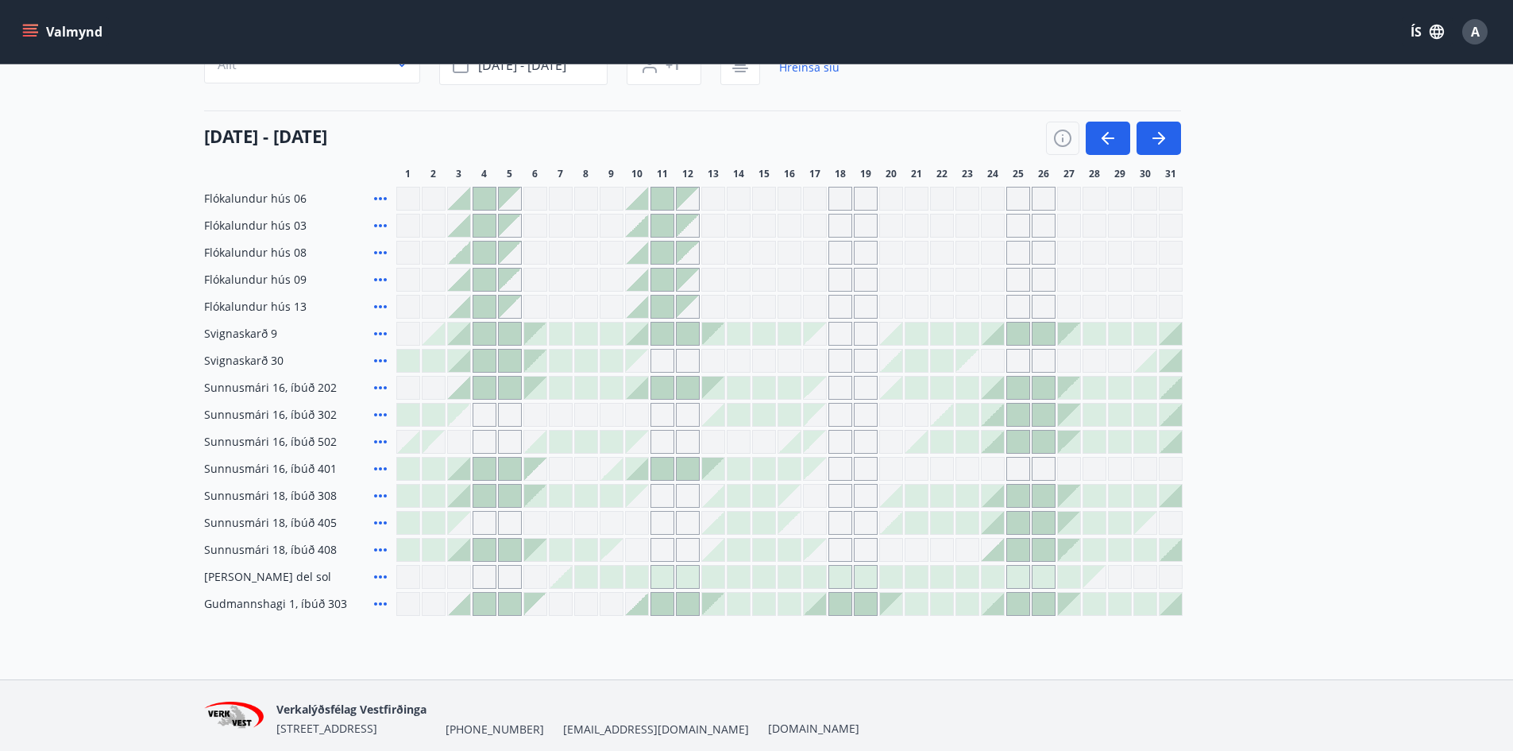
click at [538, 555] on div at bounding box center [535, 550] width 22 height 22
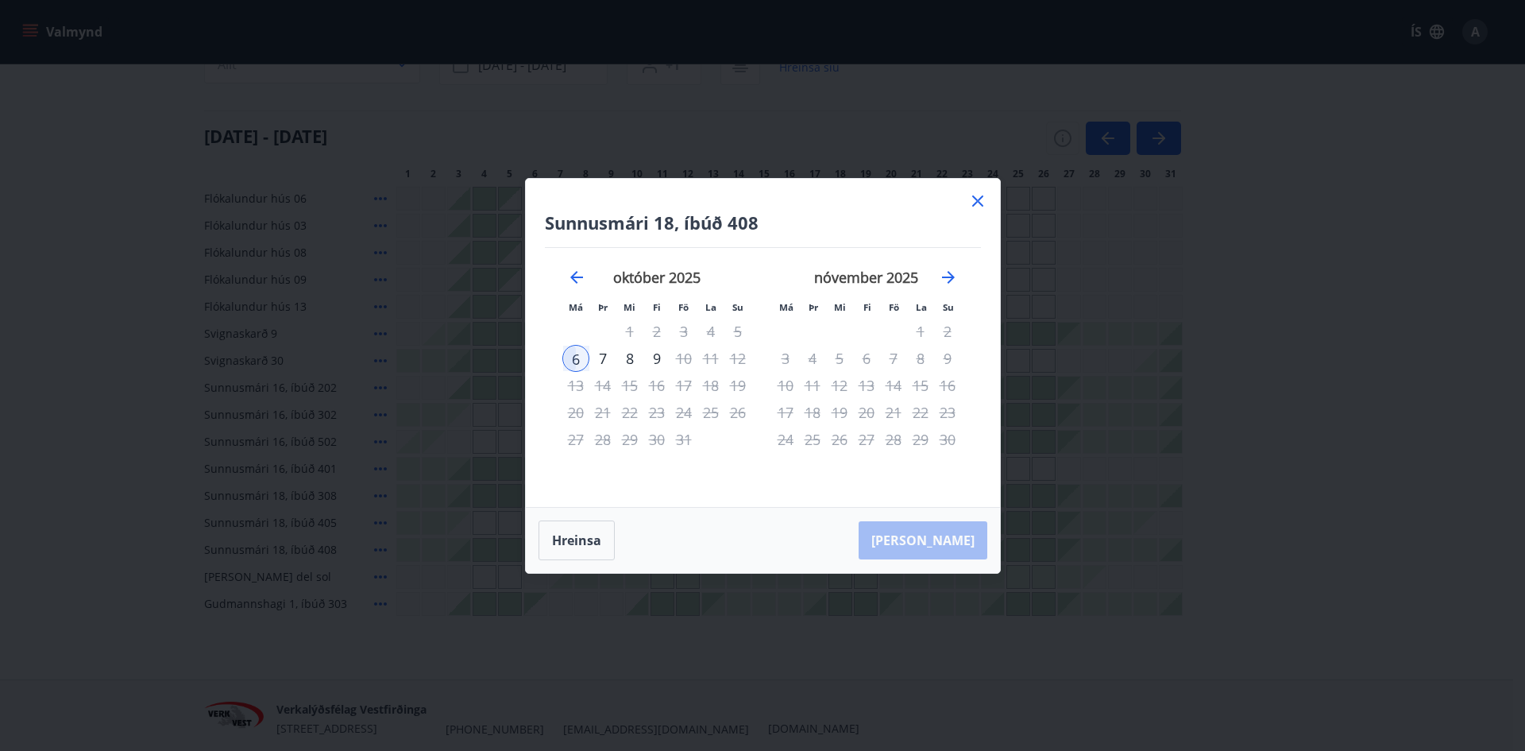
click at [977, 201] on icon at bounding box center [977, 200] width 2 height 2
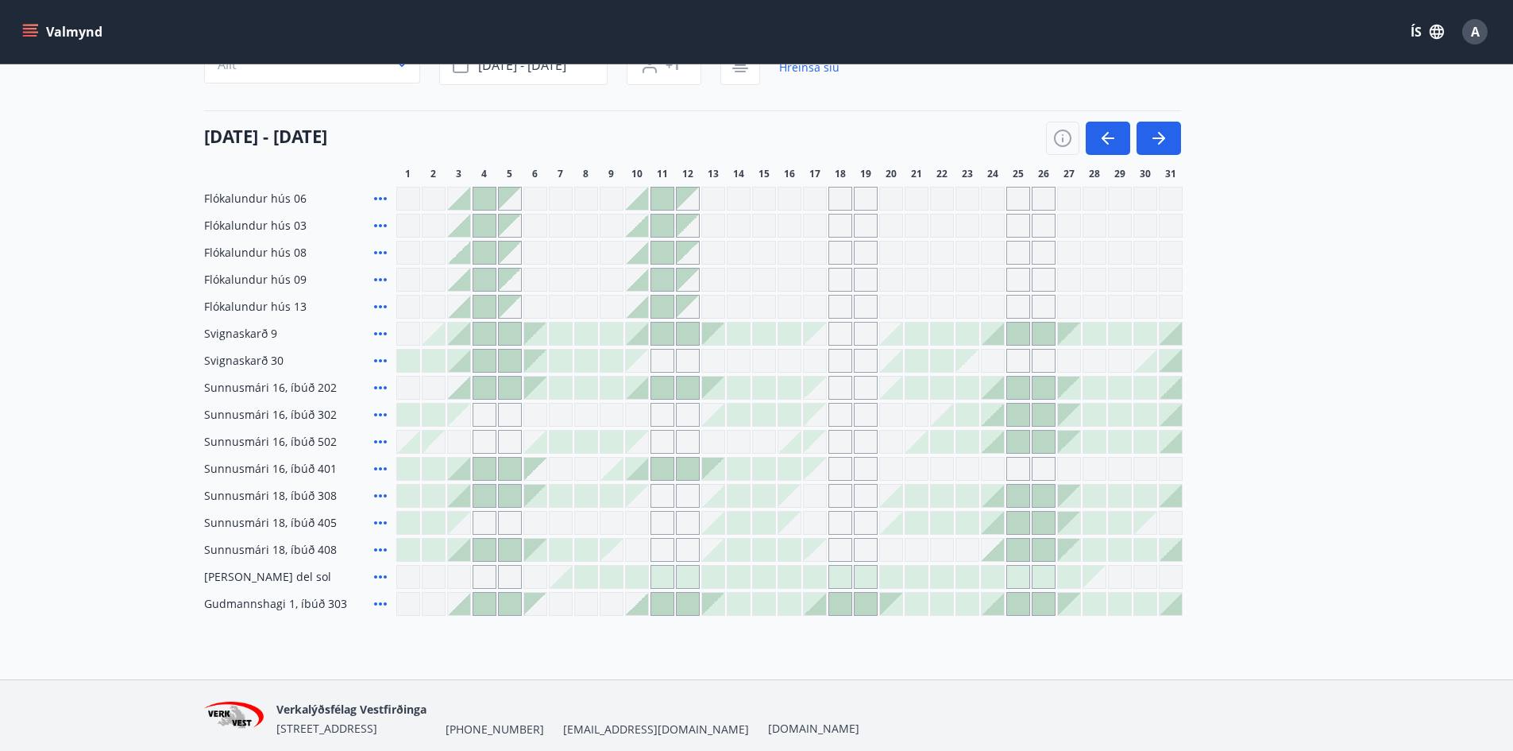
click at [538, 392] on div at bounding box center [535, 388] width 22 height 22
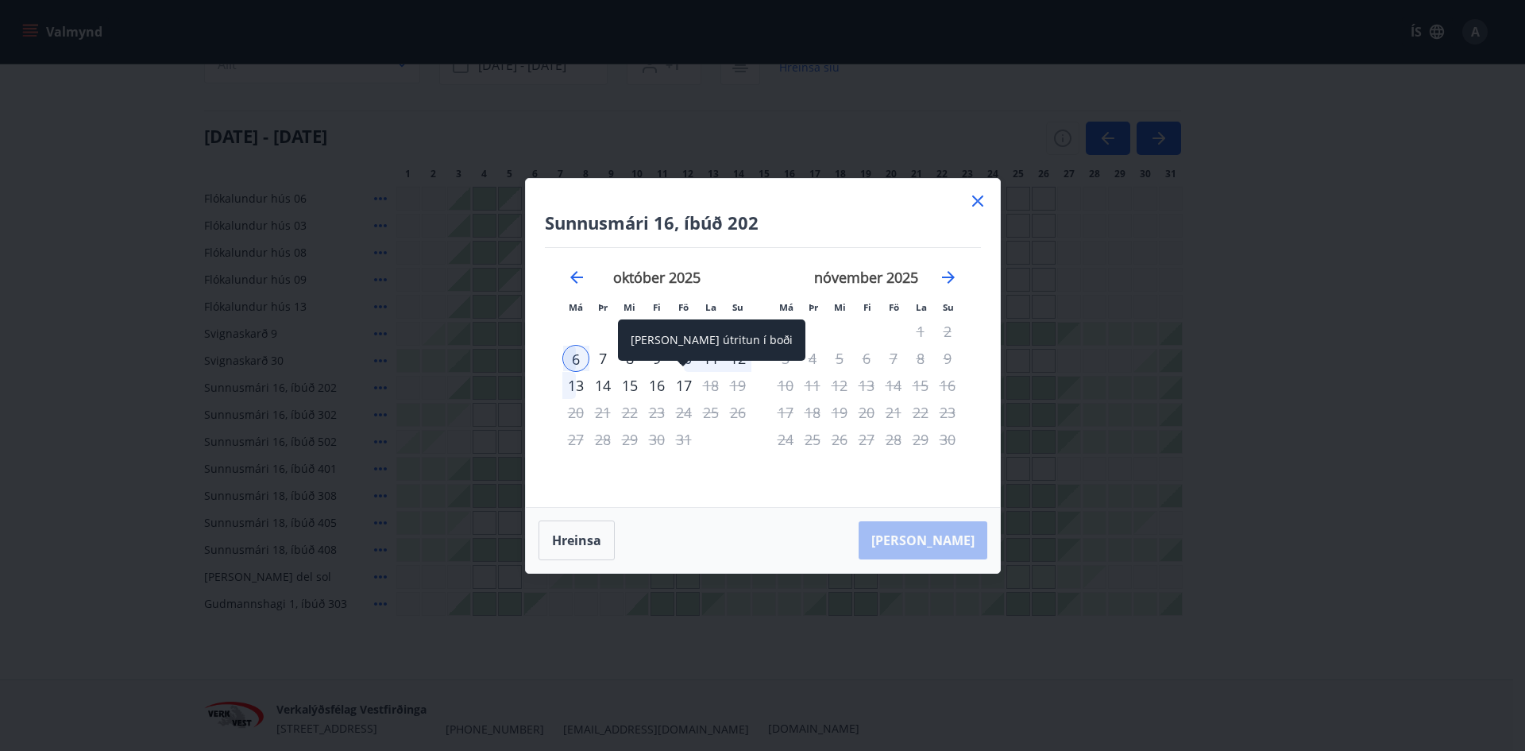
click at [686, 392] on div "17" at bounding box center [683, 385] width 27 height 27
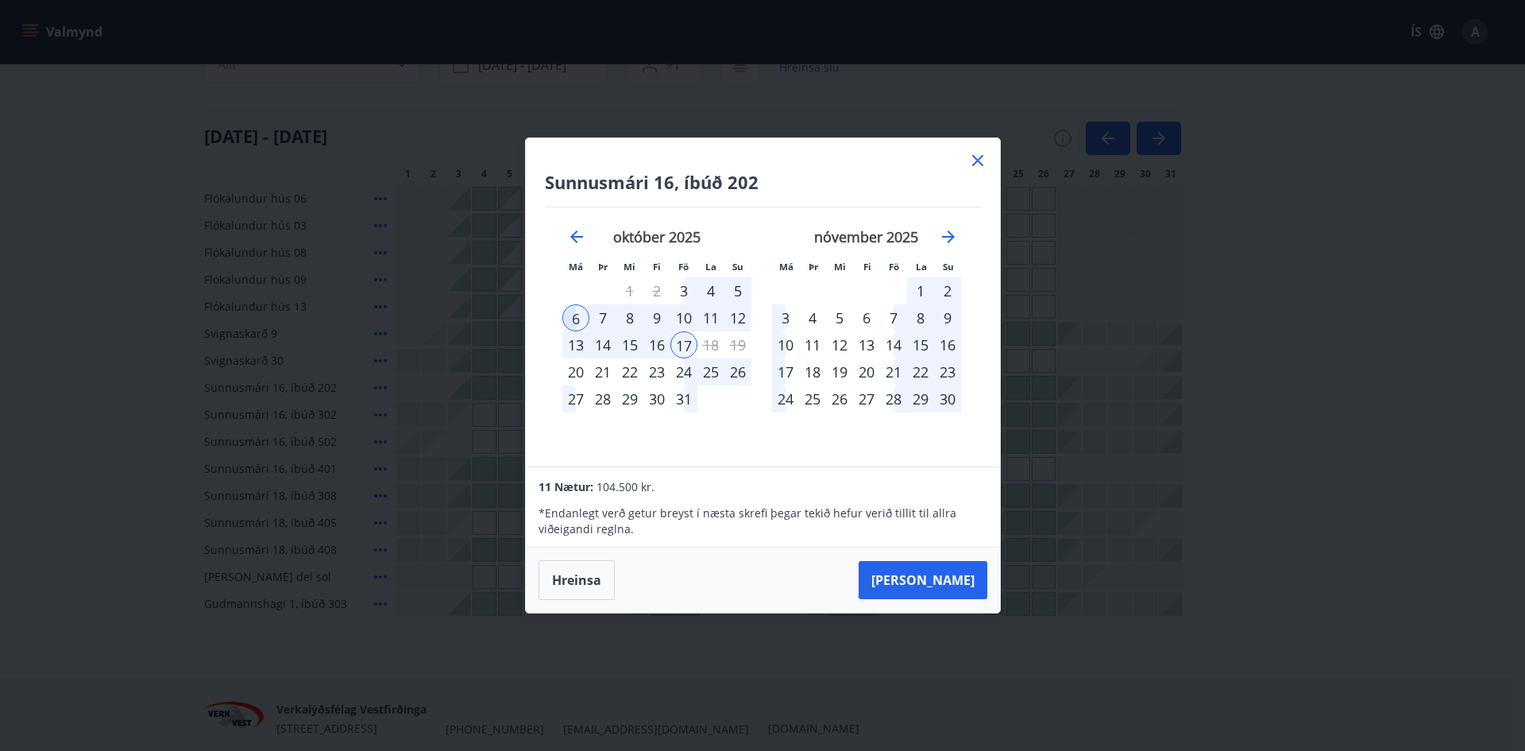
click at [607, 315] on div "7" at bounding box center [602, 317] width 27 height 27
click at [606, 317] on div "7" at bounding box center [602, 317] width 27 height 27
click at [654, 344] on div "16" at bounding box center [656, 344] width 27 height 27
click at [979, 162] on icon at bounding box center [977, 160] width 11 height 11
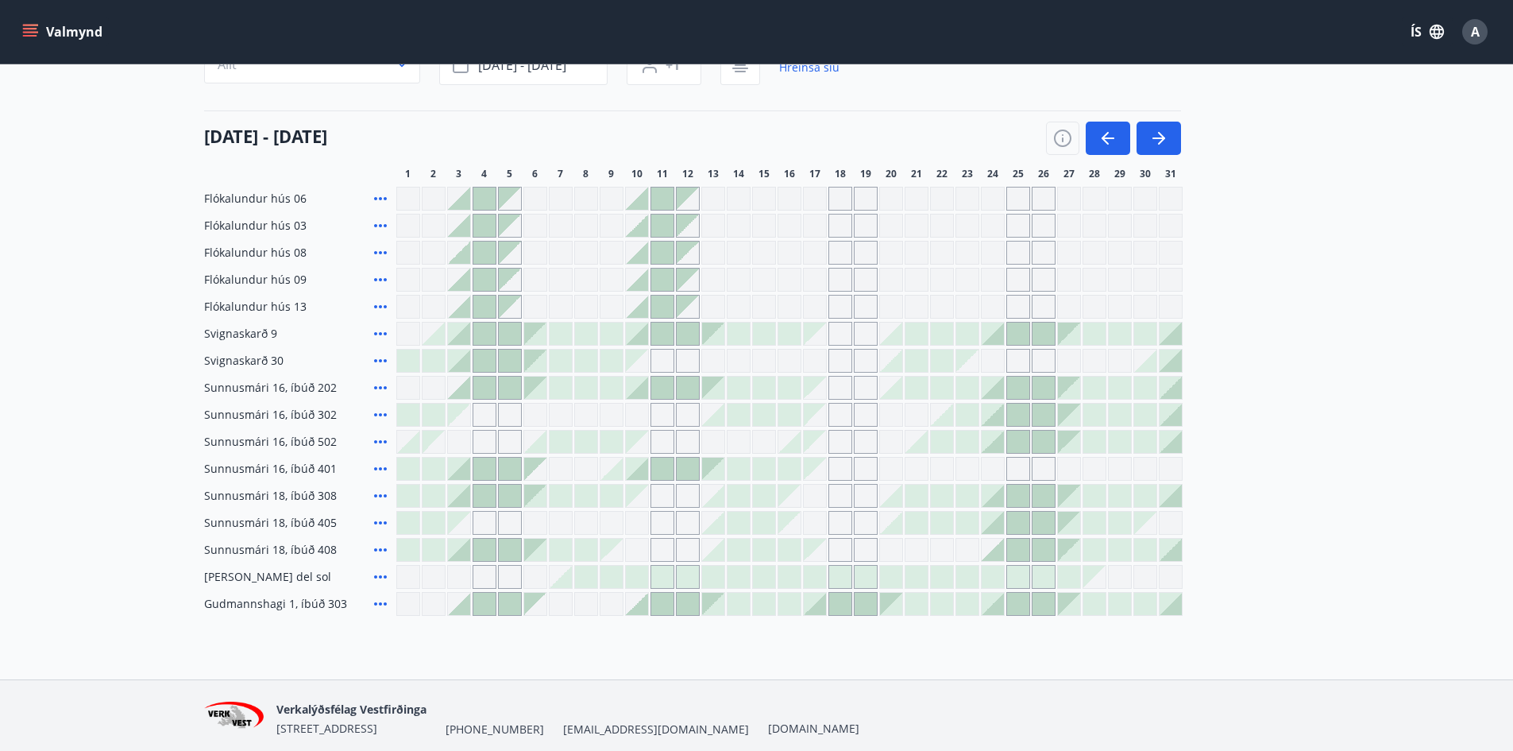
click at [380, 387] on icon at bounding box center [380, 387] width 13 height 3
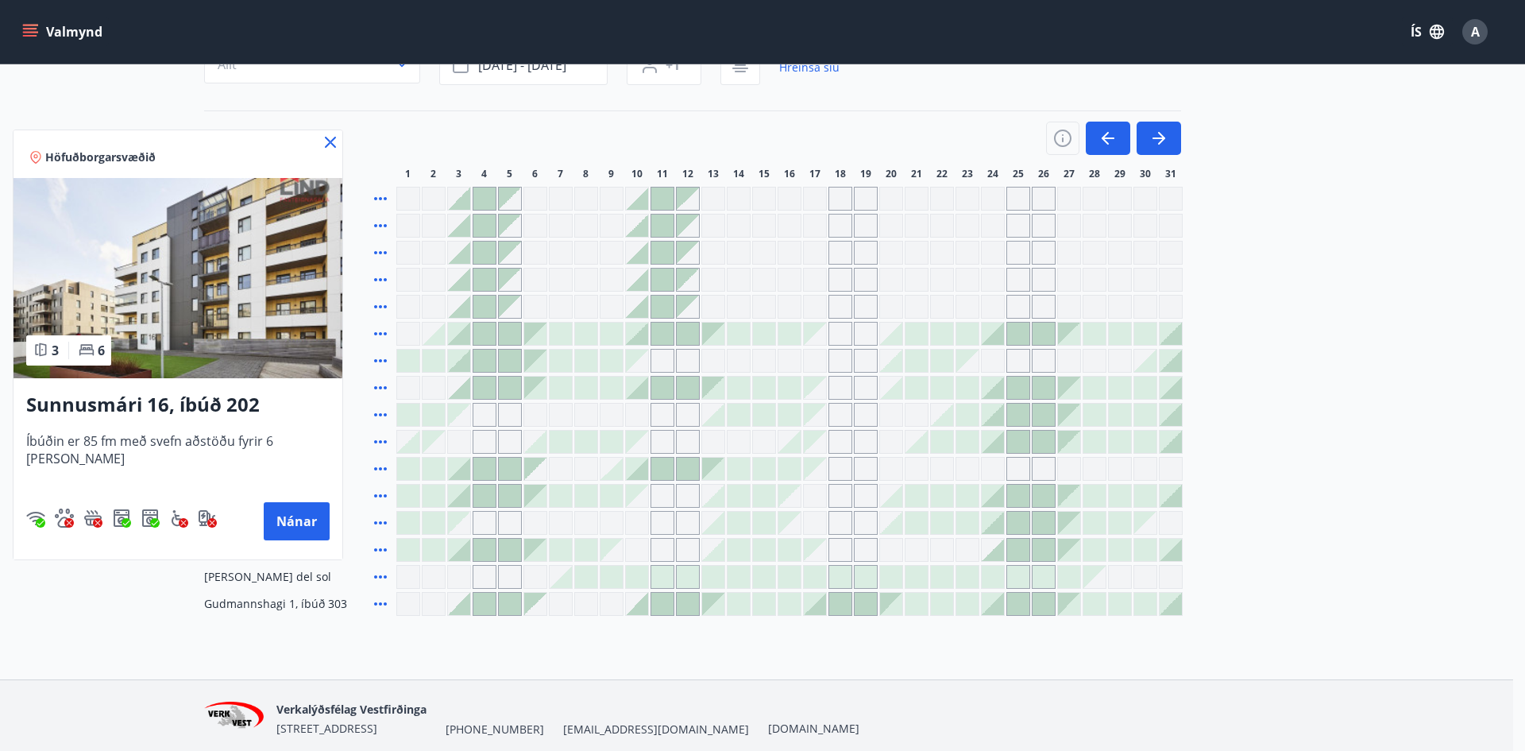
click at [321, 137] on icon at bounding box center [330, 142] width 19 height 19
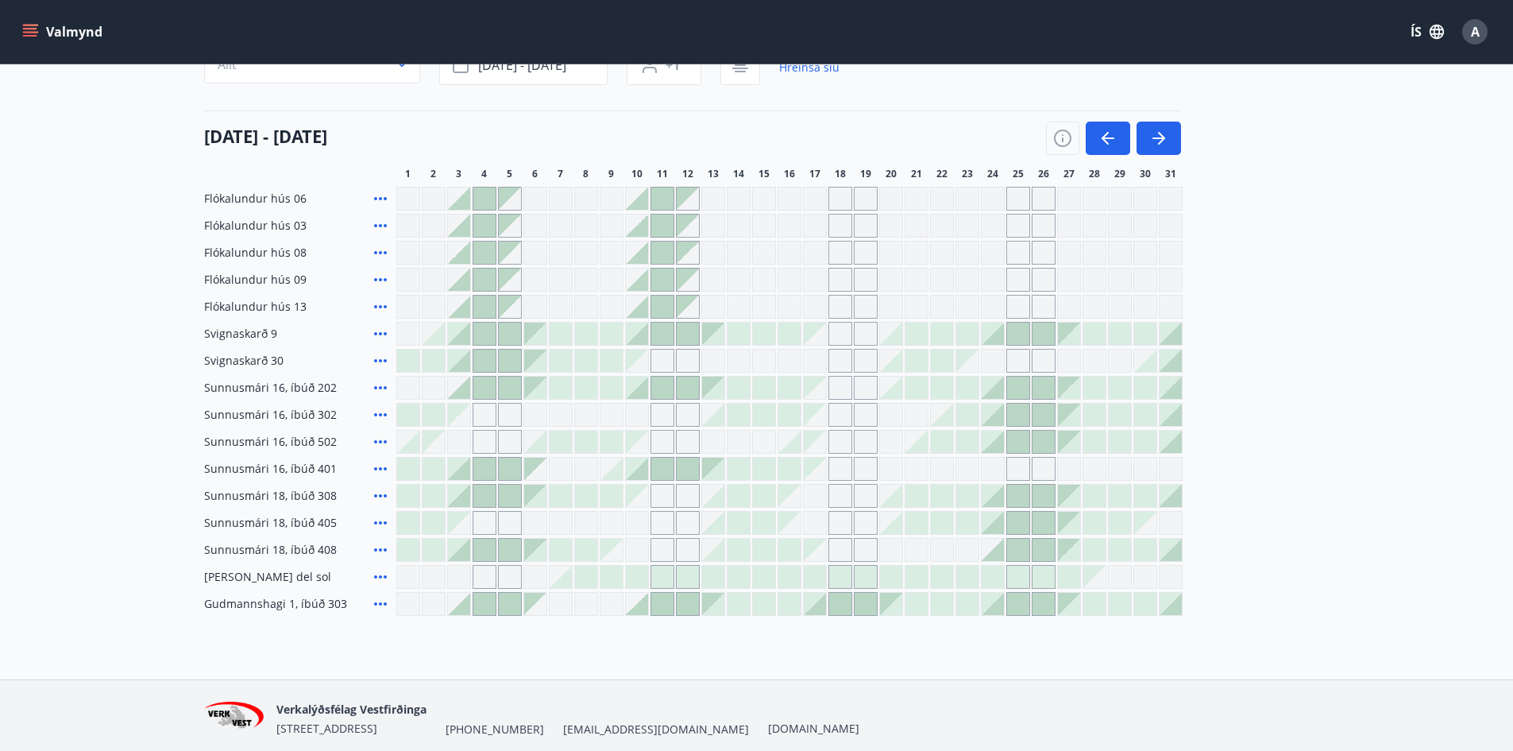
click at [462, 396] on div at bounding box center [459, 388] width 22 height 22
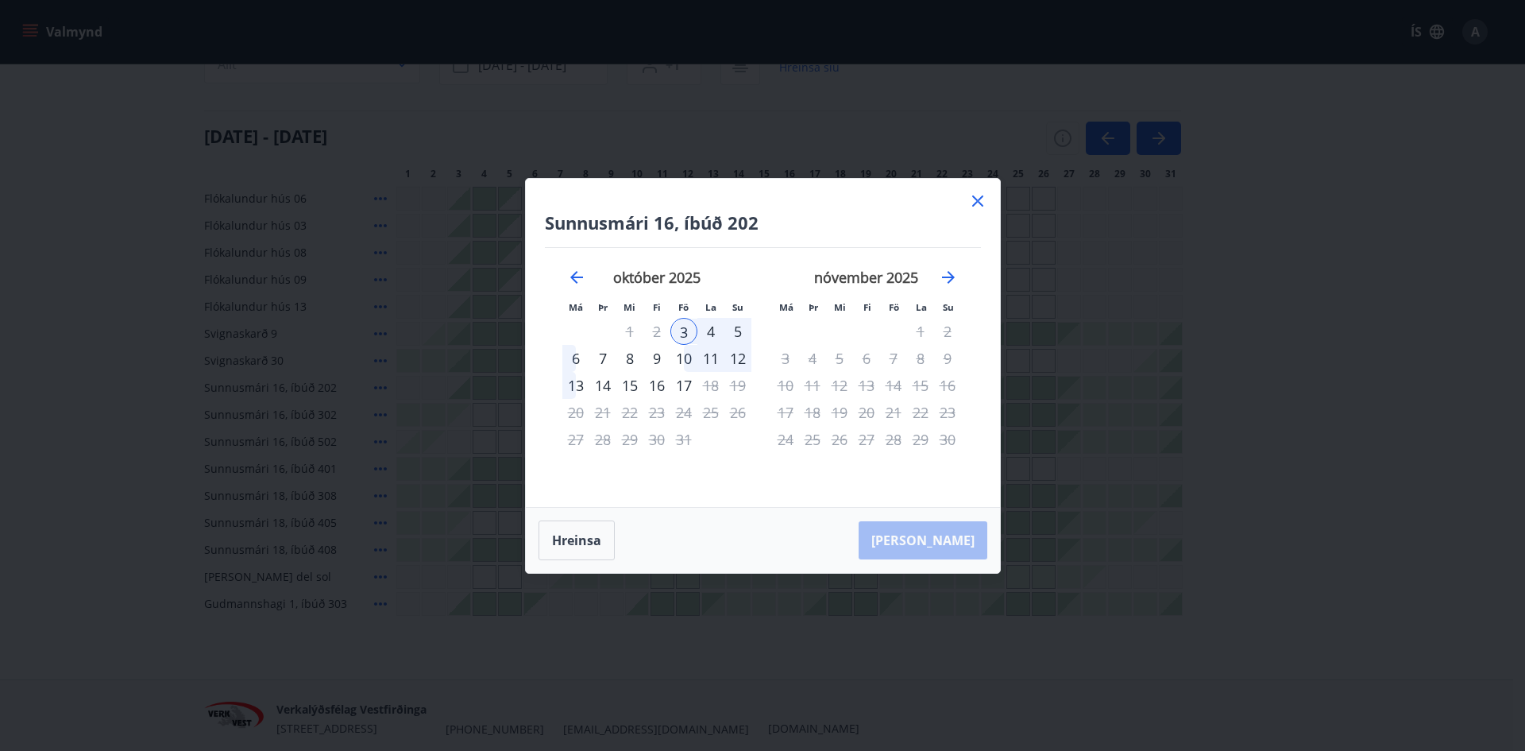
click at [975, 202] on icon at bounding box center [977, 200] width 19 height 19
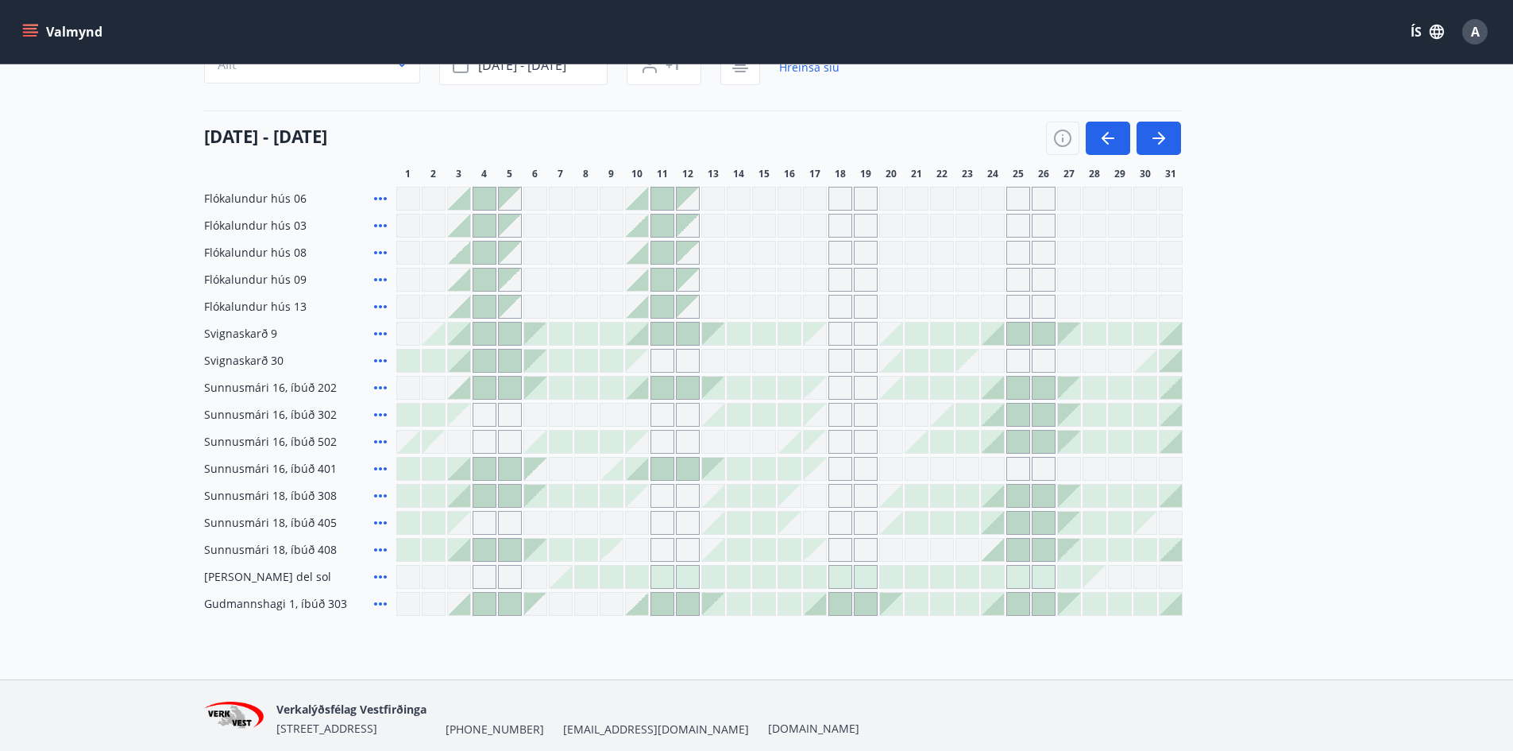
click at [996, 499] on div at bounding box center [993, 496] width 22 height 22
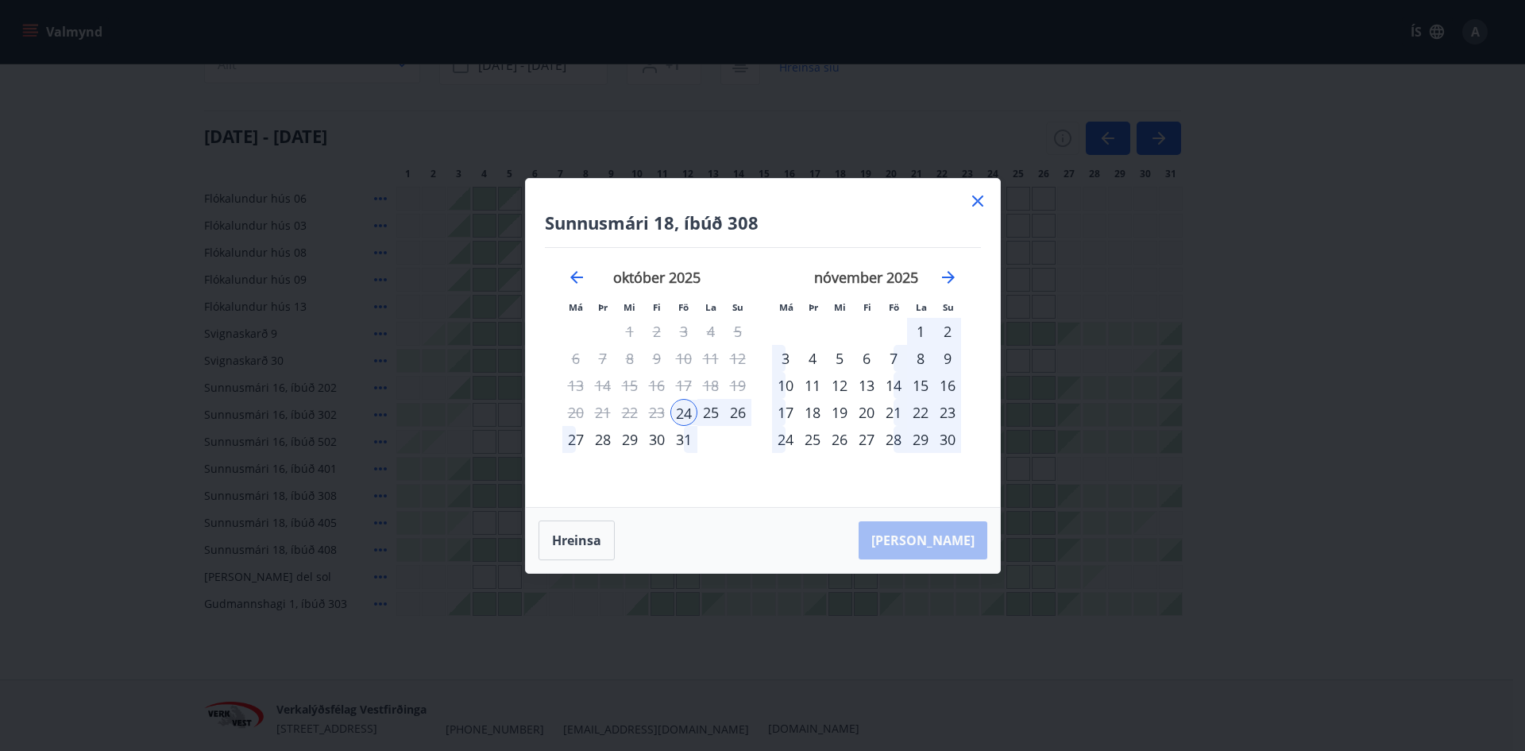
click at [576, 445] on div "27" at bounding box center [575, 439] width 27 height 27
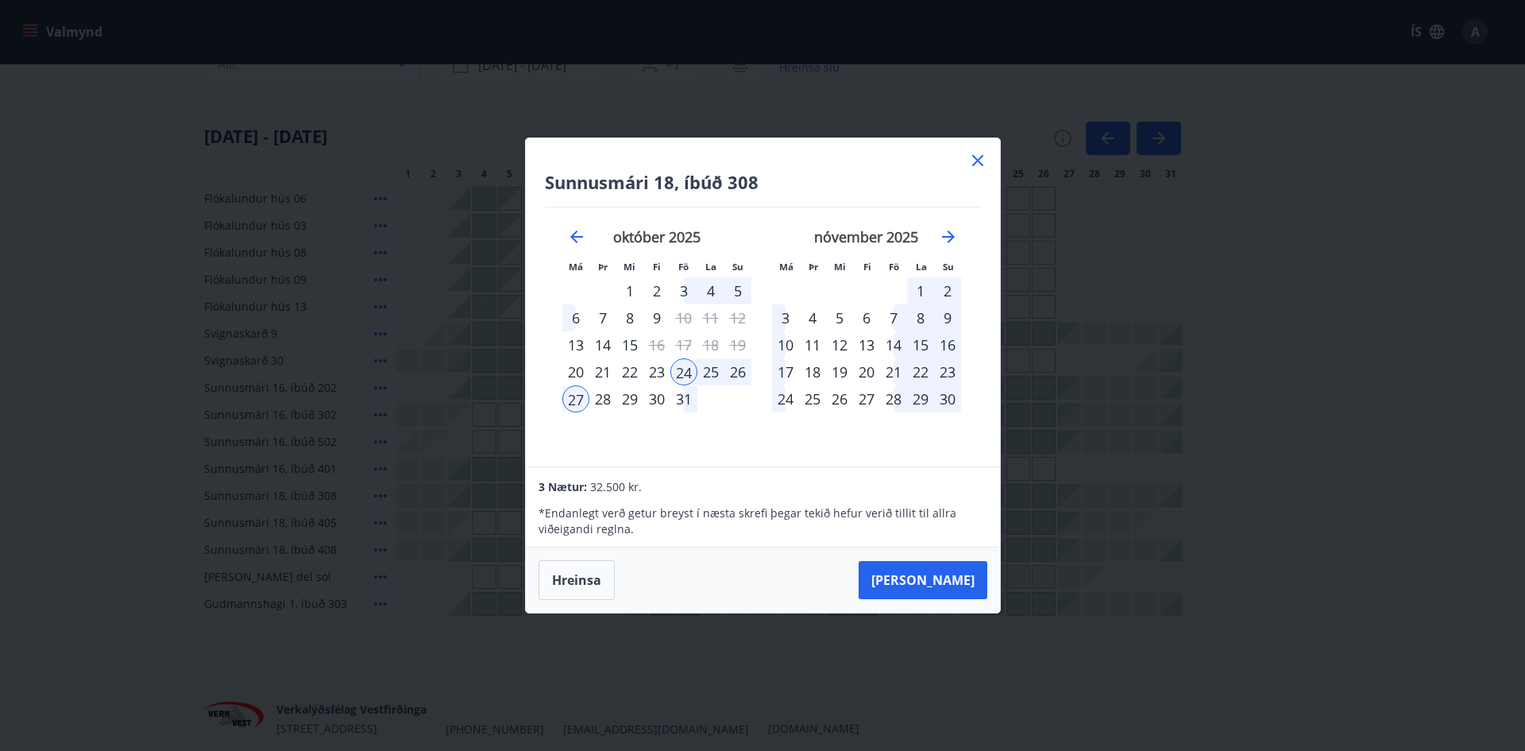
click at [982, 161] on icon at bounding box center [977, 160] width 19 height 19
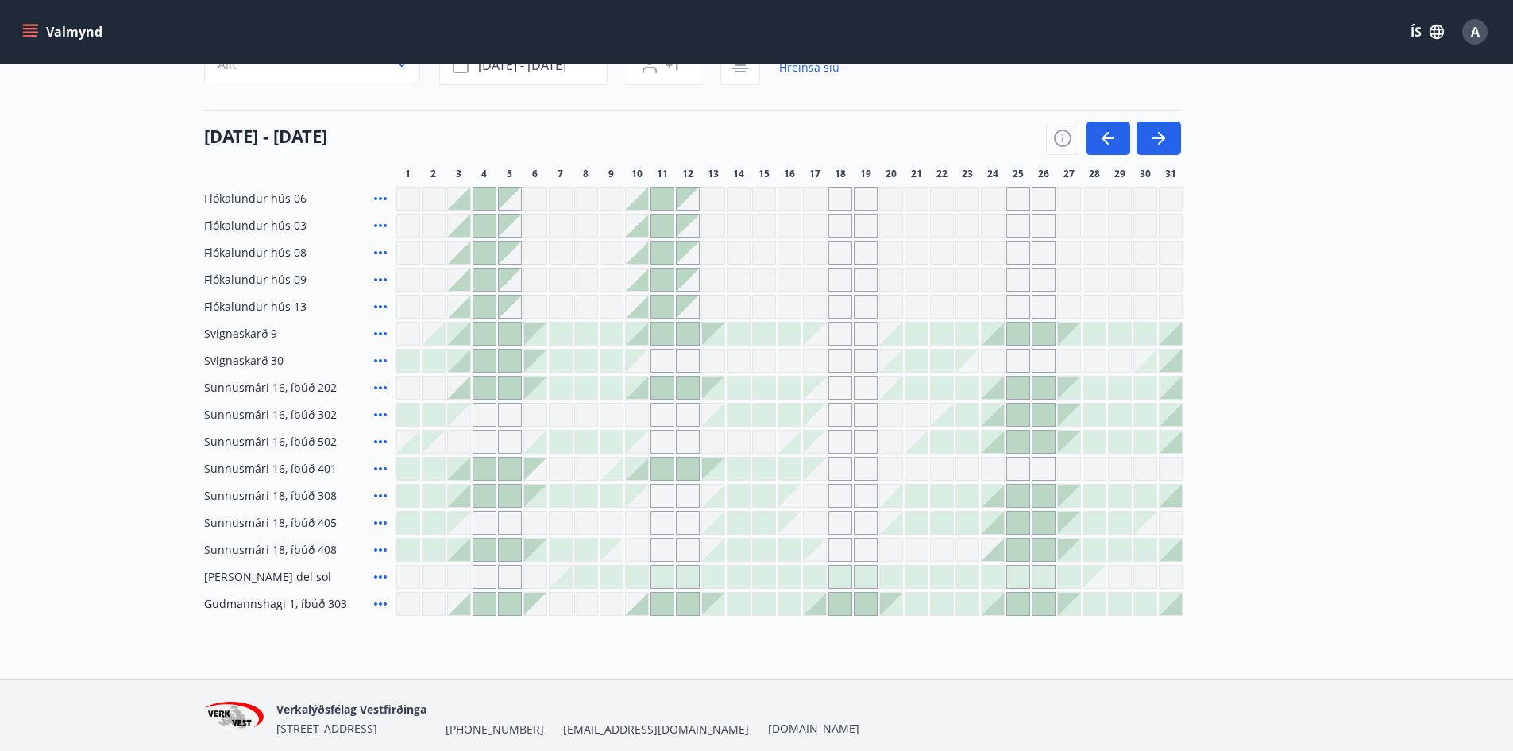
click at [557, 585] on div at bounding box center [561, 577] width 22 height 22
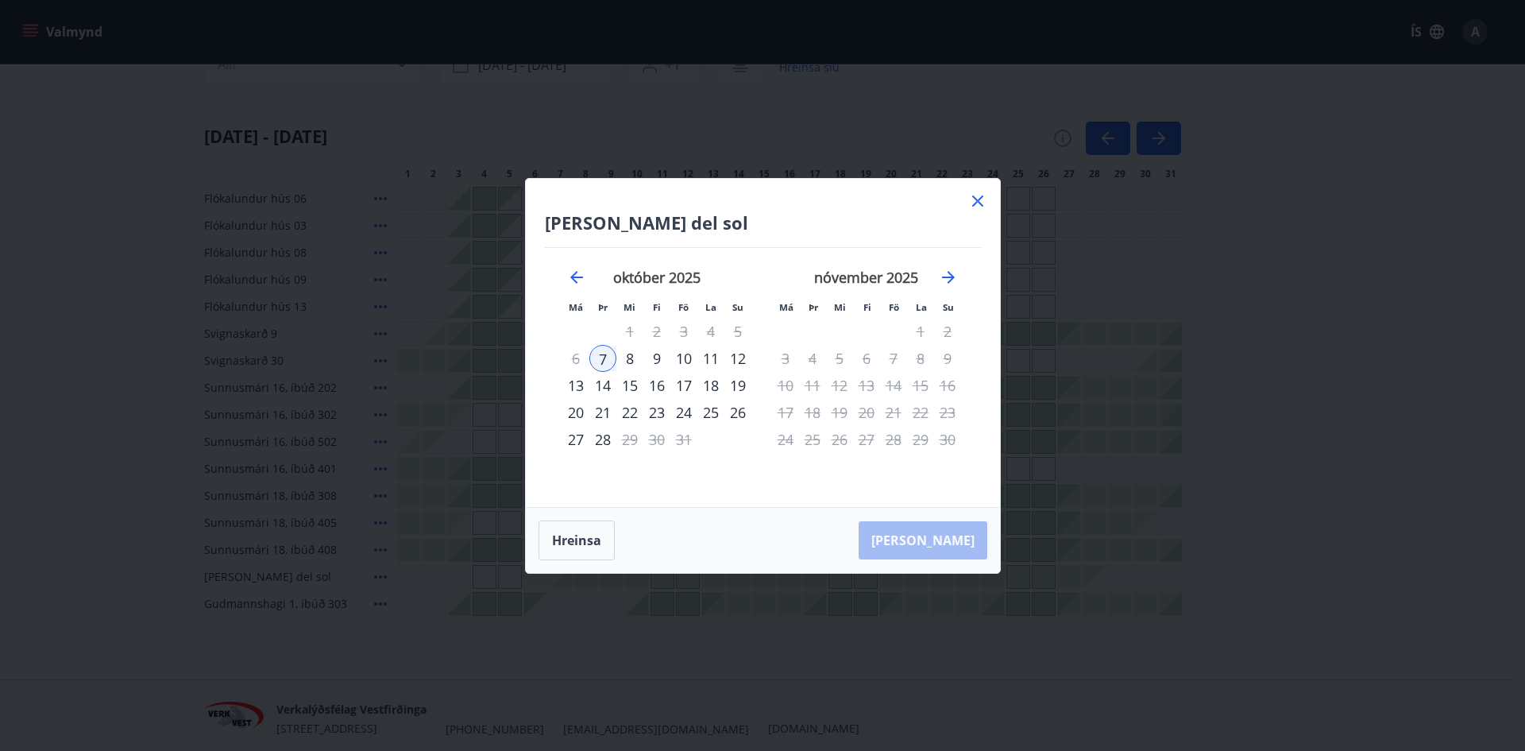
click at [630, 360] on div "8" at bounding box center [629, 358] width 27 height 27
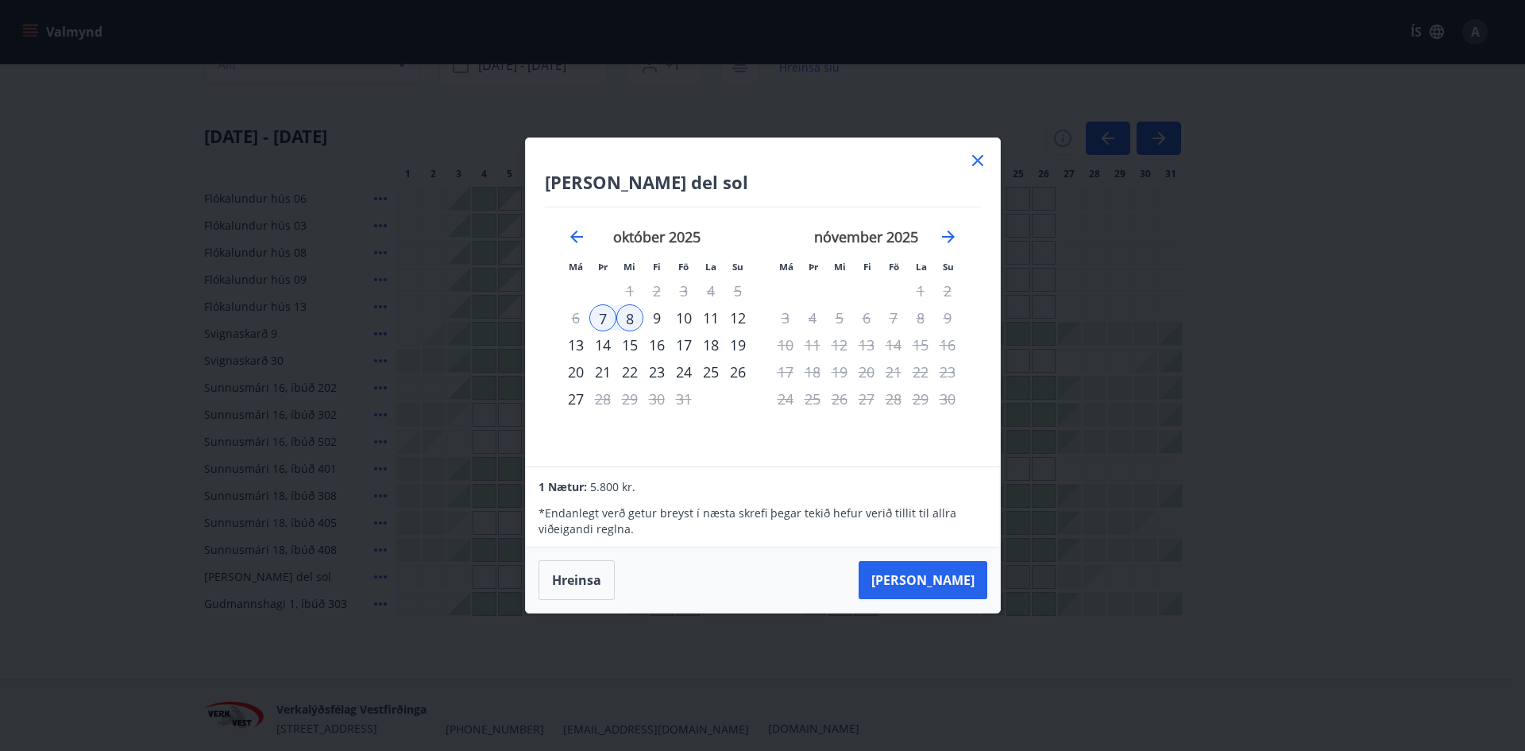
click at [627, 323] on div "8" at bounding box center [629, 317] width 27 height 27
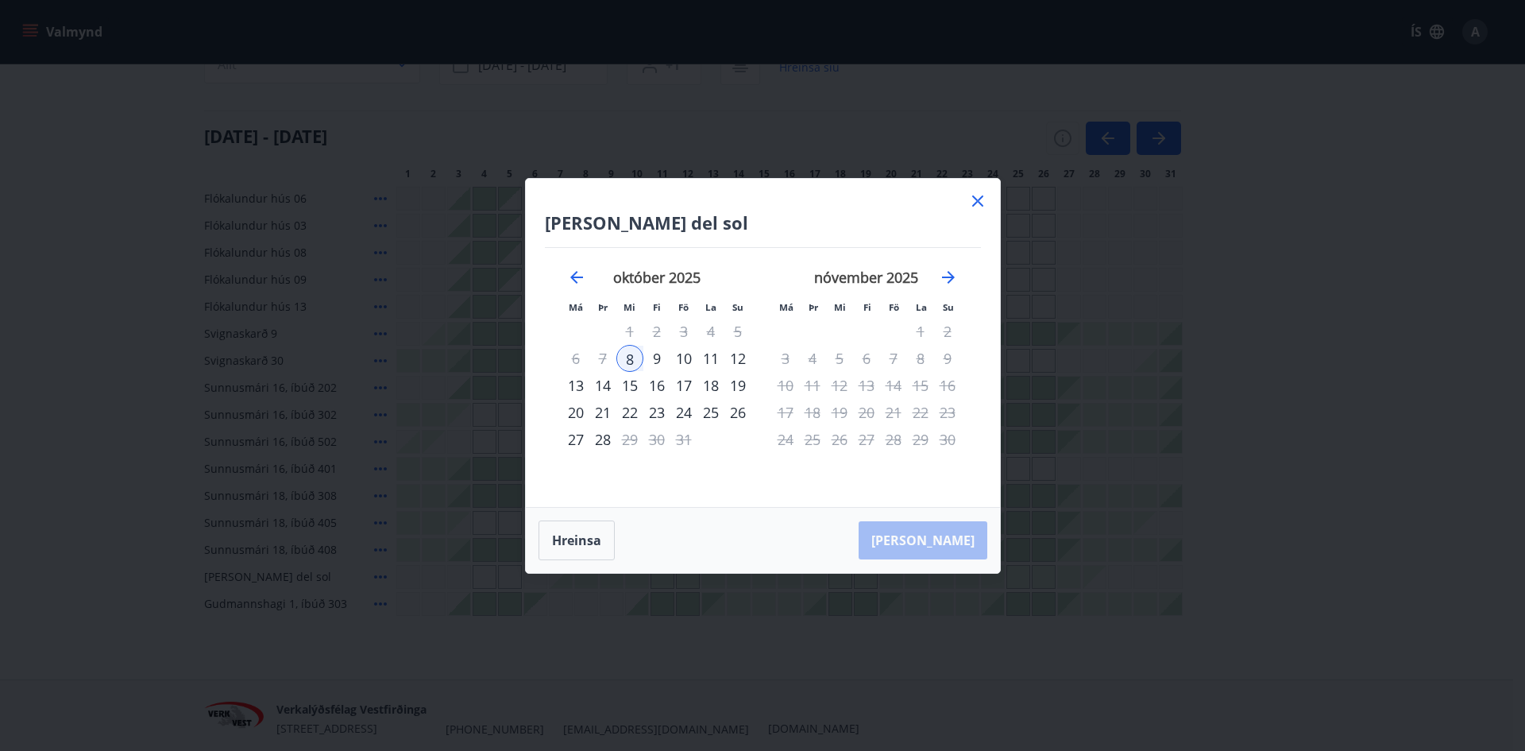
click at [632, 390] on div "15" at bounding box center [629, 385] width 27 height 27
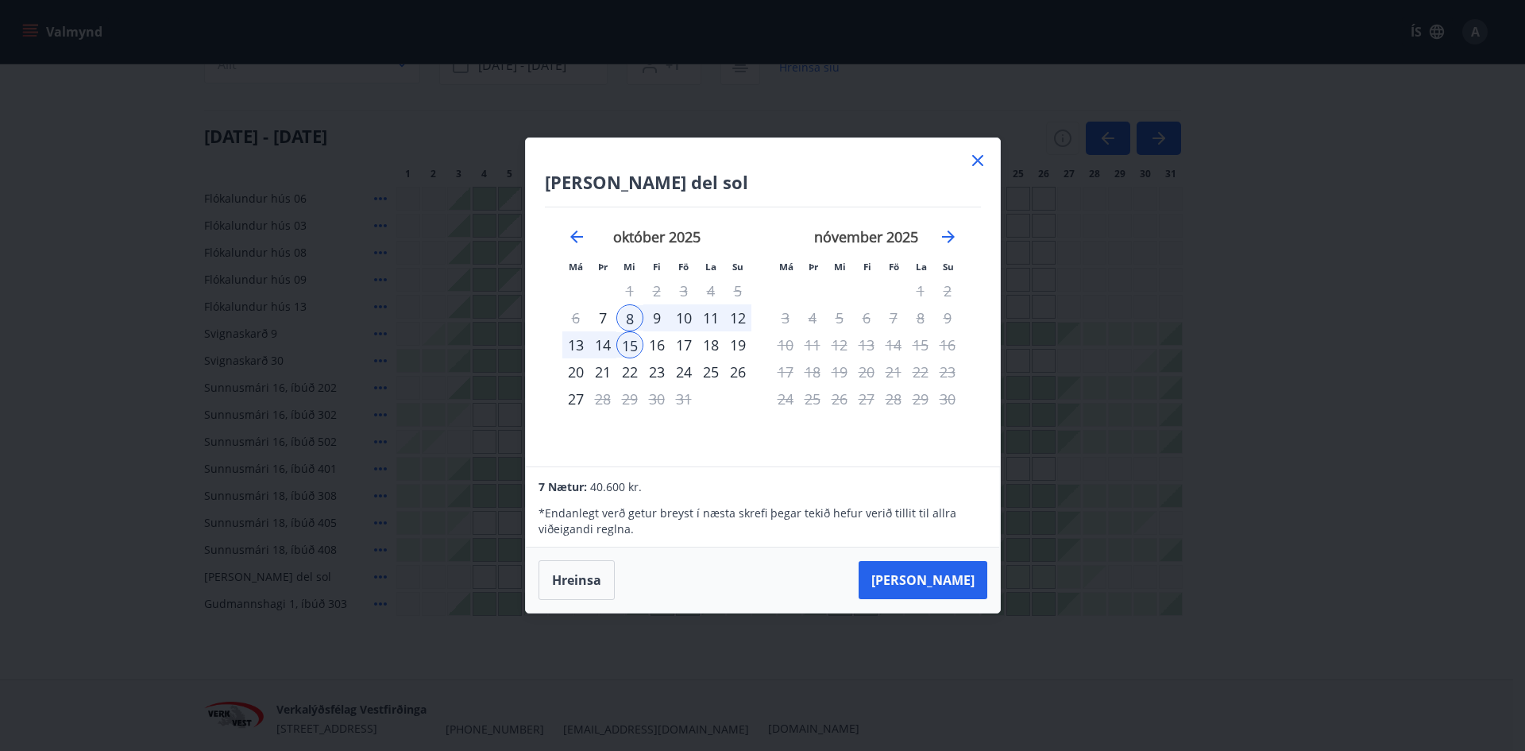
click at [627, 371] on div "22" at bounding box center [629, 371] width 27 height 27
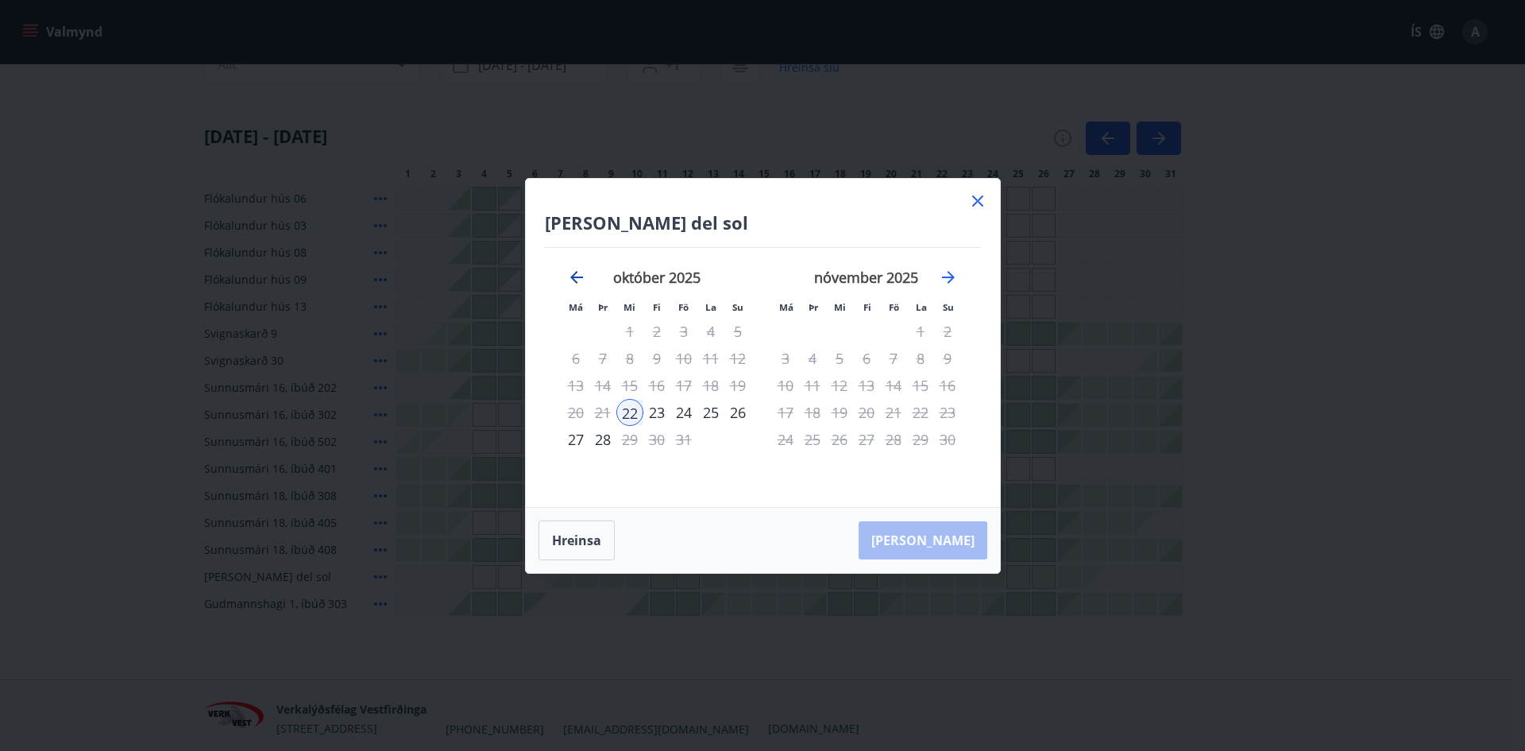
click at [567, 275] on icon "Move backward to switch to the previous month." at bounding box center [576, 277] width 19 height 19
click at [945, 276] on icon "Move forward to switch to the next month." at bounding box center [948, 277] width 19 height 19
click at [573, 538] on button "Hreinsa" at bounding box center [577, 540] width 76 height 40
click at [628, 353] on div "8" at bounding box center [629, 358] width 27 height 27
click at [627, 411] on div "22" at bounding box center [629, 412] width 27 height 27
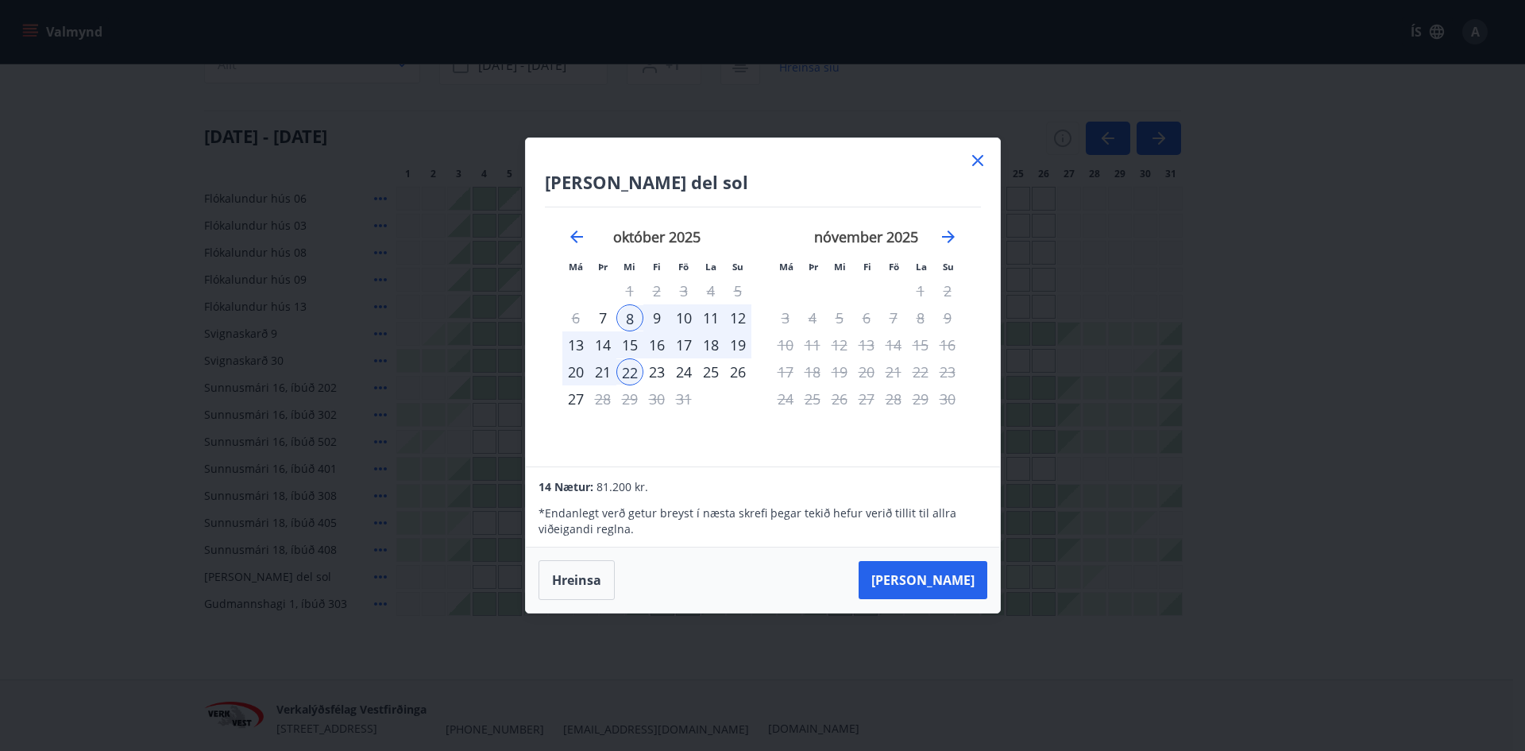
click at [985, 163] on icon at bounding box center [977, 160] width 19 height 19
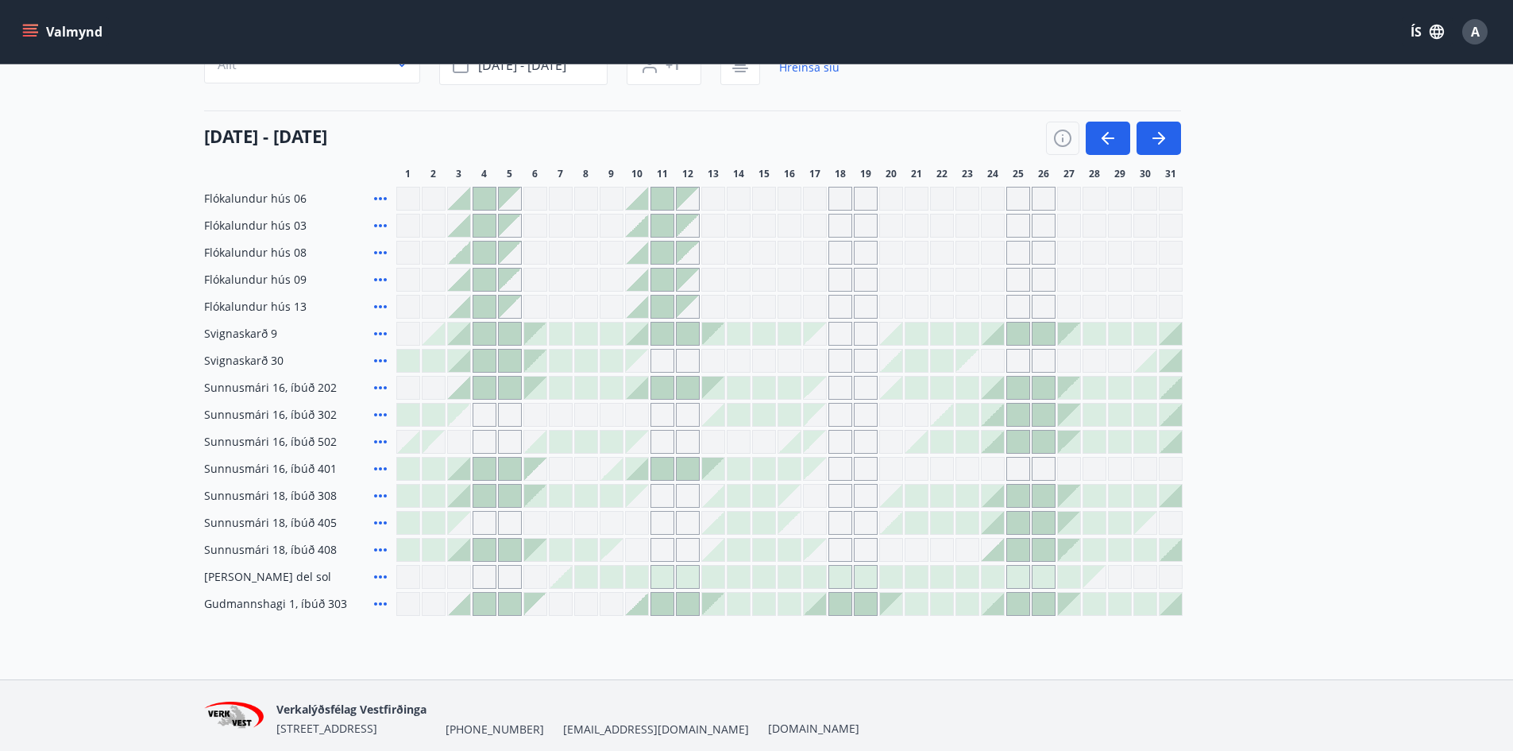
click at [972, 158] on div "[DATE] - [DATE] 1 2 3 4 5 6 7 8 9 10 11 12 13 14 15 16 17 18 19 20 21 22 23 24 …" at bounding box center [757, 145] width 1106 height 70
click at [1475, 39] on span "A" at bounding box center [1475, 31] width 9 height 17
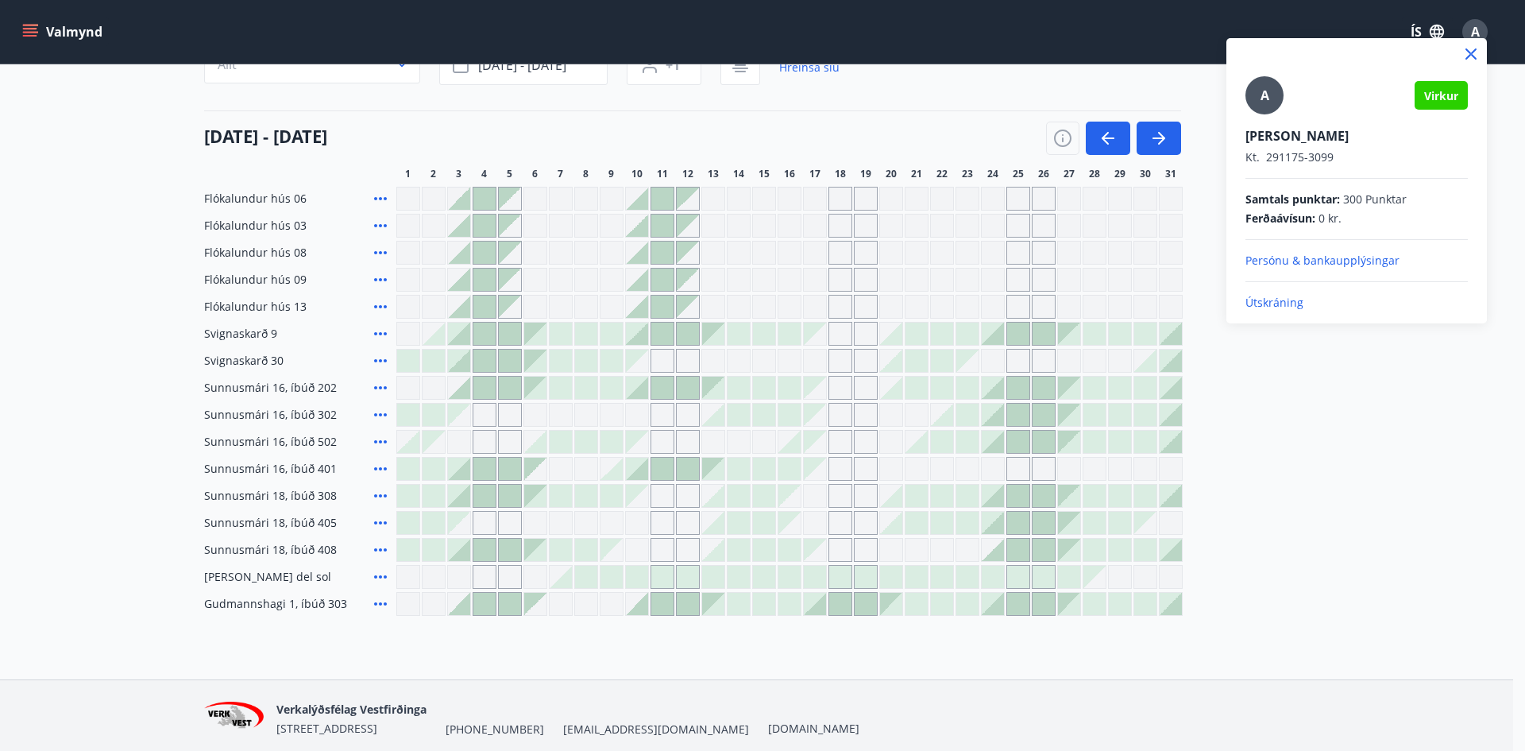
click at [1264, 302] on p "Útskráning" at bounding box center [1357, 303] width 222 height 16
